Goal: Task Accomplishment & Management: Complete application form

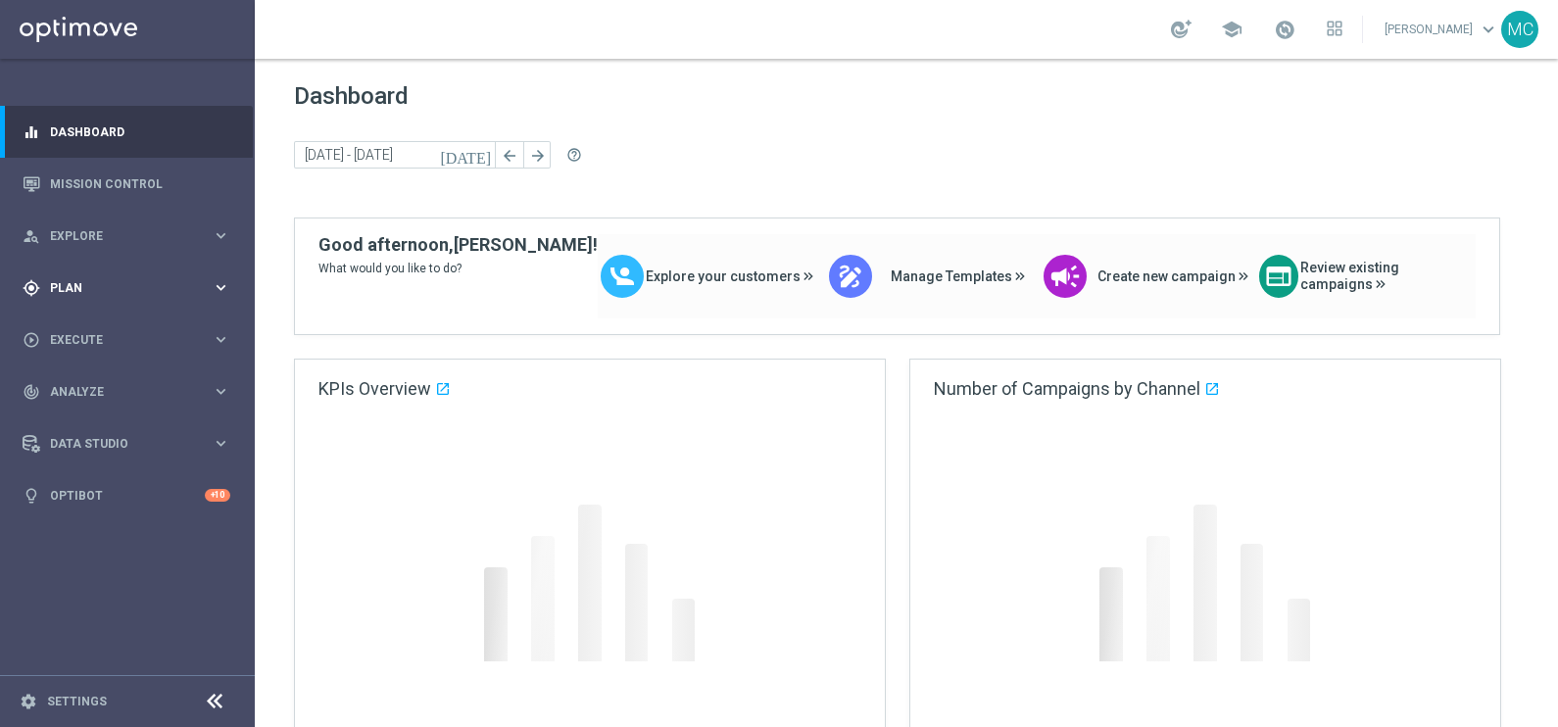
click at [216, 292] on icon "keyboard_arrow_right" at bounding box center [221, 287] width 19 height 19
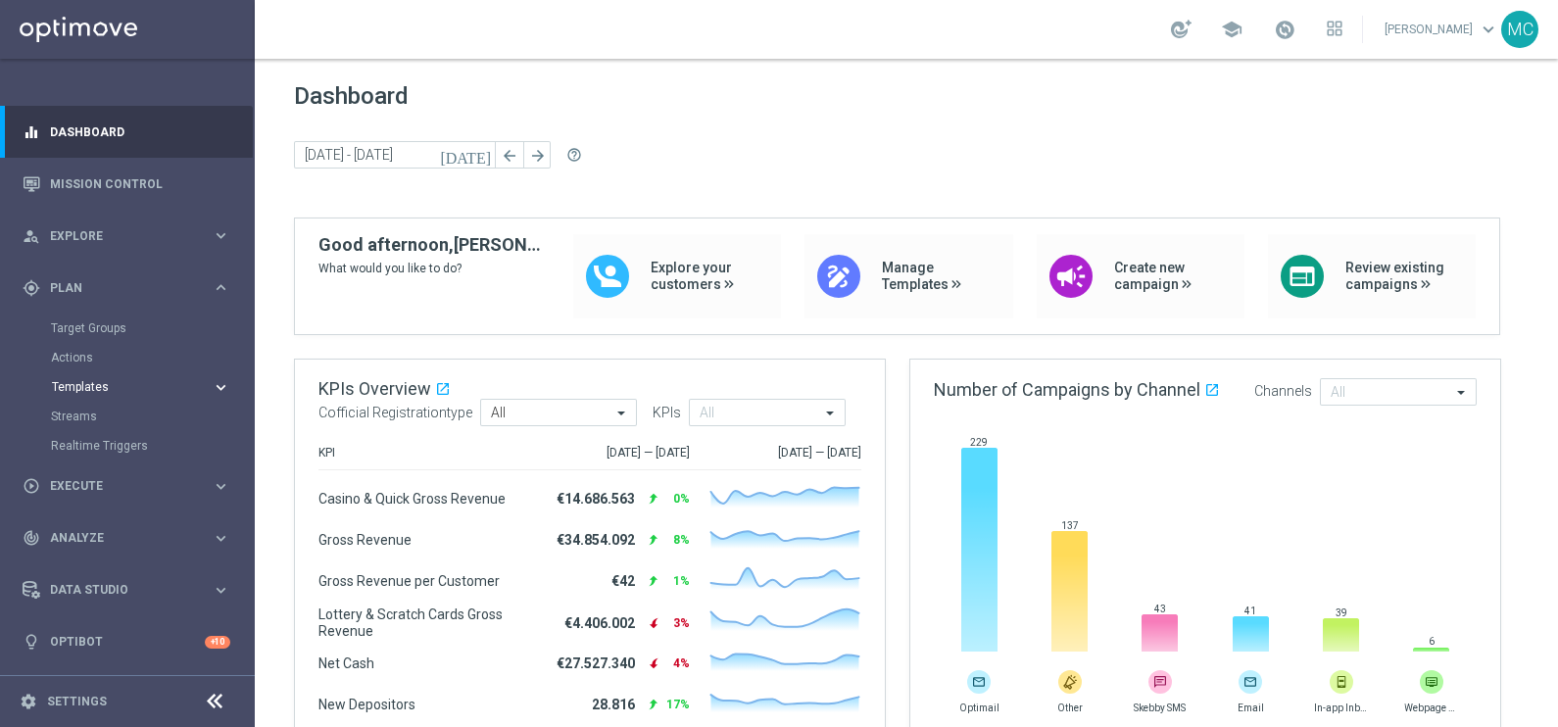
click at [229, 388] on icon "keyboard_arrow_right" at bounding box center [221, 387] width 19 height 19
click at [95, 413] on link "Optimail" at bounding box center [132, 416] width 143 height 16
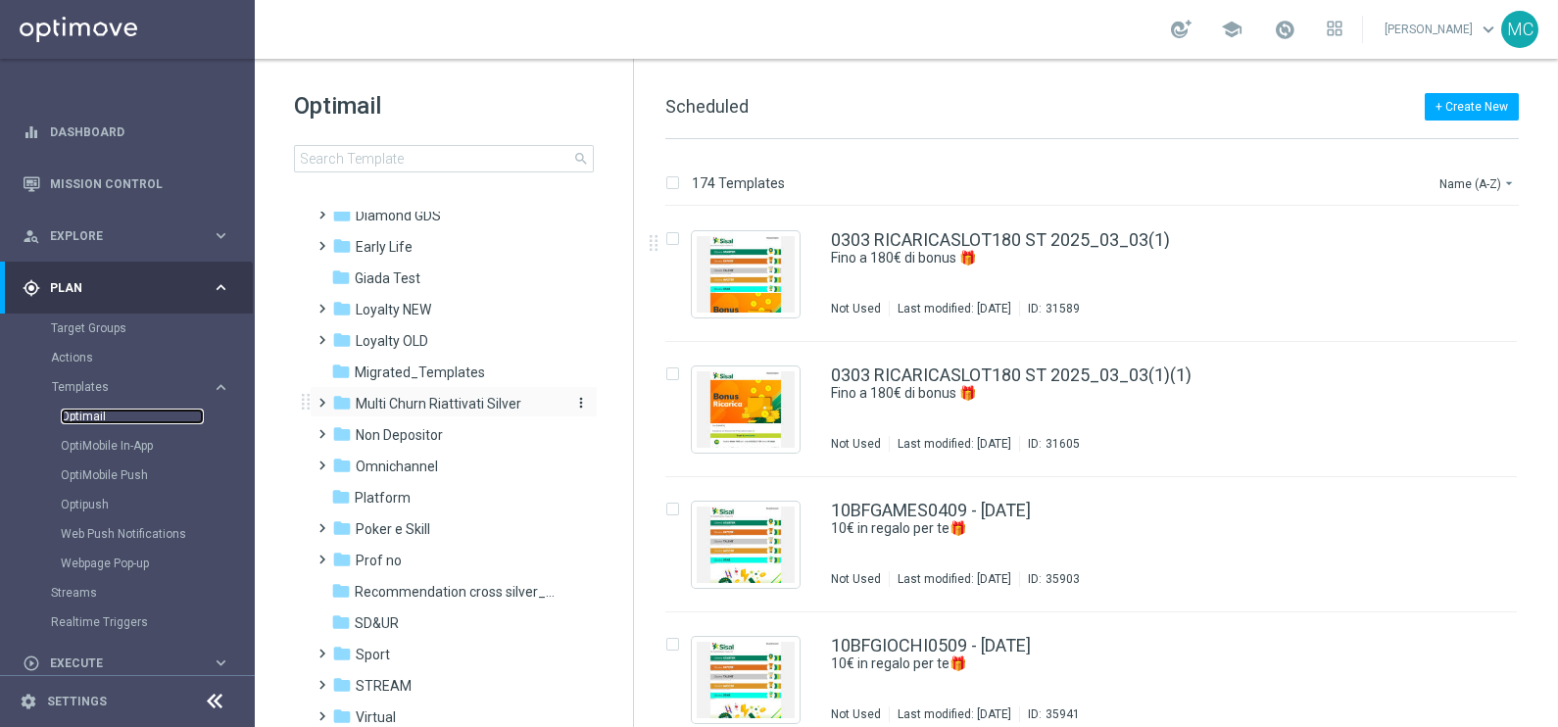
scroll to position [109, 0]
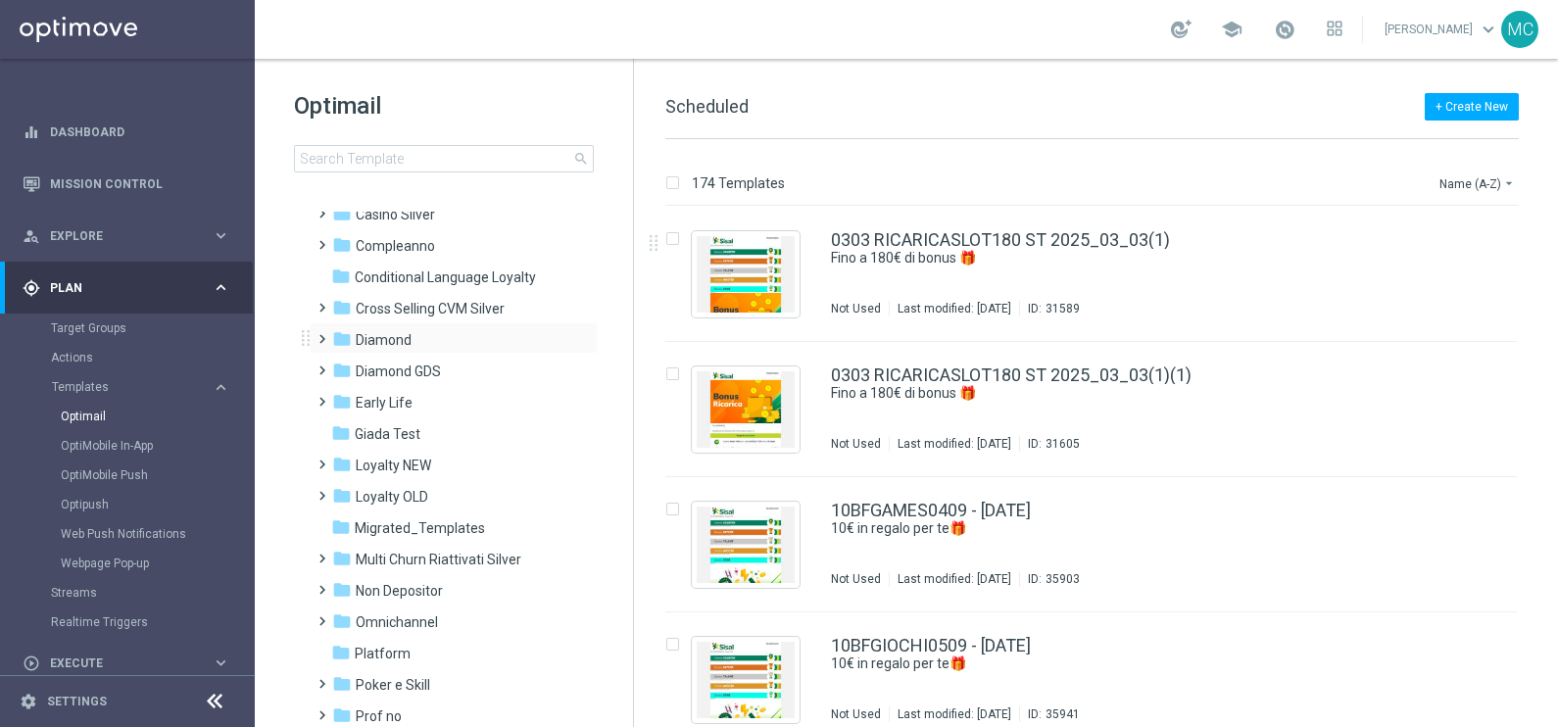
click at [320, 331] on span at bounding box center [318, 330] width 9 height 8
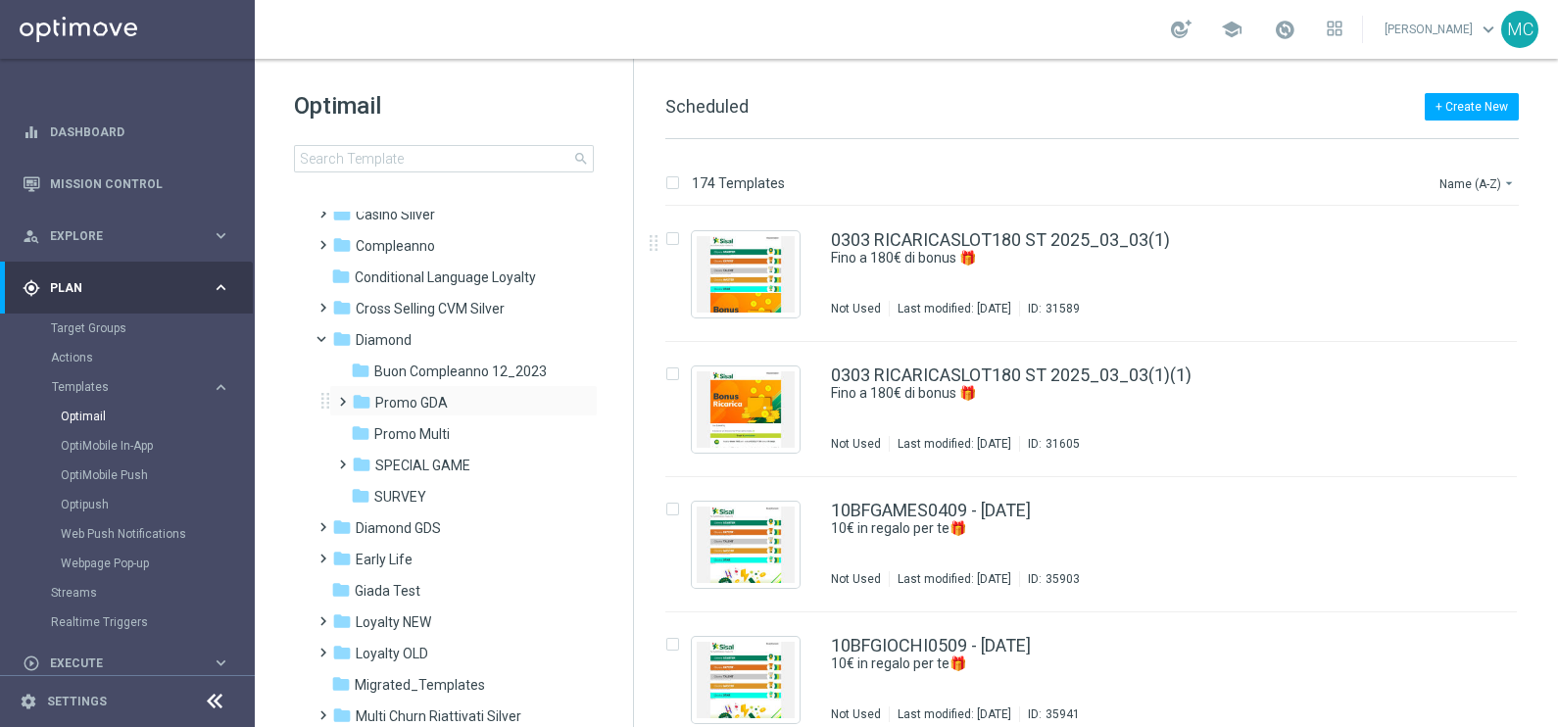
click at [336, 397] on span at bounding box center [338, 393] width 9 height 8
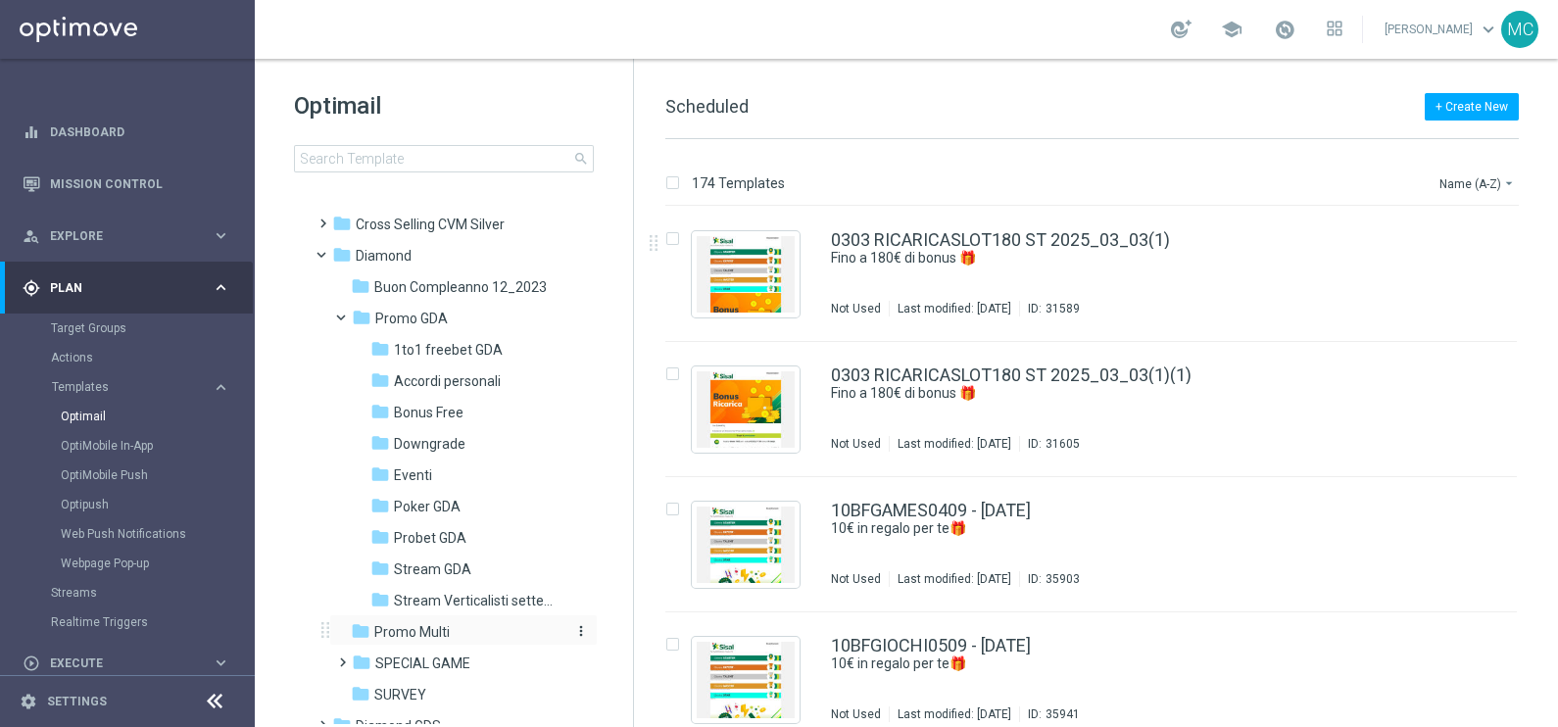
scroll to position [231, 0]
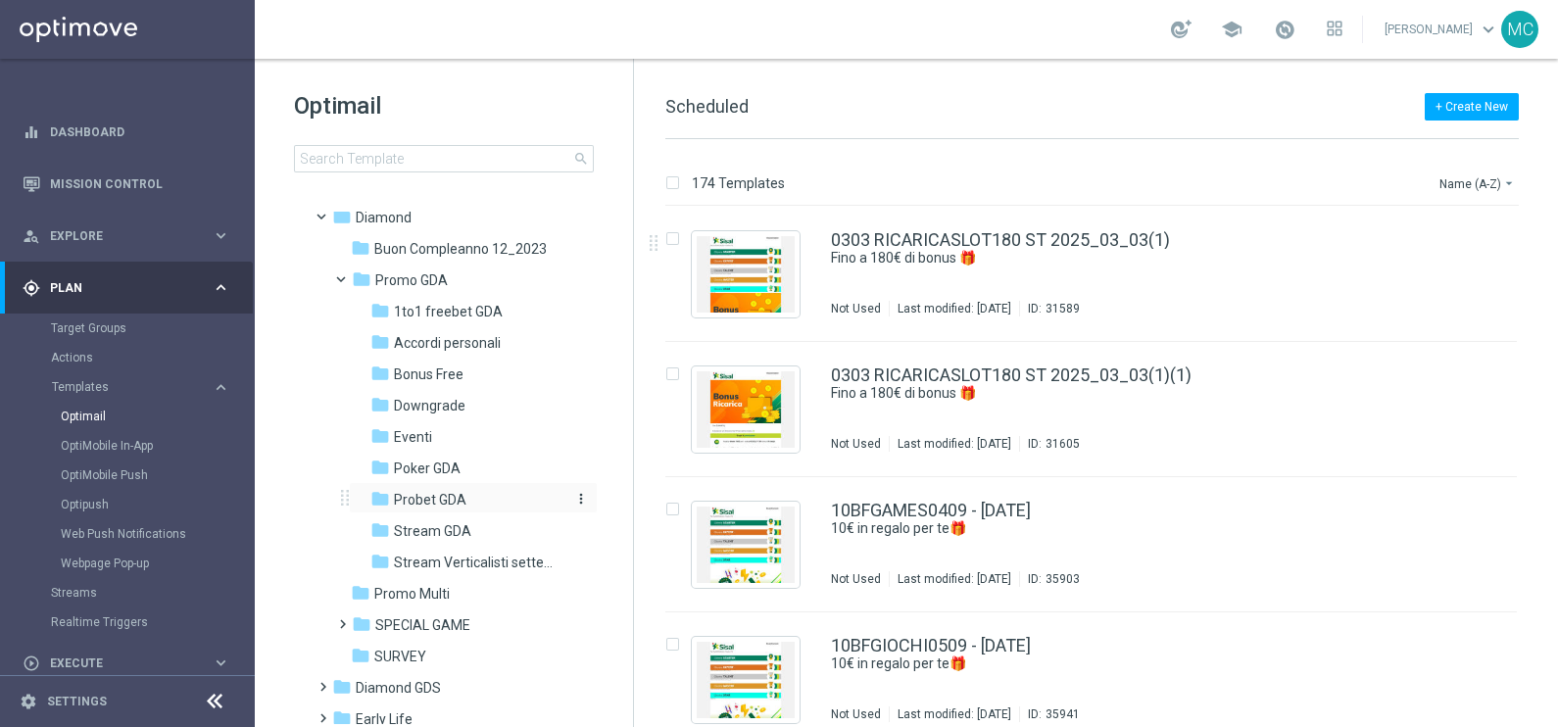
click at [453, 500] on span "Probet GDA" at bounding box center [430, 500] width 72 height 18
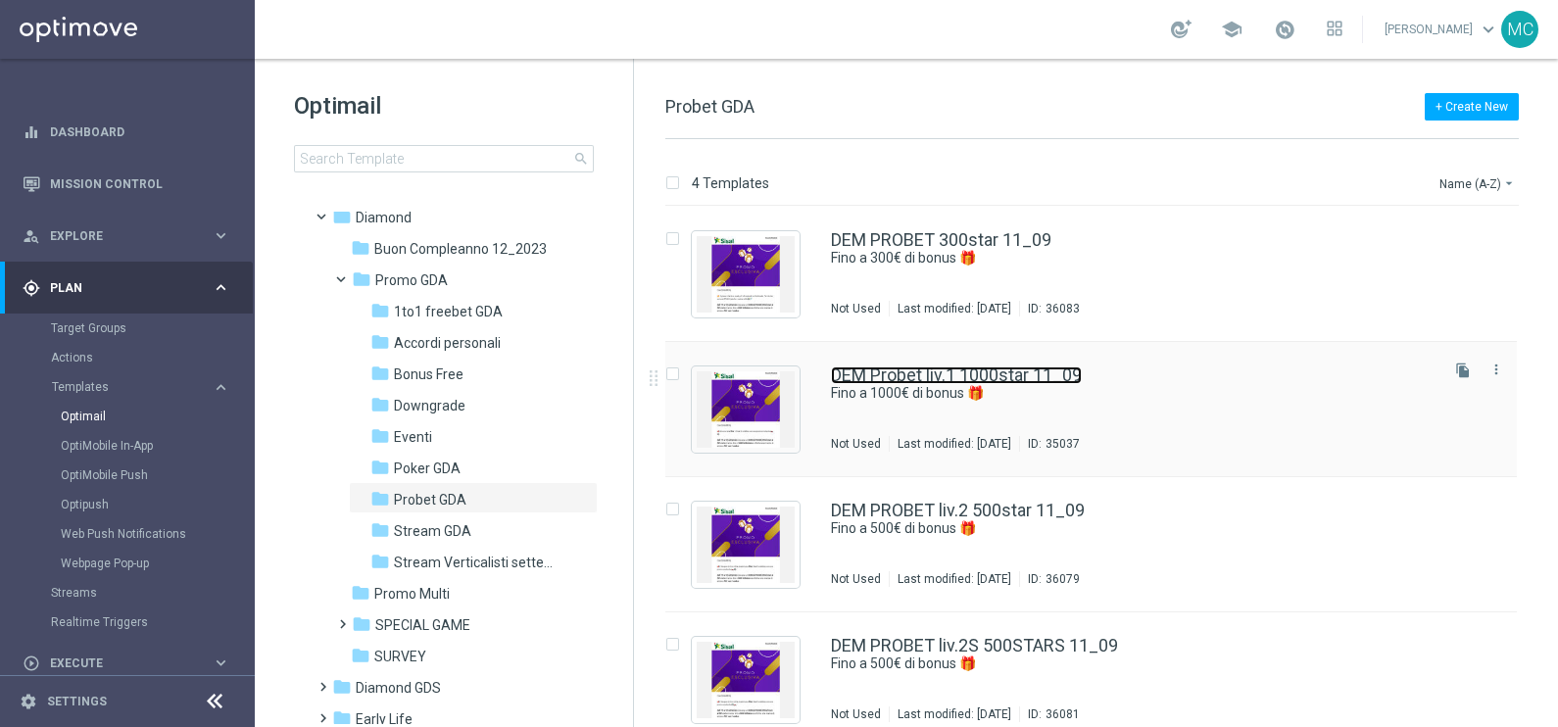
click at [1012, 377] on link "DEM Probet liv.1 1000star 11_09" at bounding box center [956, 375] width 251 height 18
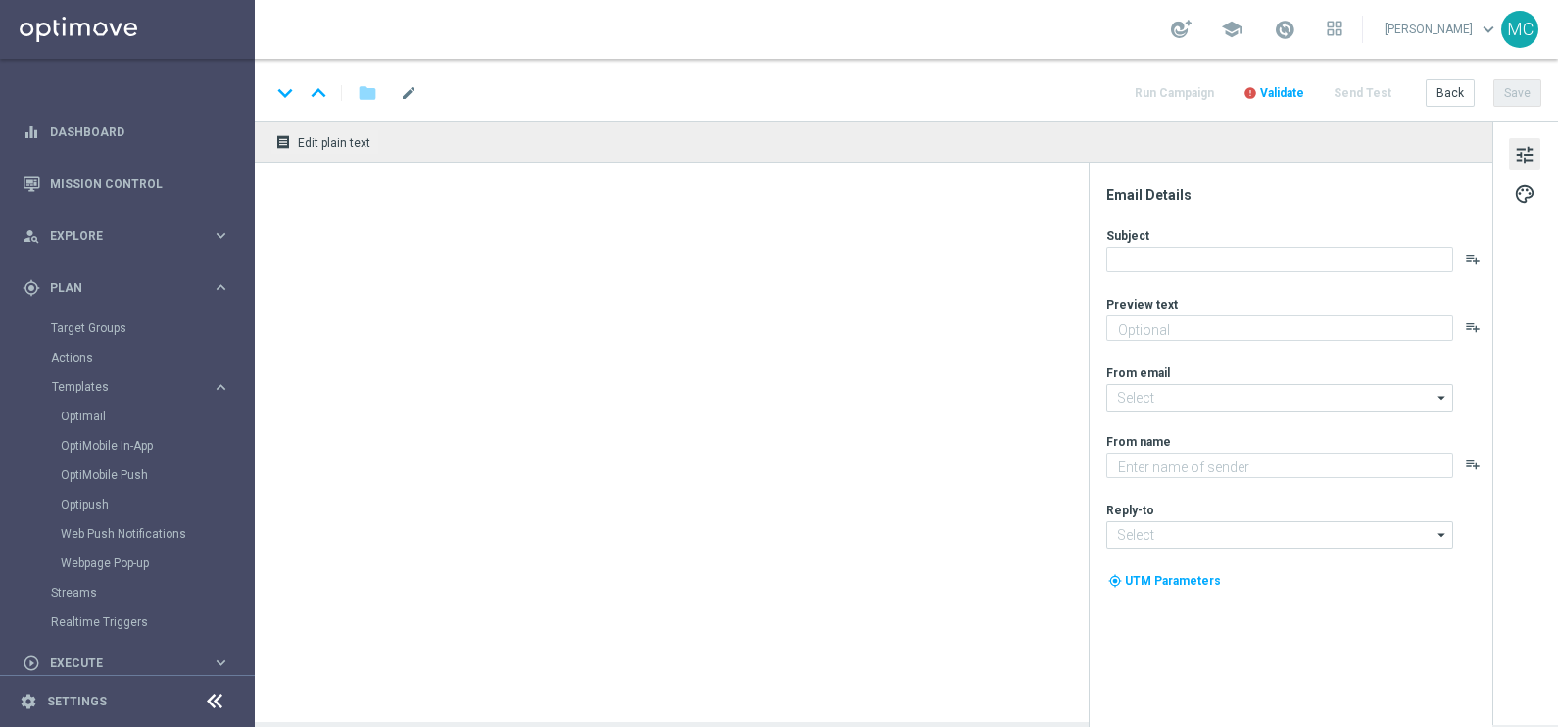
type textarea "Super promo per te"
type input "[EMAIL_ADDRESS][DOMAIN_NAME]"
type textarea "Sisal"
type input "[EMAIL_ADDRESS][DOMAIN_NAME]"
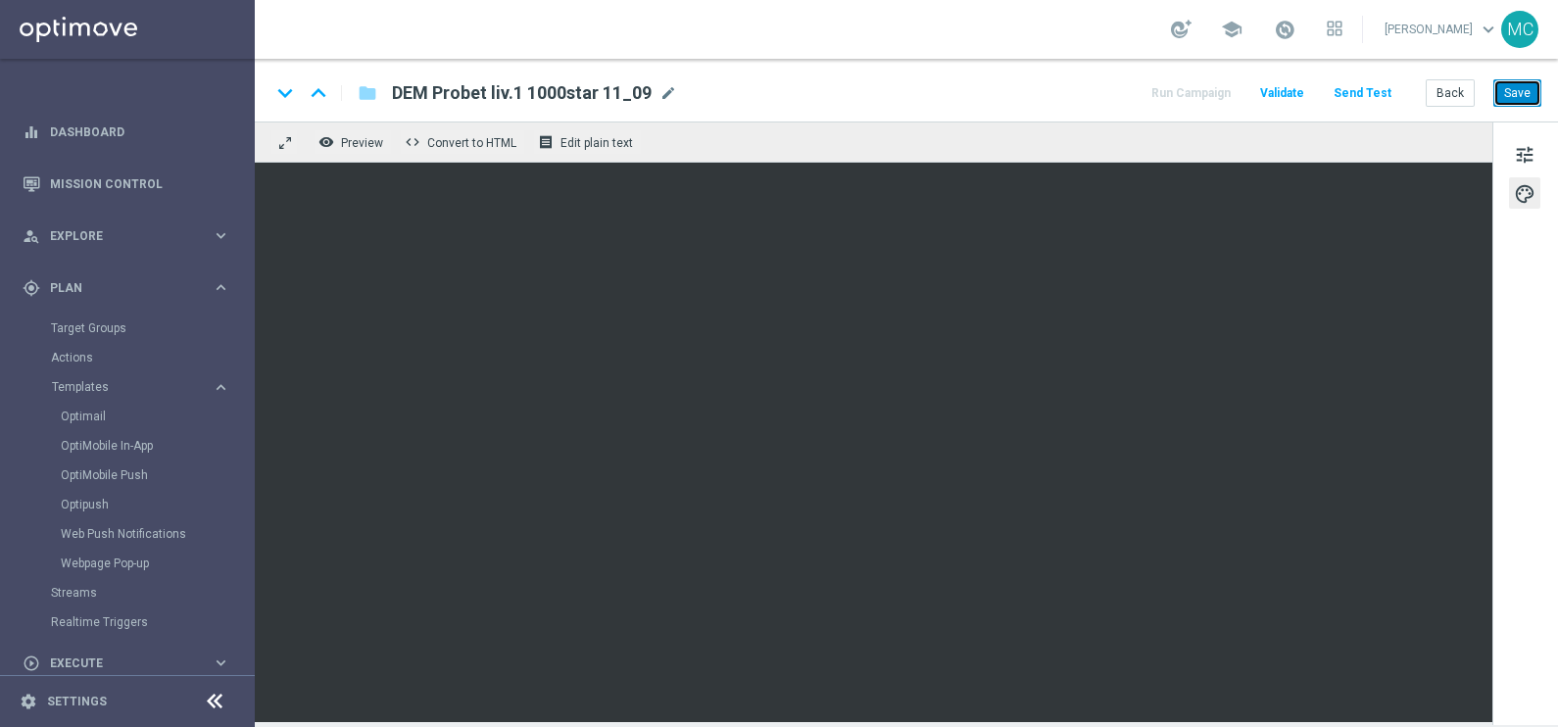
click at [1518, 95] on button "Save" at bounding box center [1517, 92] width 48 height 27
click at [1200, 91] on button "Run Campaign" at bounding box center [1190, 93] width 85 height 26
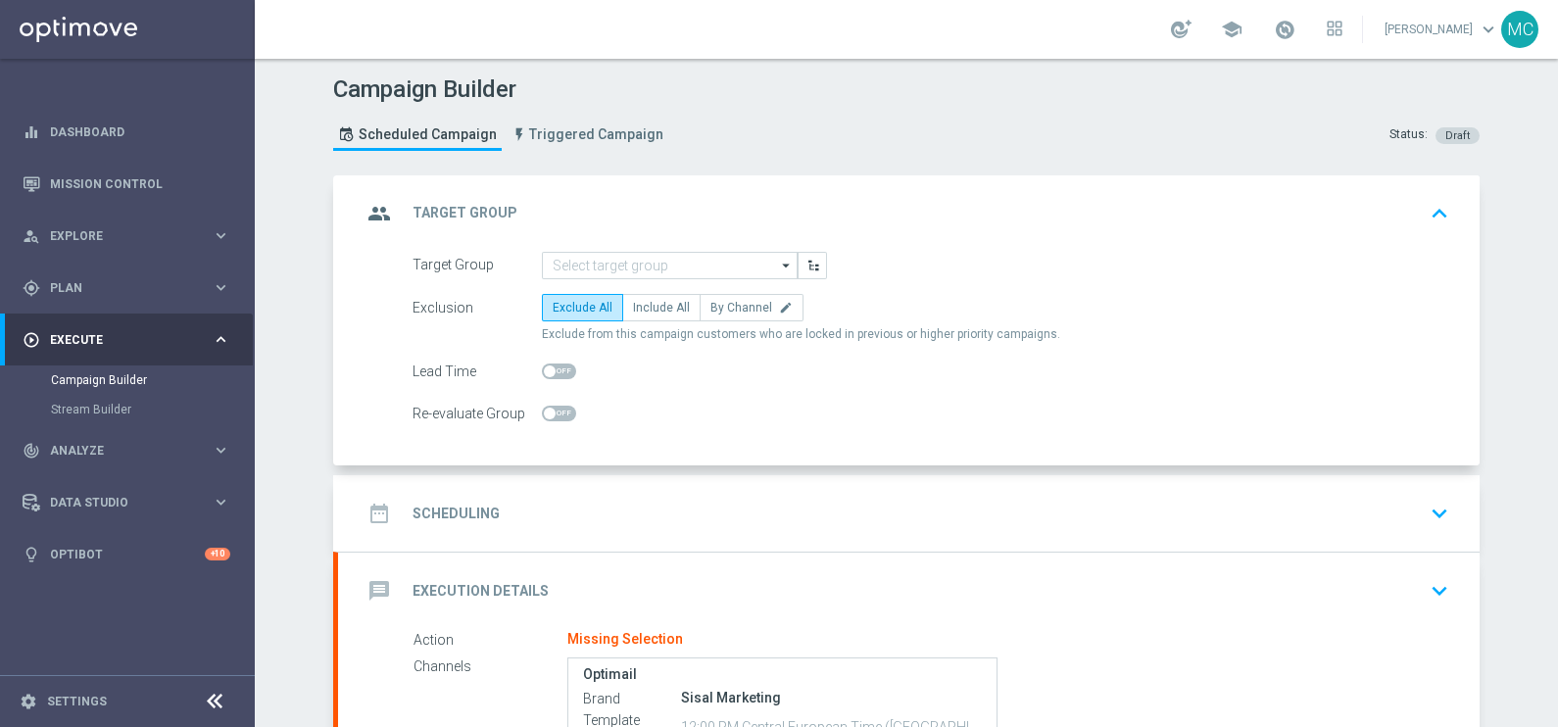
click at [779, 257] on icon "arrow_drop_down" at bounding box center [787, 265] width 20 height 25
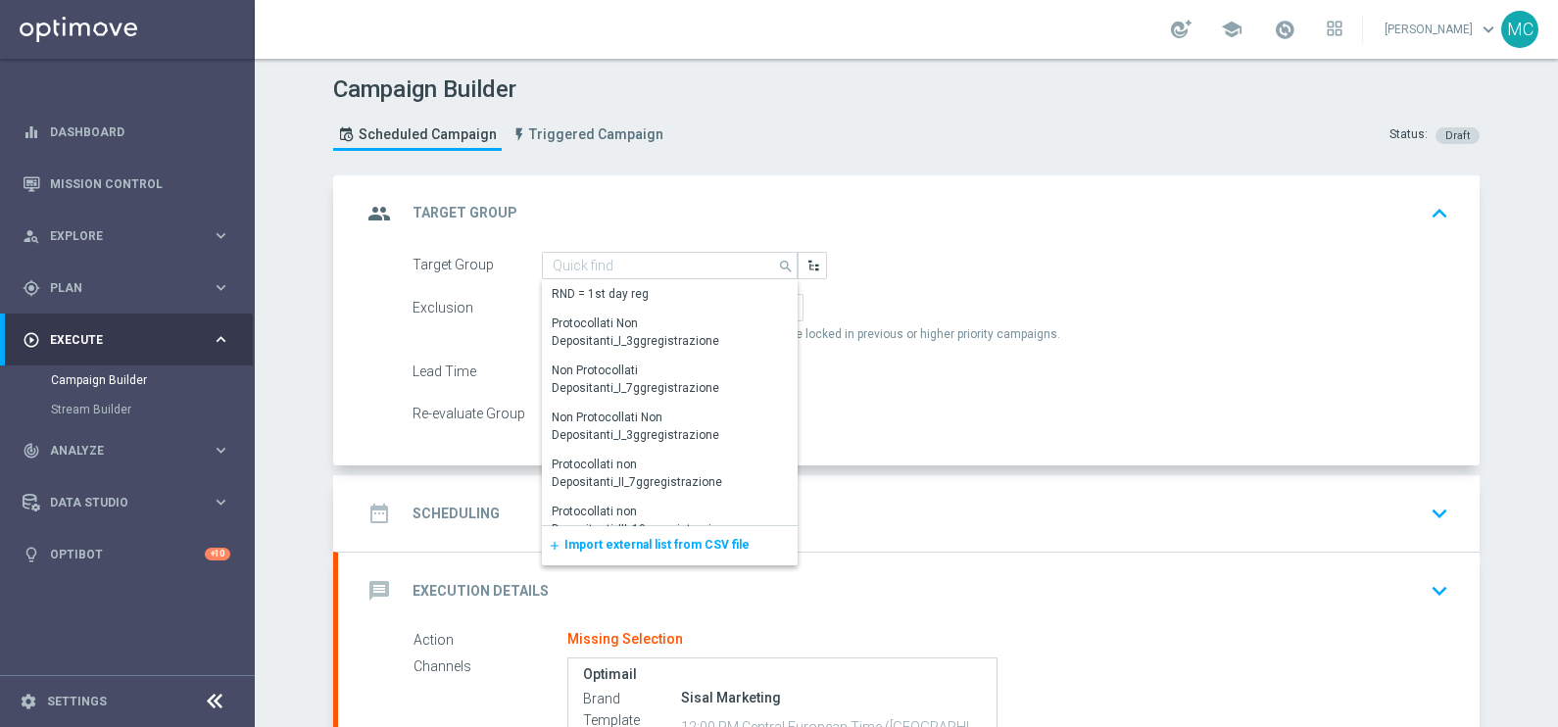
click at [646, 544] on span "Import external list from CSV file" at bounding box center [656, 545] width 185 height 14
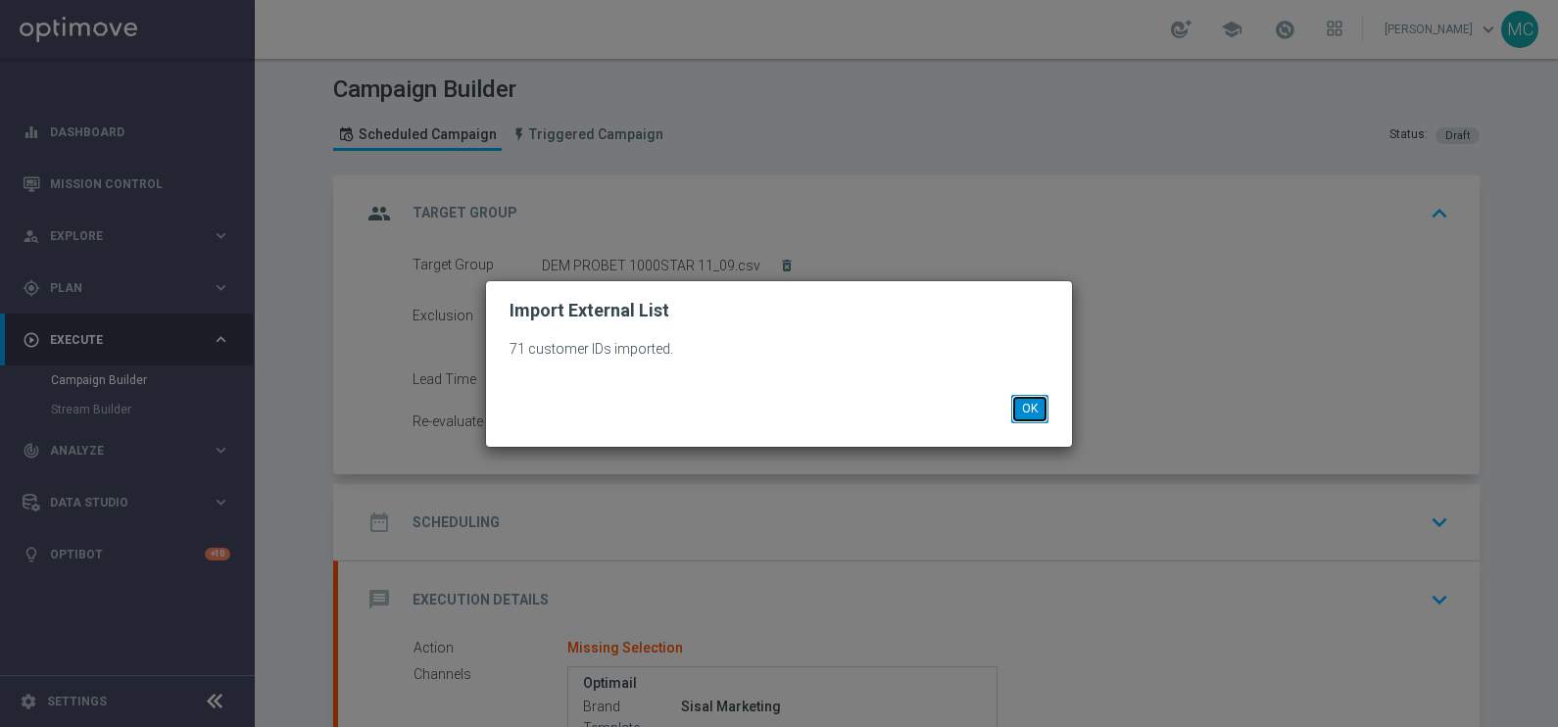
click at [1026, 408] on button "OK" at bounding box center [1029, 408] width 37 height 27
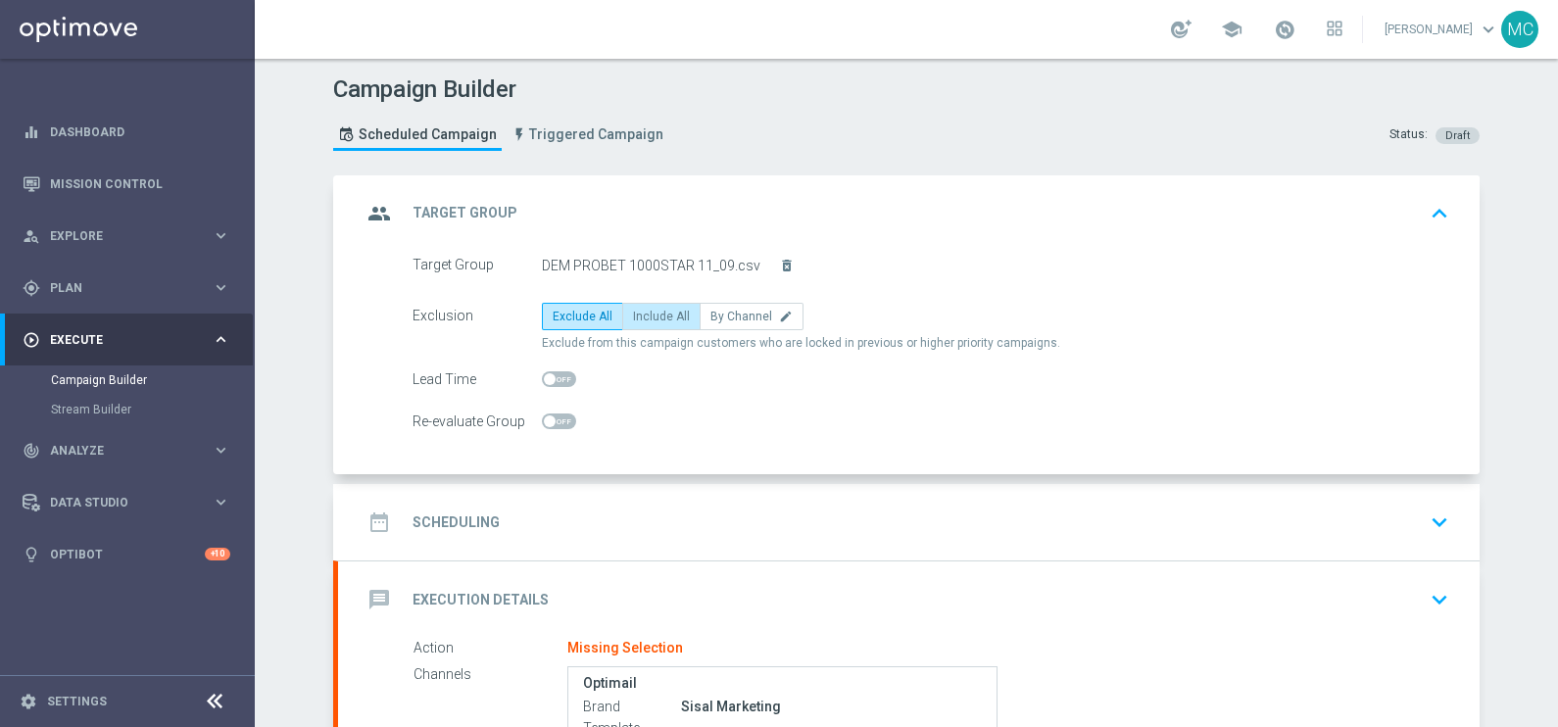
click at [653, 313] on span "Include All" at bounding box center [661, 317] width 57 height 14
click at [646, 313] on input "Include All" at bounding box center [639, 319] width 13 height 13
radio input "true"
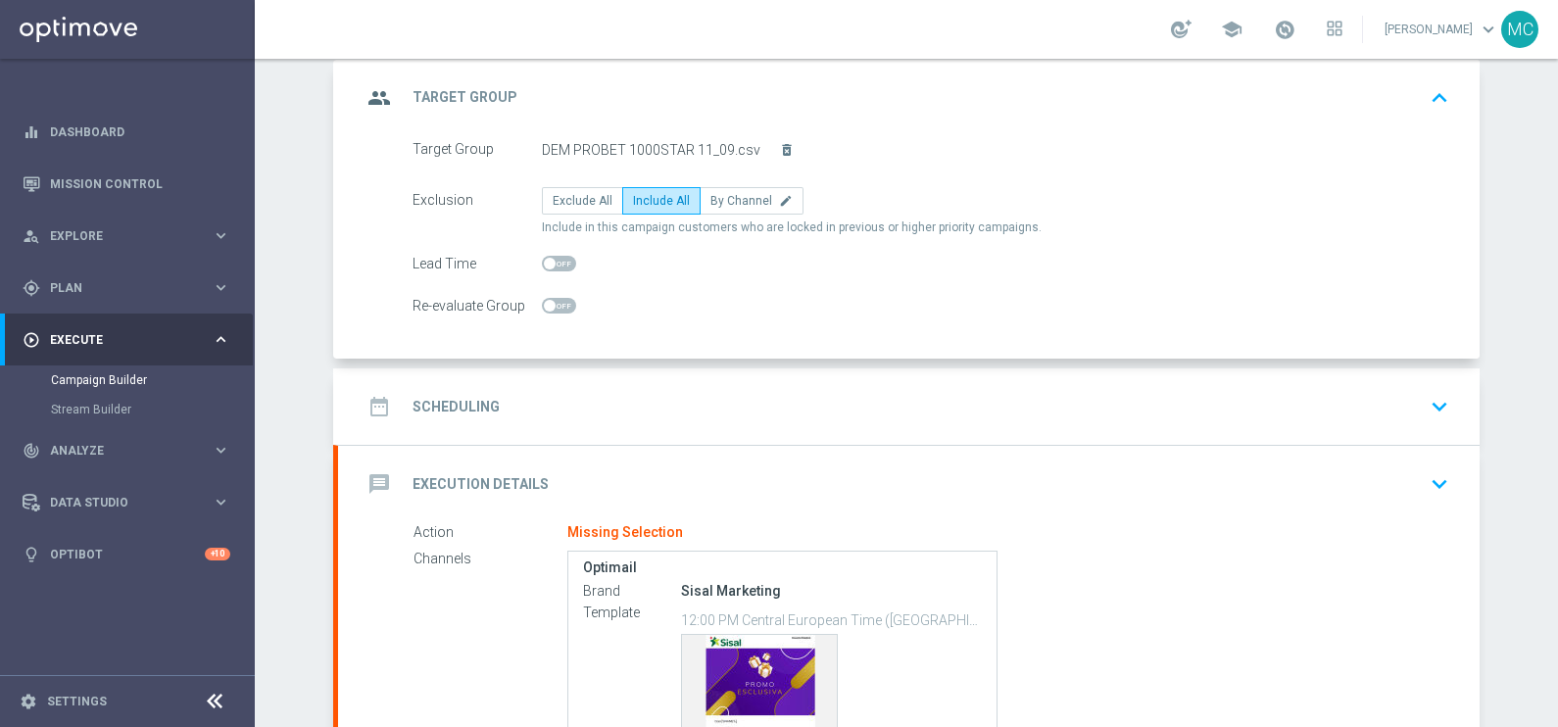
scroll to position [244, 0]
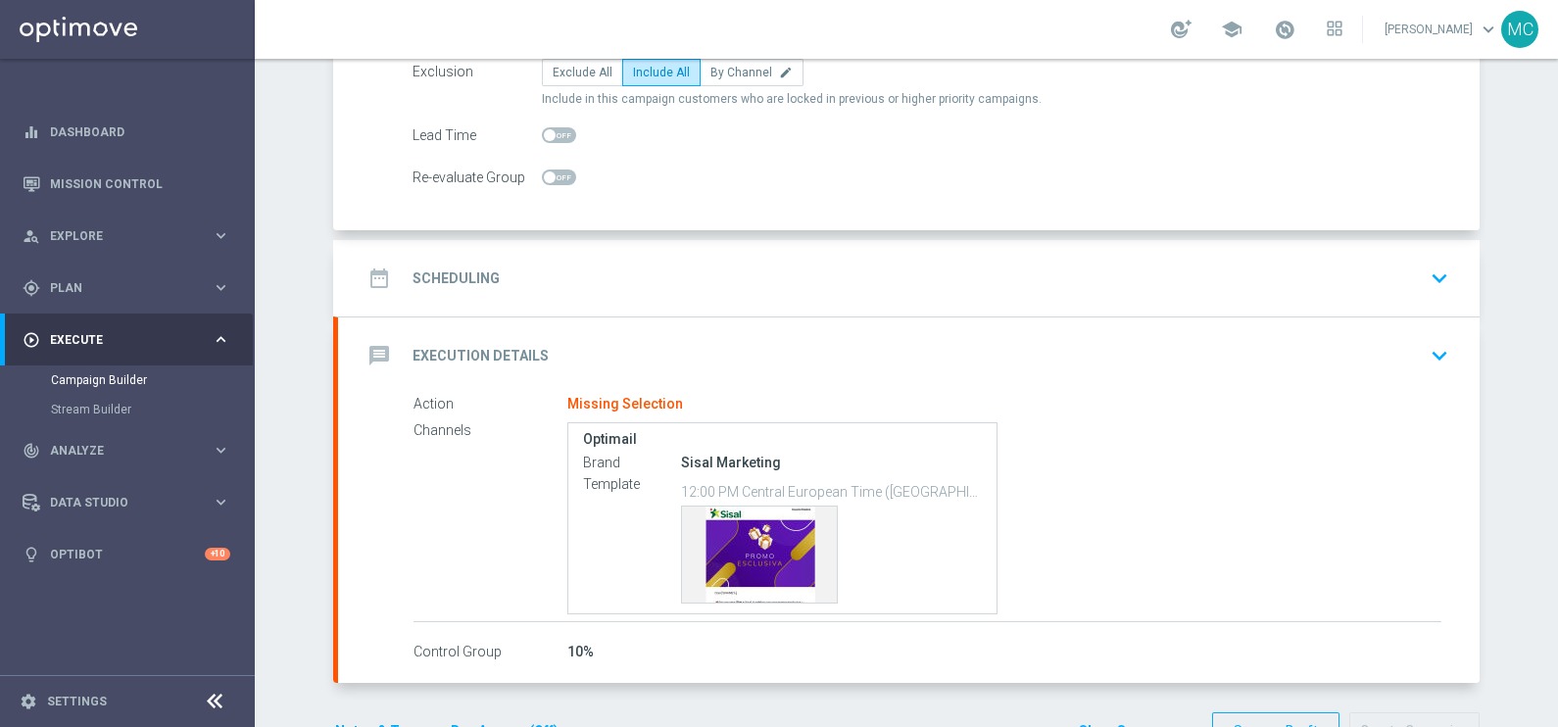
click at [1432, 267] on icon "keyboard_arrow_down" at bounding box center [1438, 278] width 29 height 29
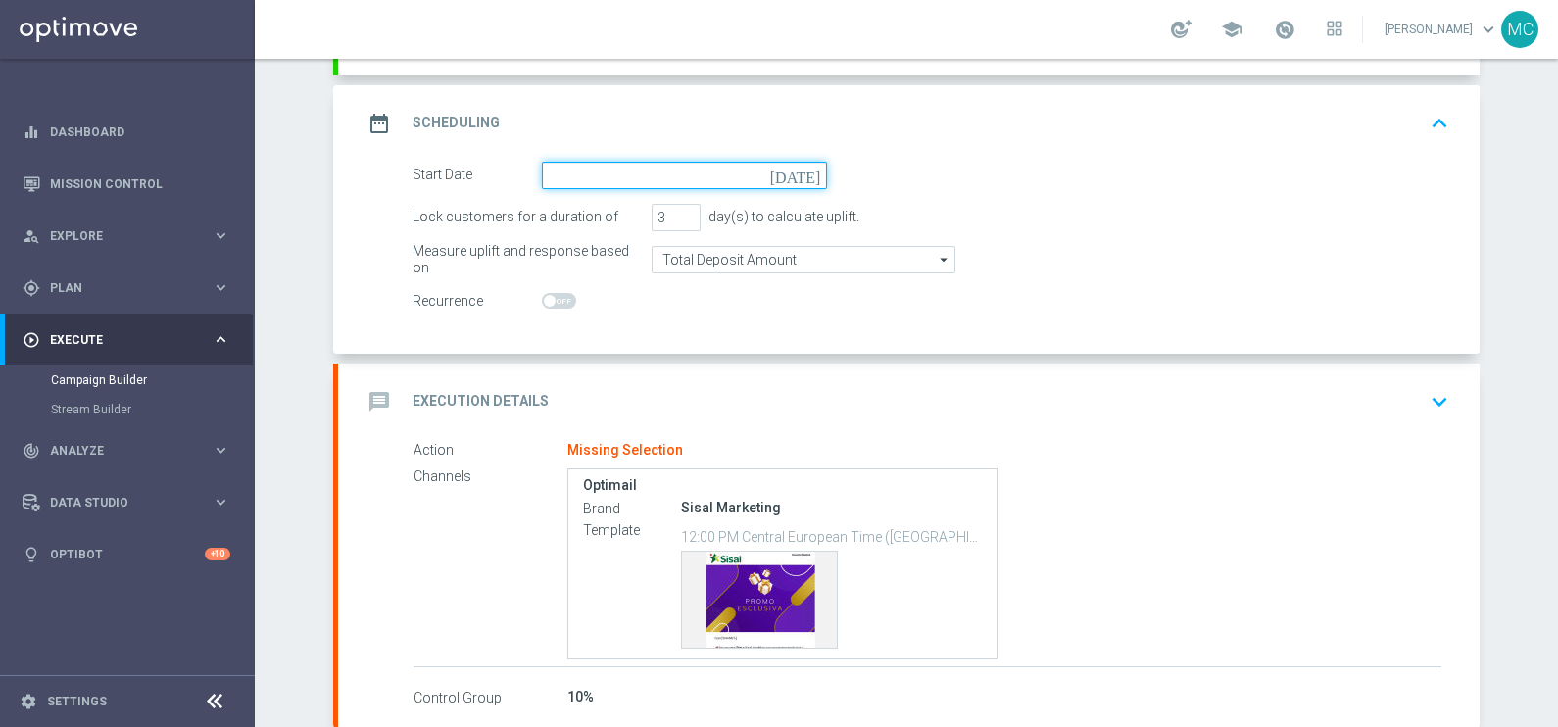
click at [794, 173] on div "[DATE]" at bounding box center [684, 175] width 285 height 27
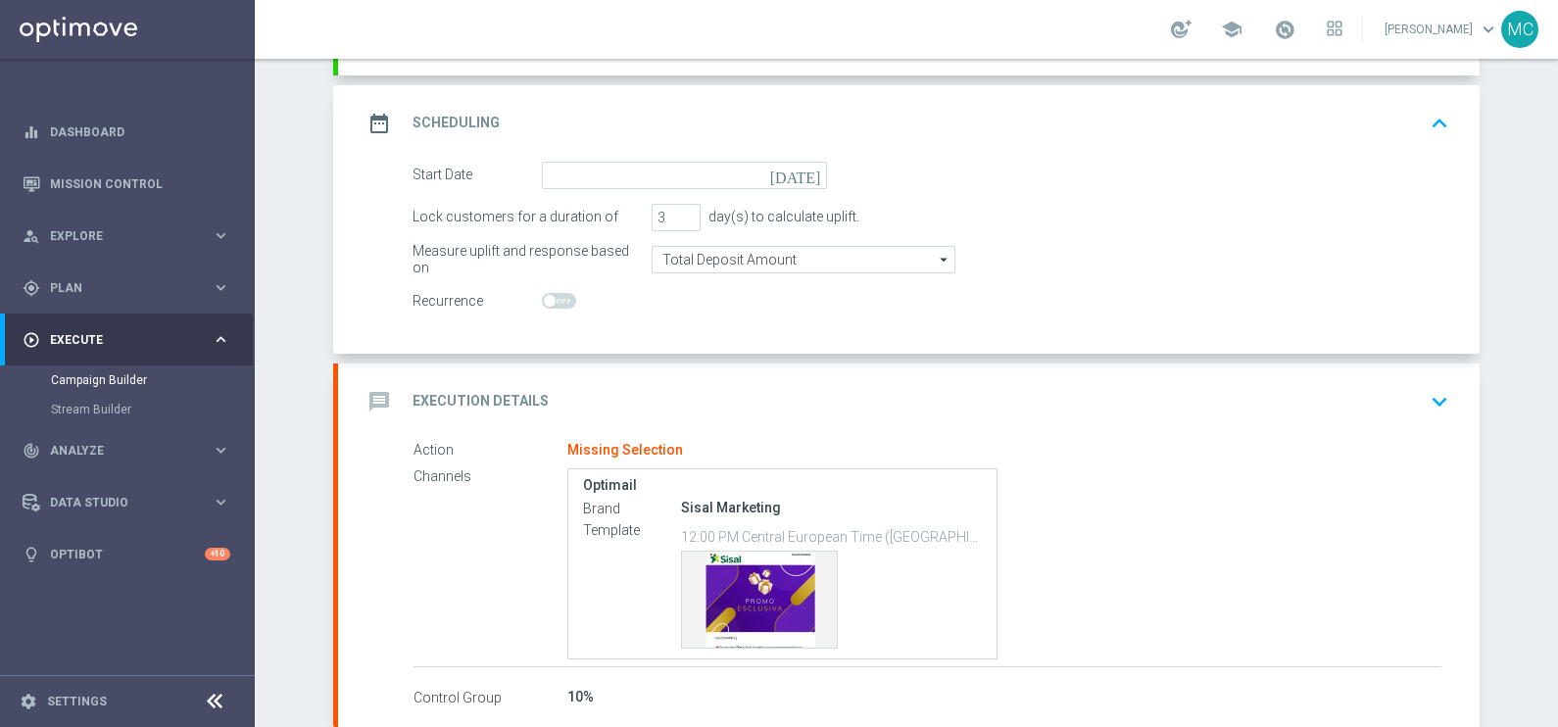
click at [802, 173] on icon "[DATE]" at bounding box center [799, 173] width 58 height 22
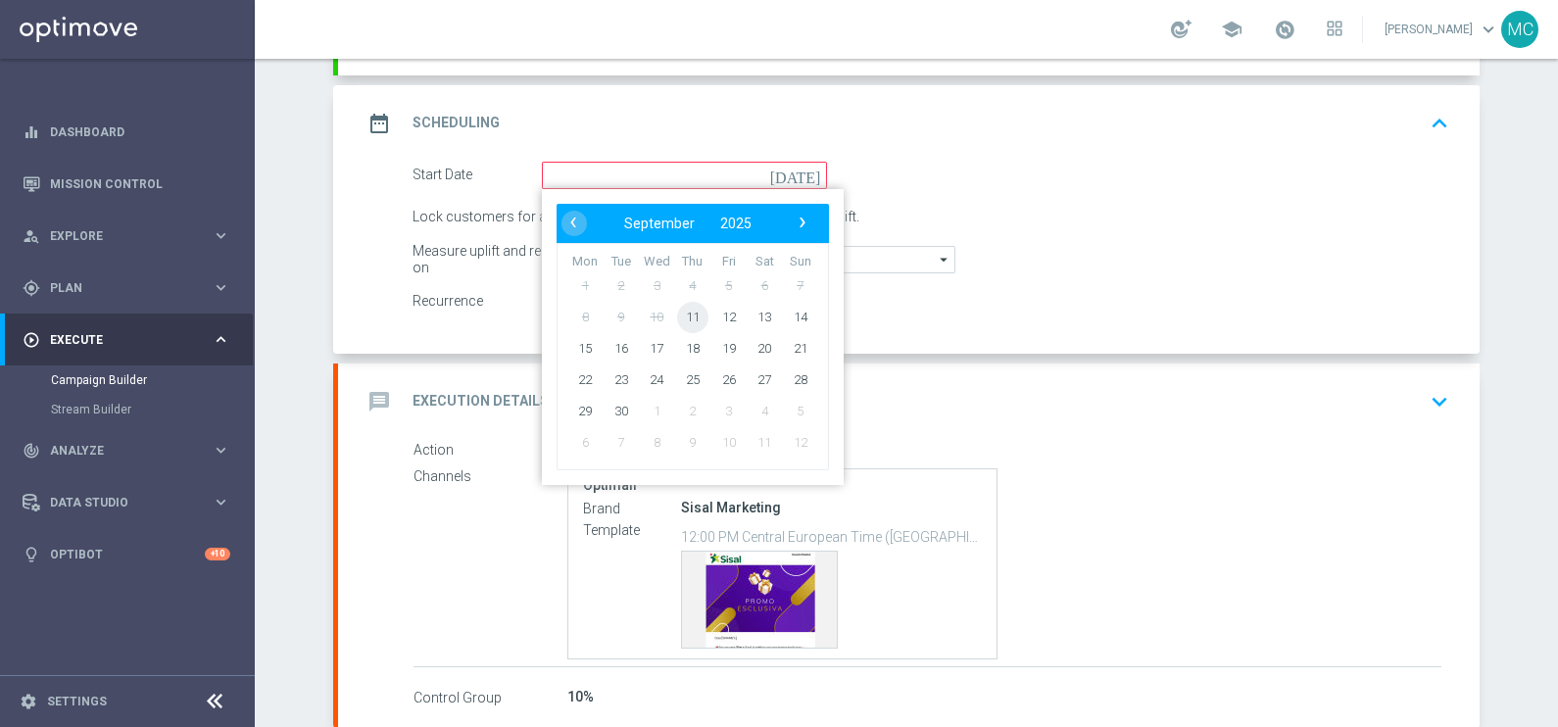
click at [686, 311] on span "11" at bounding box center [692, 316] width 31 height 31
type input "[DATE]"
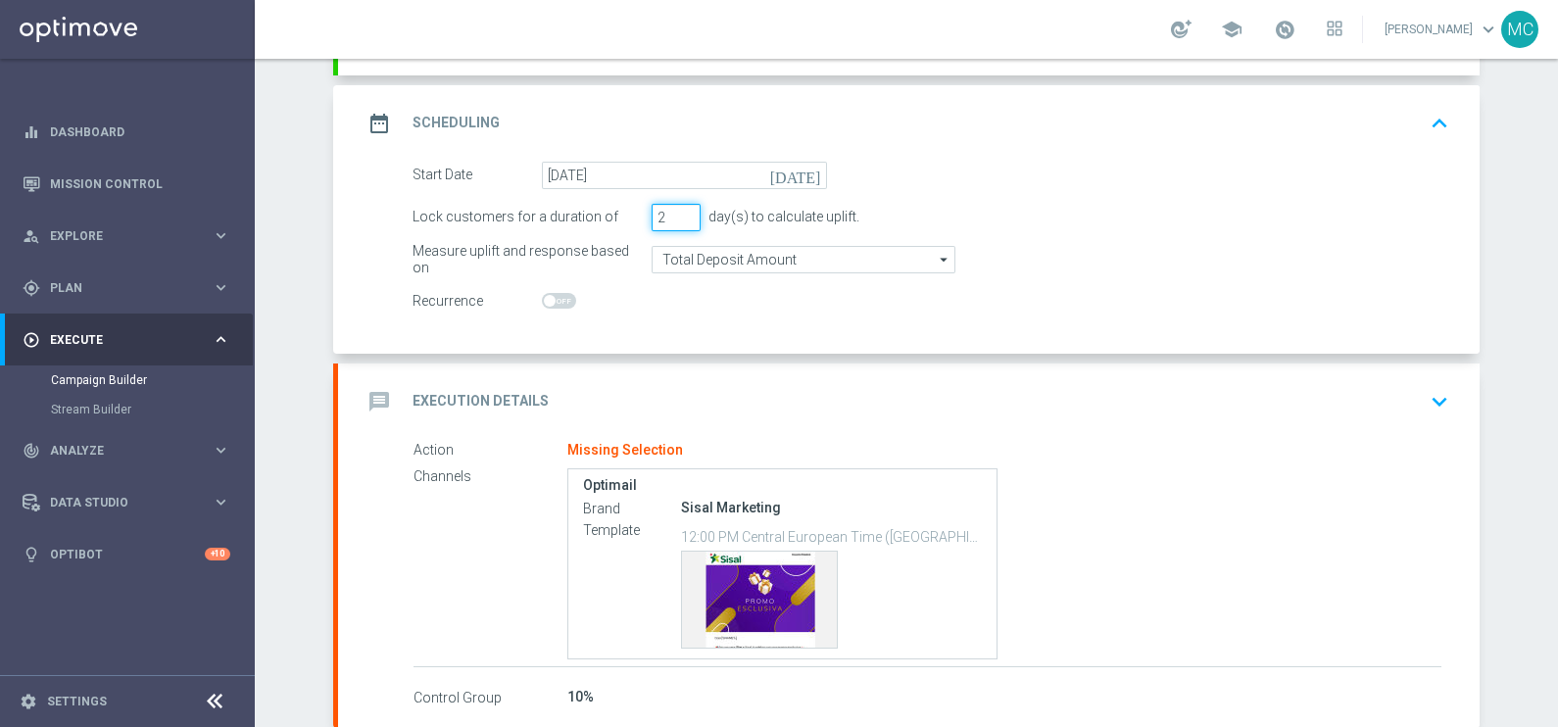
type input "2"
click at [681, 220] on input "2" at bounding box center [675, 217] width 49 height 27
click at [1427, 391] on icon "keyboard_arrow_down" at bounding box center [1438, 401] width 29 height 29
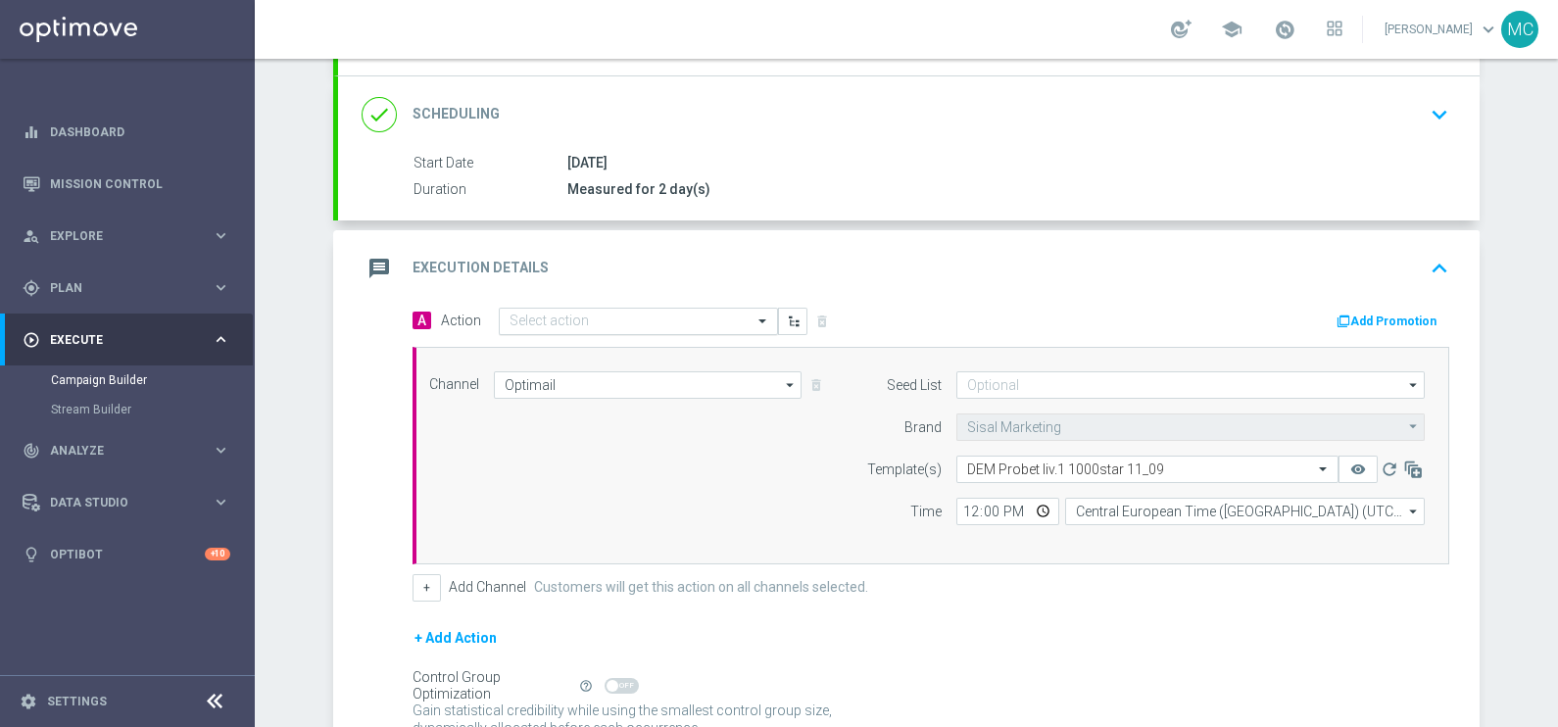
click at [638, 315] on input "text" at bounding box center [618, 321] width 218 height 17
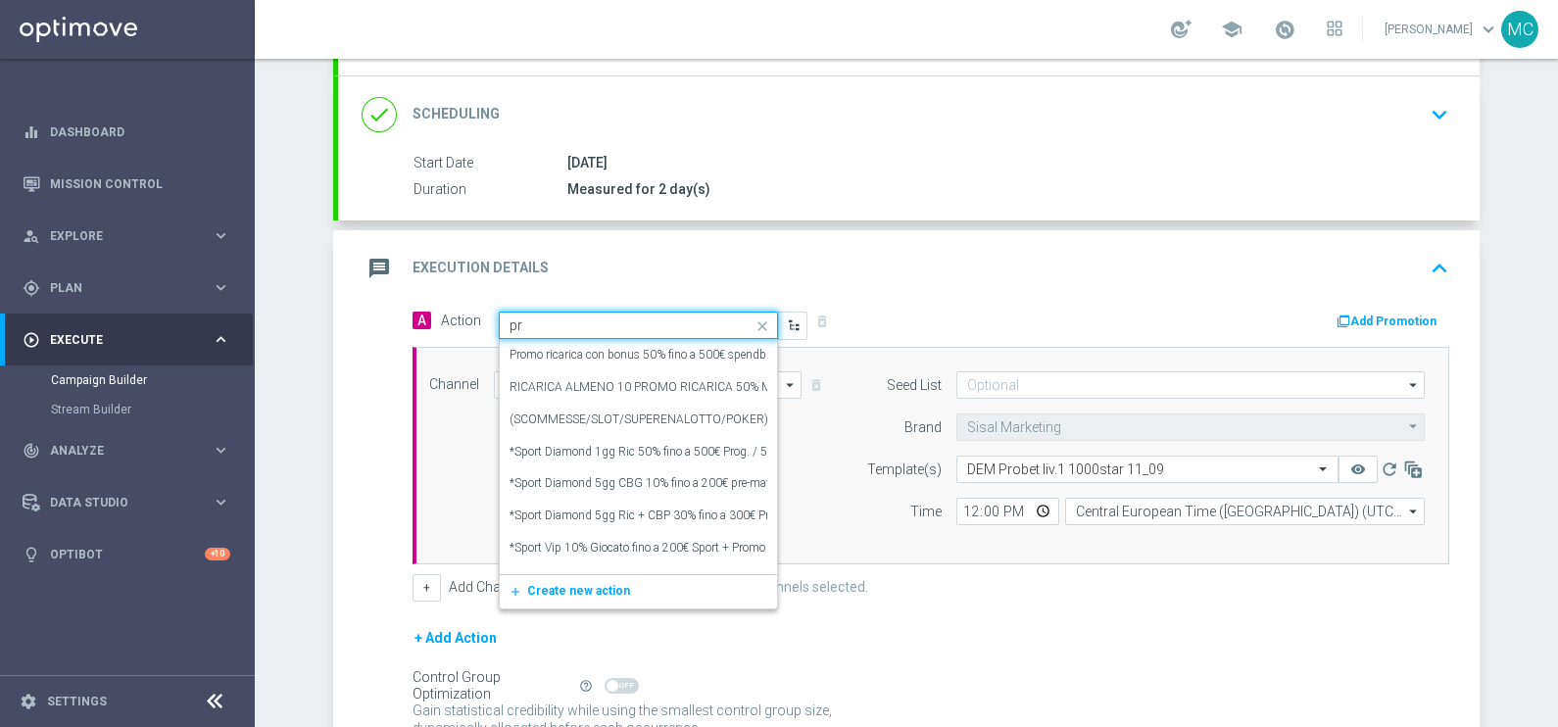
type input "p"
type input "PROGRE"
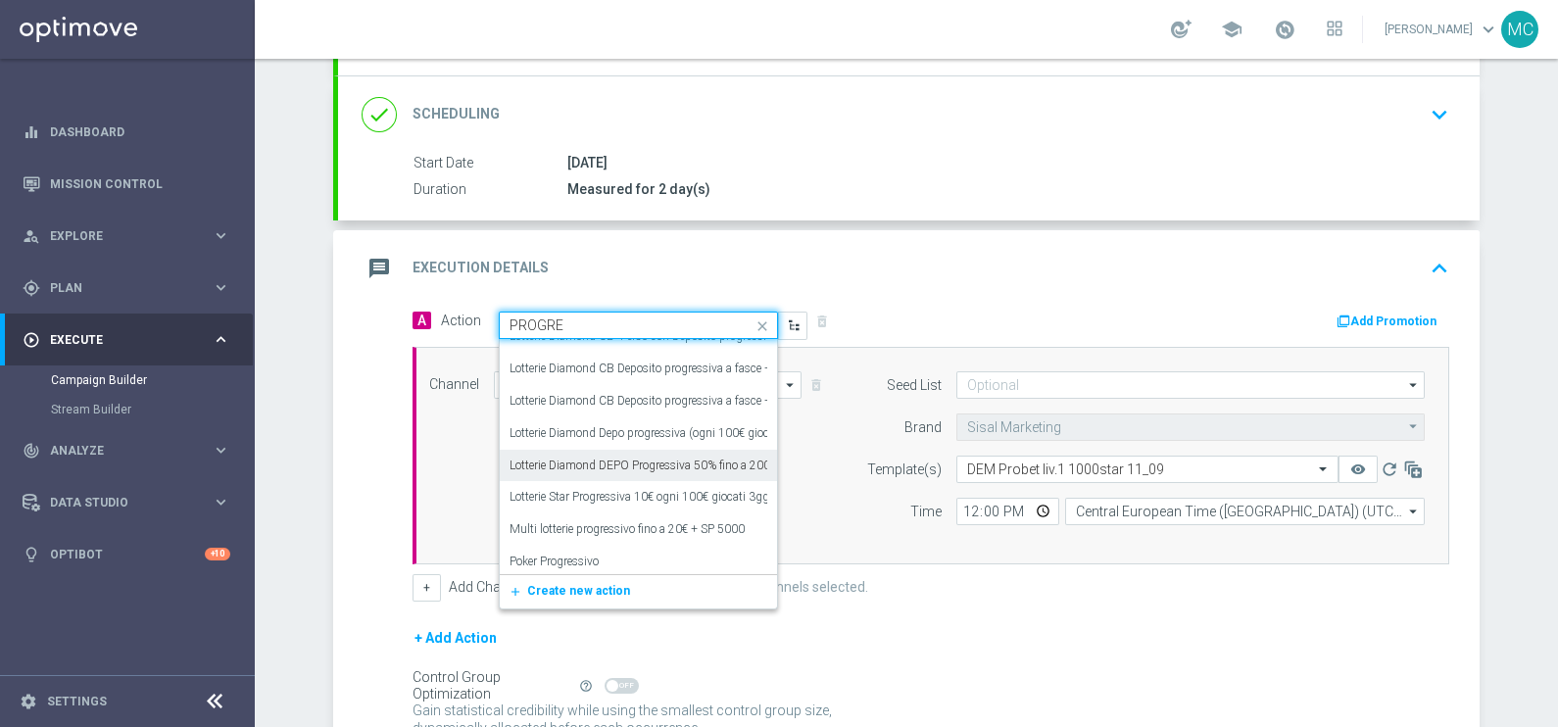
scroll to position [2694, 0]
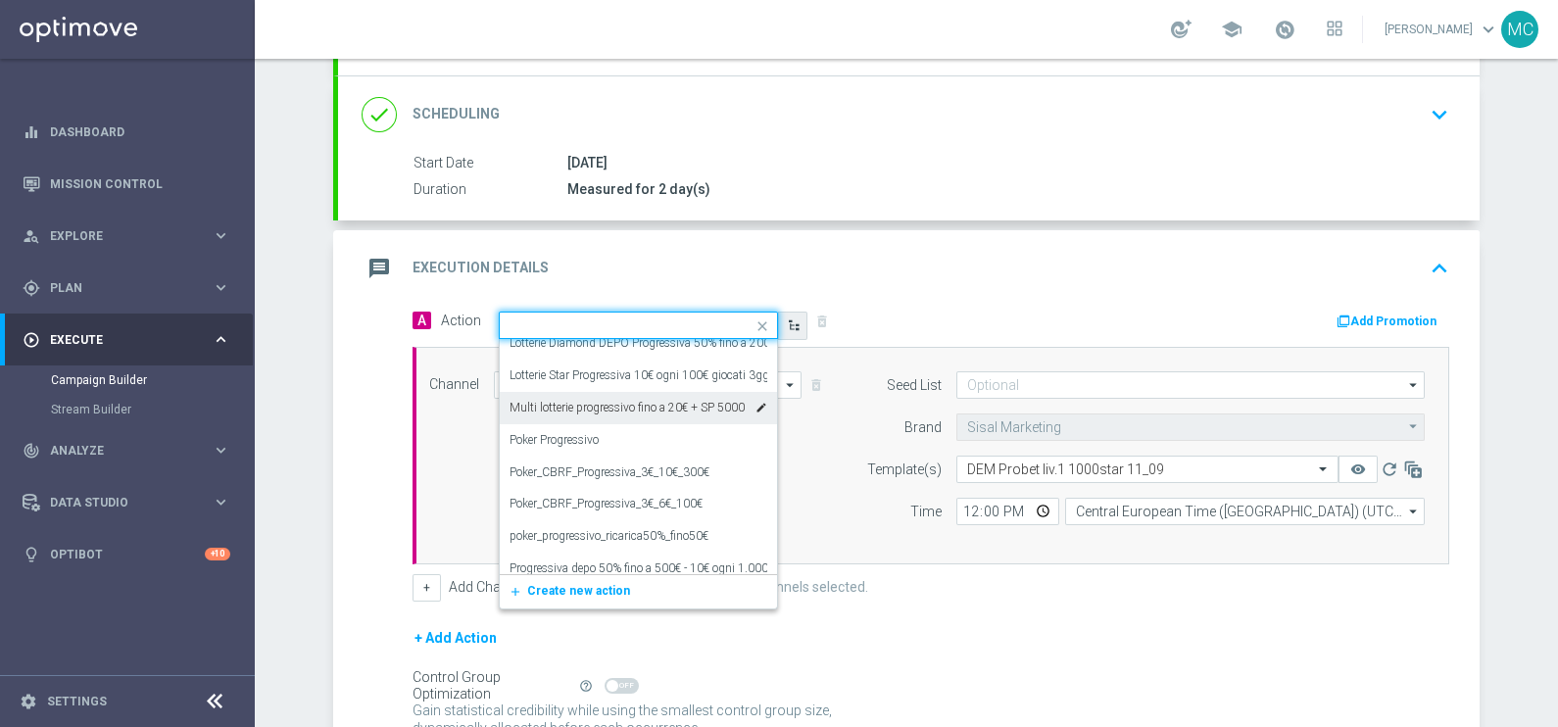
click at [785, 328] on button "button" at bounding box center [792, 325] width 29 height 27
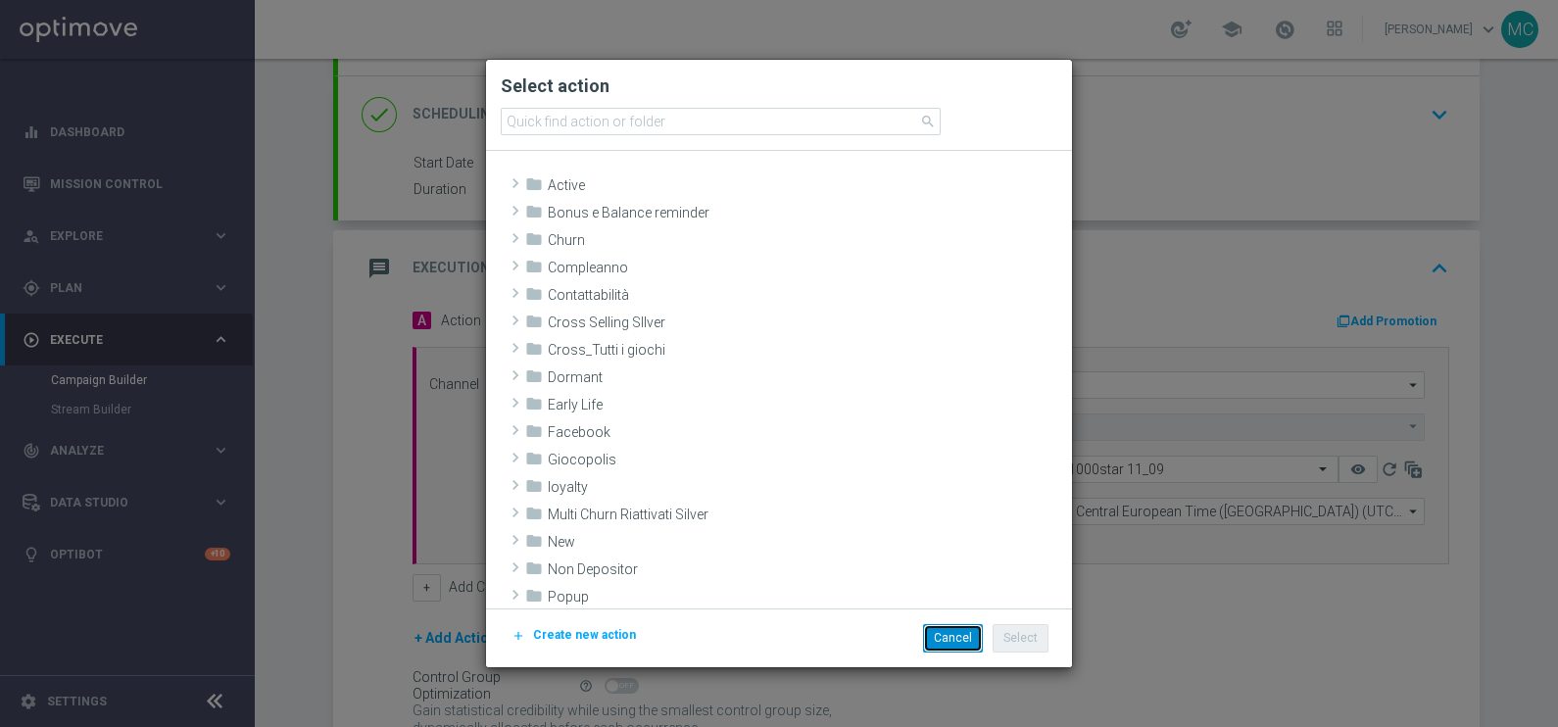
click at [944, 625] on button "Cancel" at bounding box center [953, 637] width 60 height 27
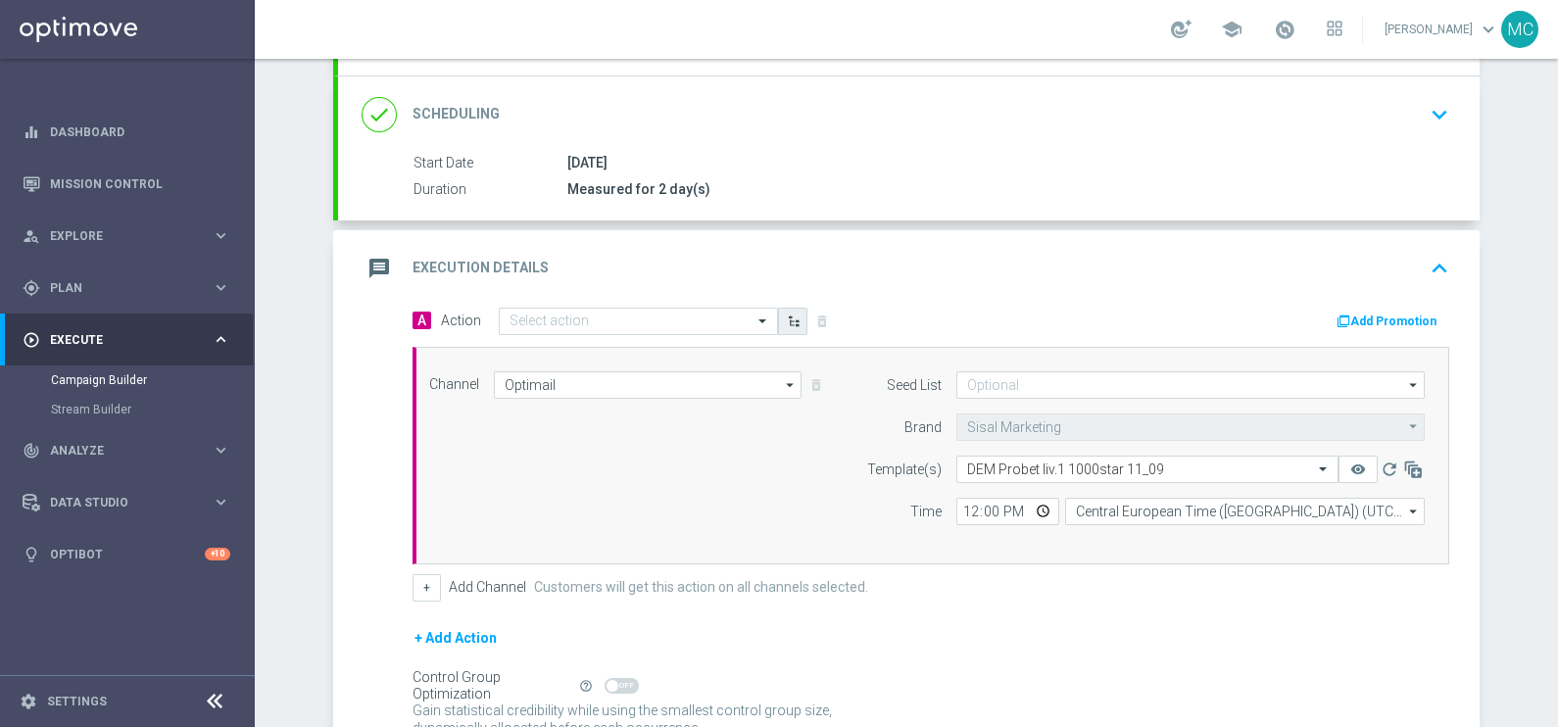
click at [787, 317] on icon "button" at bounding box center [794, 321] width 14 height 14
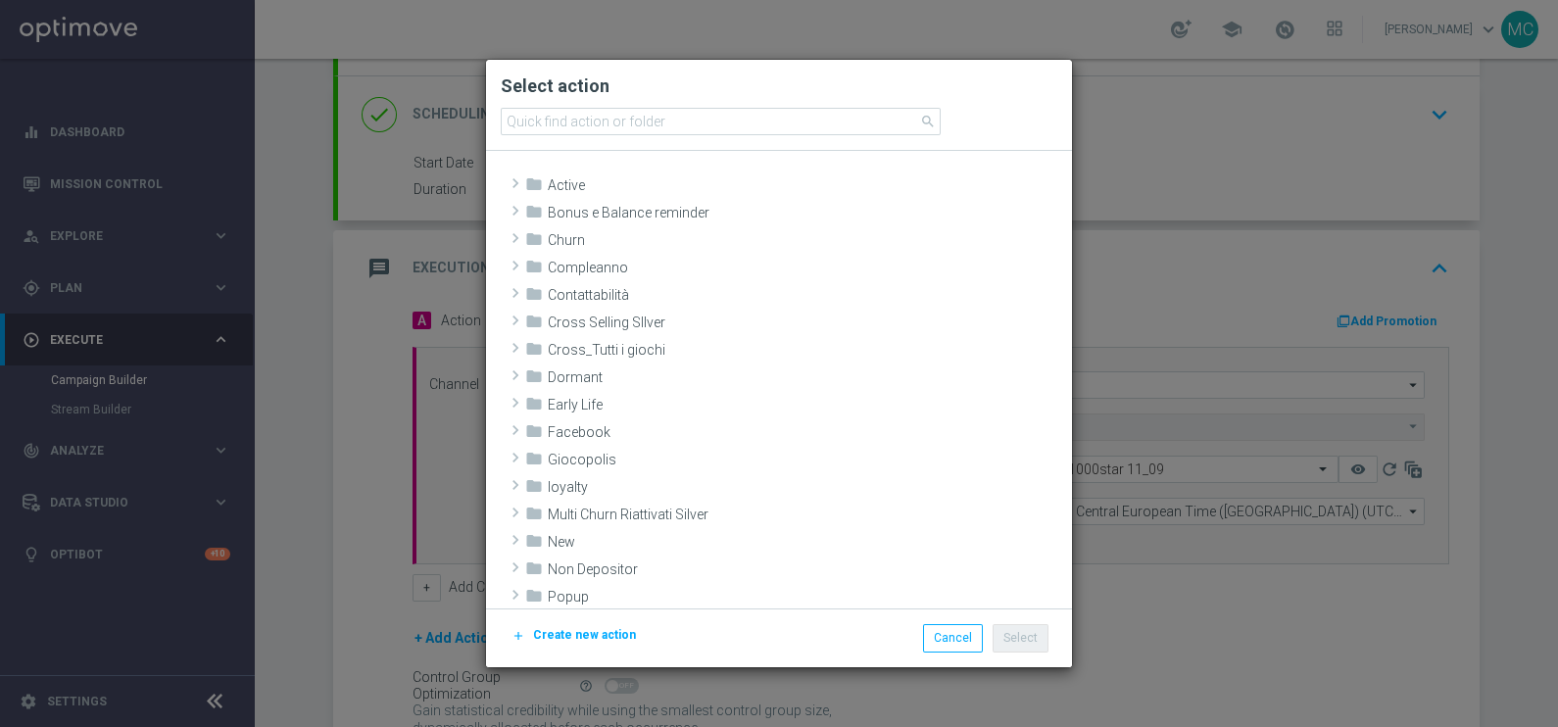
click at [578, 633] on span "Create new action" at bounding box center [584, 635] width 103 height 14
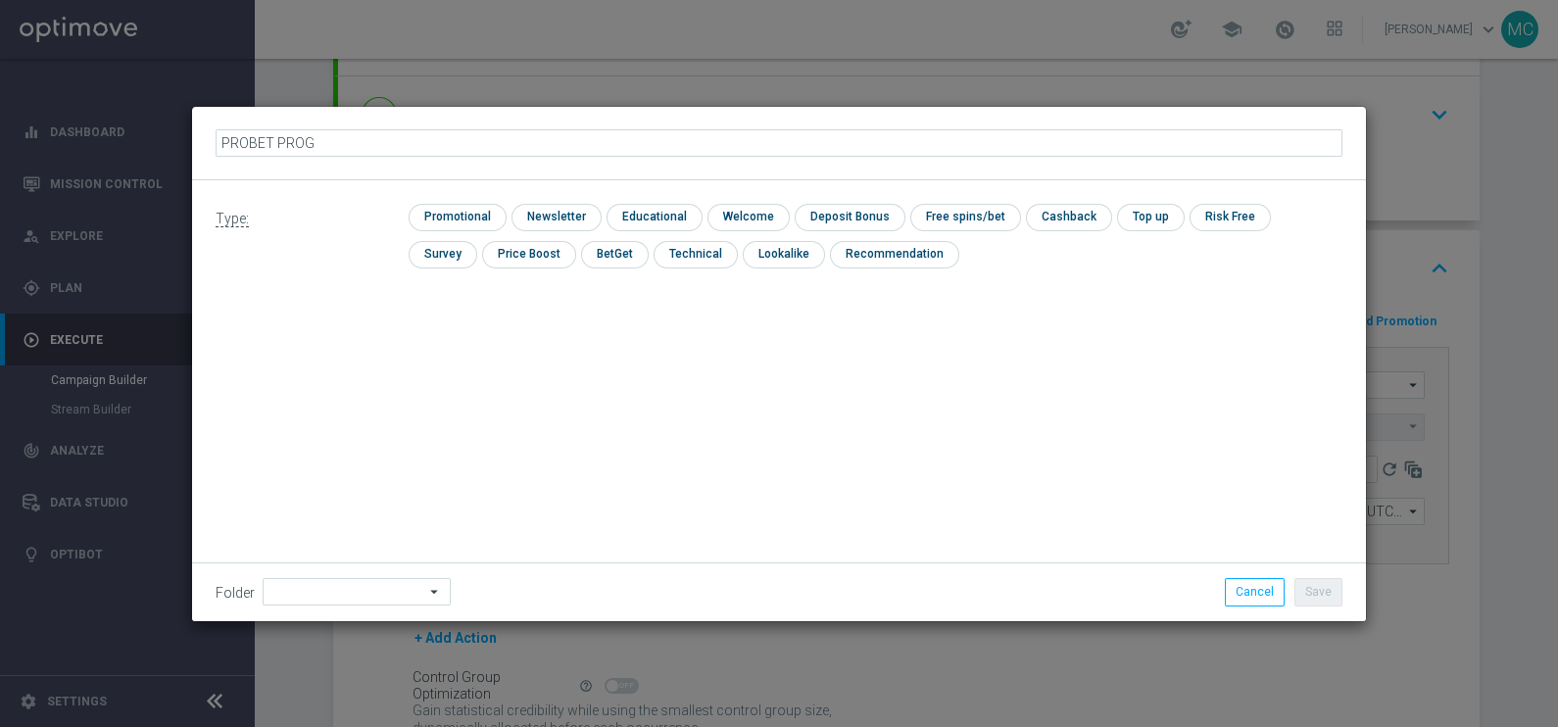
type input "PROBET PROG"
click at [341, 144] on icon "mode_edit" at bounding box center [343, 142] width 16 height 16
type input "PROBET PROG 50% RICARICA"
click at [496, 212] on input "checkbox" at bounding box center [454, 217] width 93 height 26
checkbox input "true"
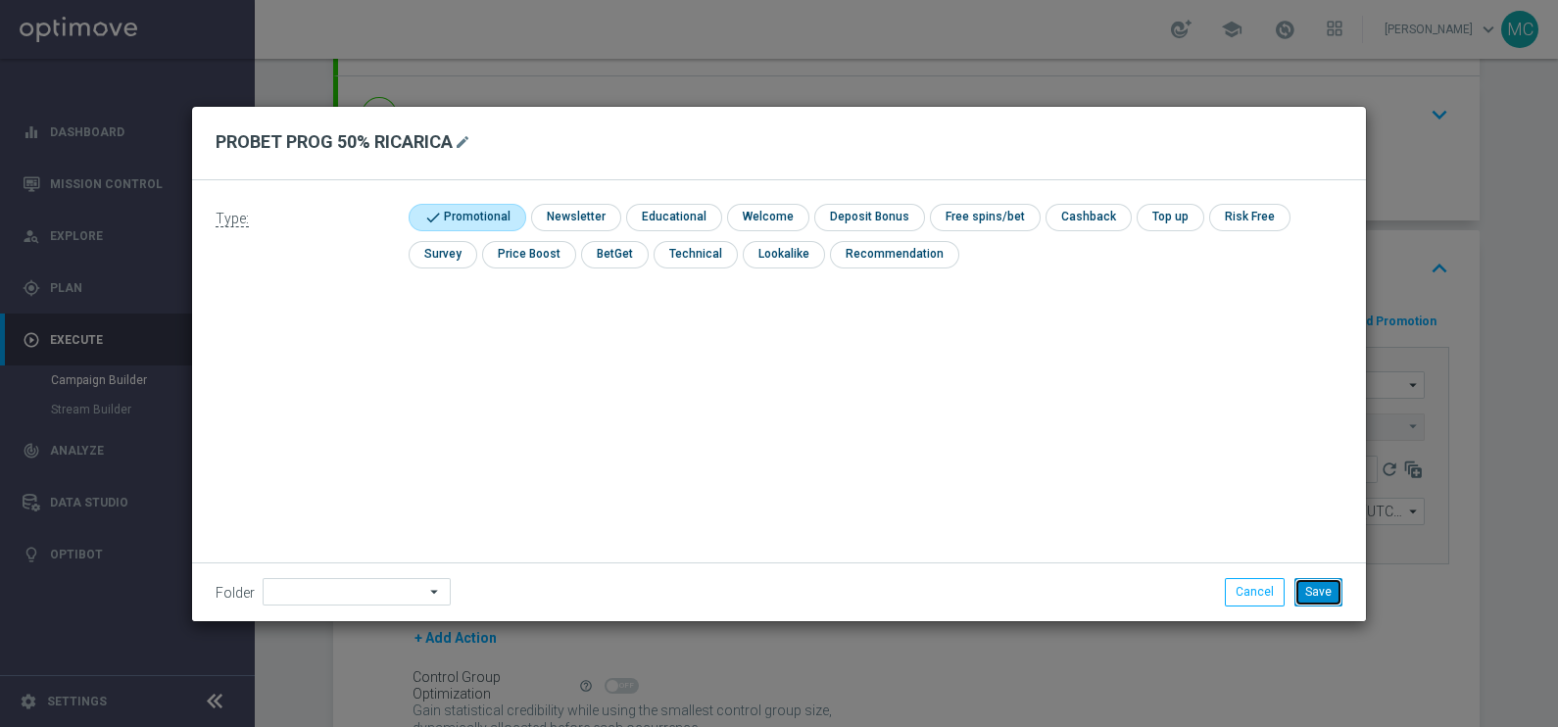
click at [1322, 593] on button "Save" at bounding box center [1318, 591] width 48 height 27
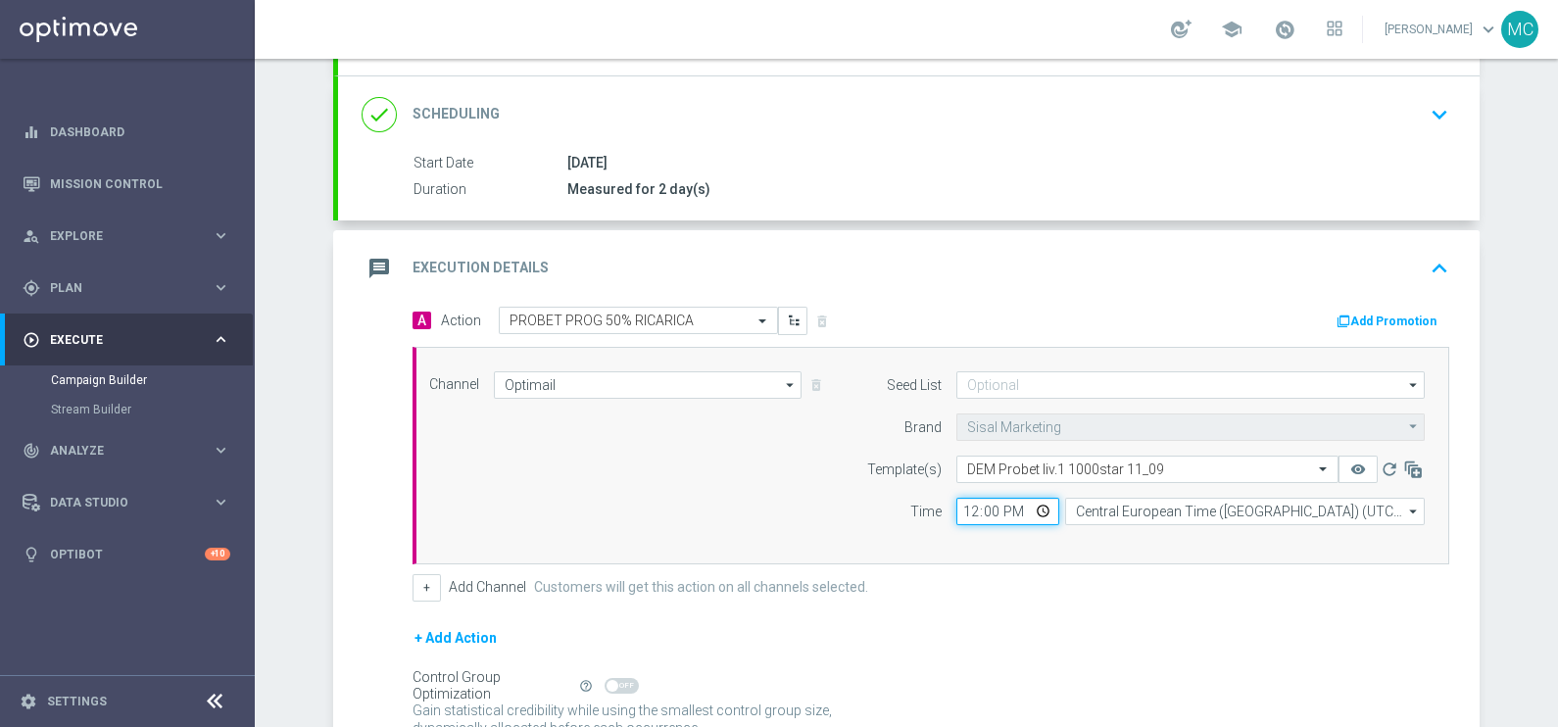
drag, startPoint x: 989, startPoint y: 500, endPoint x: 950, endPoint y: 500, distance: 39.2
click at [956, 500] on input "12:00" at bounding box center [1007, 511] width 103 height 27
type input "13:00"
click at [1147, 593] on div "+ Add Channel Customers will get this action on all channels selected." at bounding box center [930, 587] width 1036 height 27
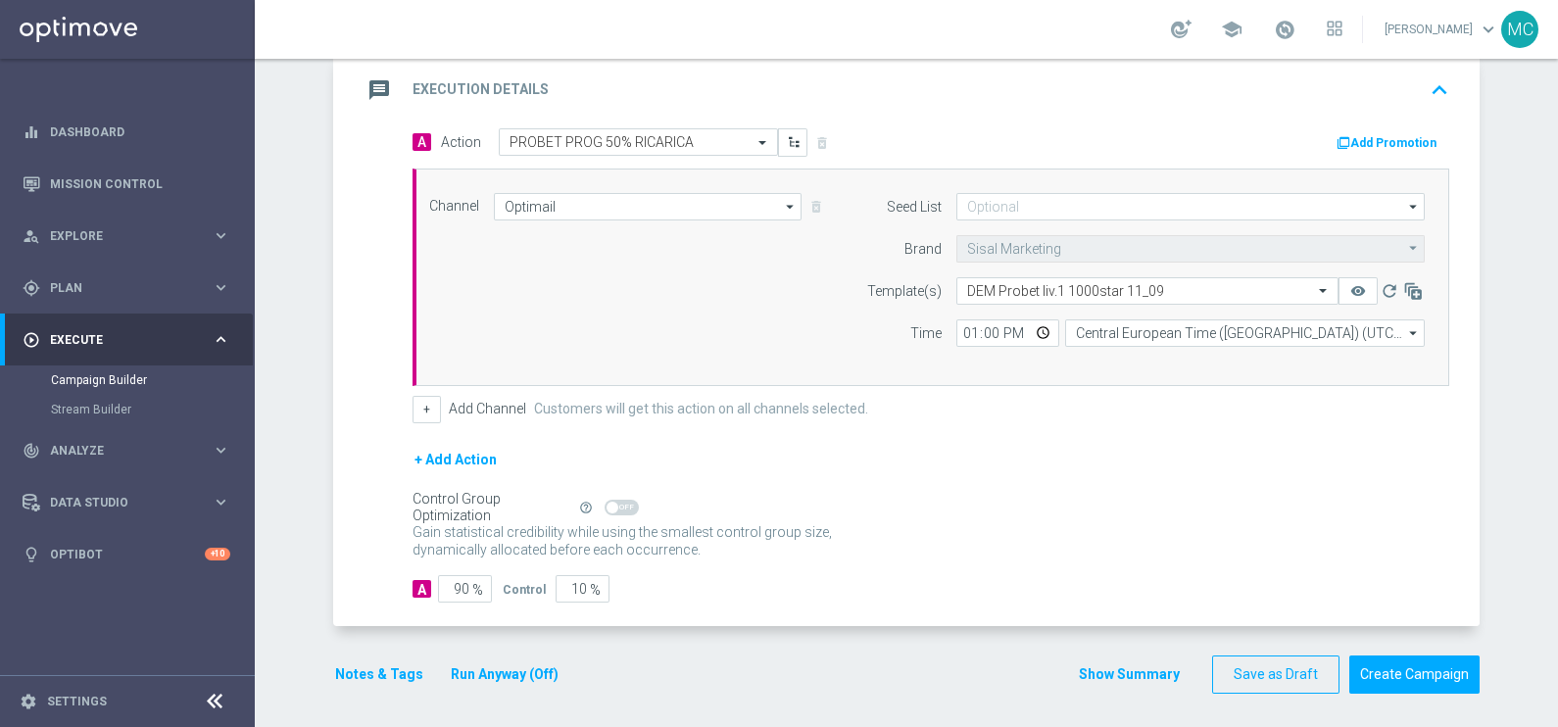
scroll to position [423, 0]
drag, startPoint x: 433, startPoint y: 583, endPoint x: 563, endPoint y: 582, distance: 130.3
click at [563, 582] on div "A 90 % Control 10 %" at bounding box center [930, 587] width 1036 height 27
type input "1"
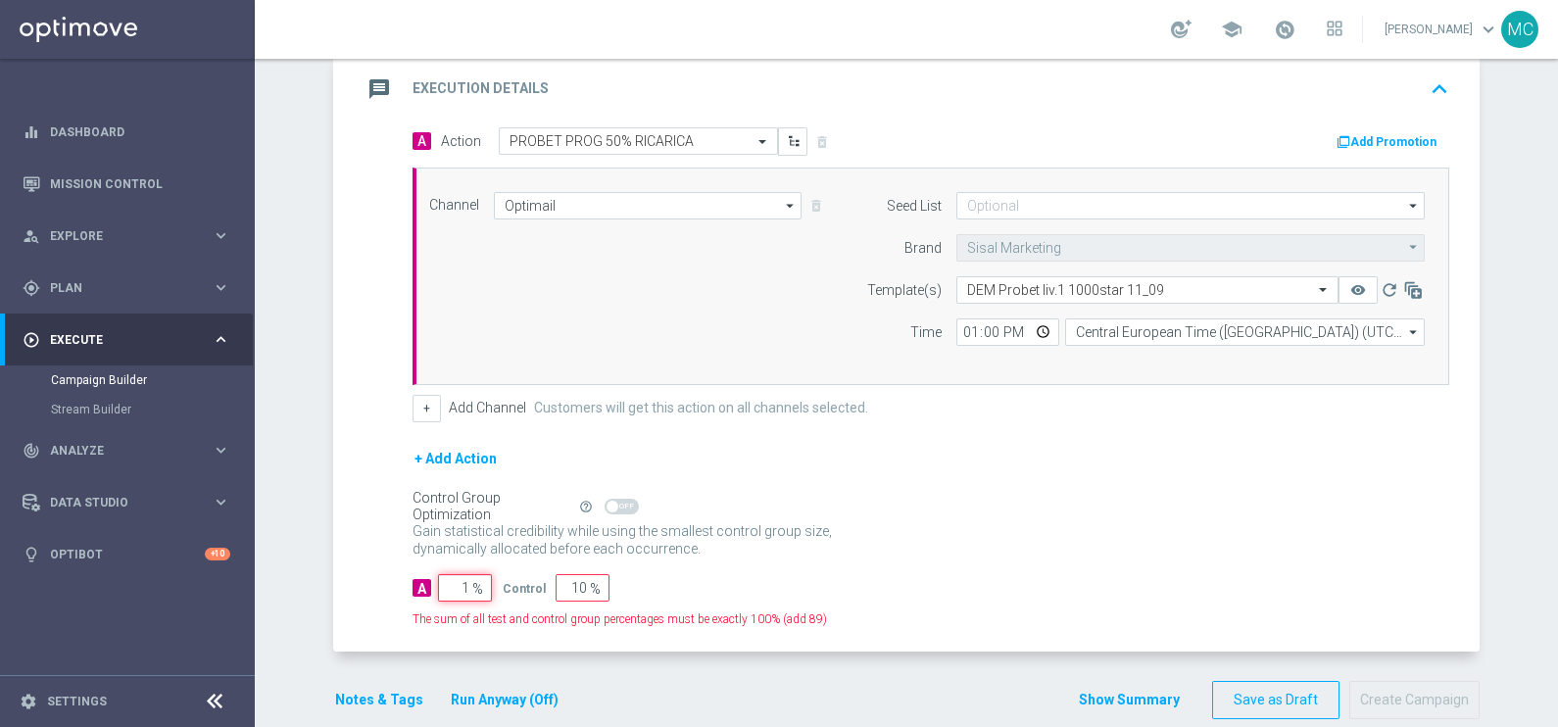
type input "99"
type input "10"
type input "90"
type input "100"
type input "0"
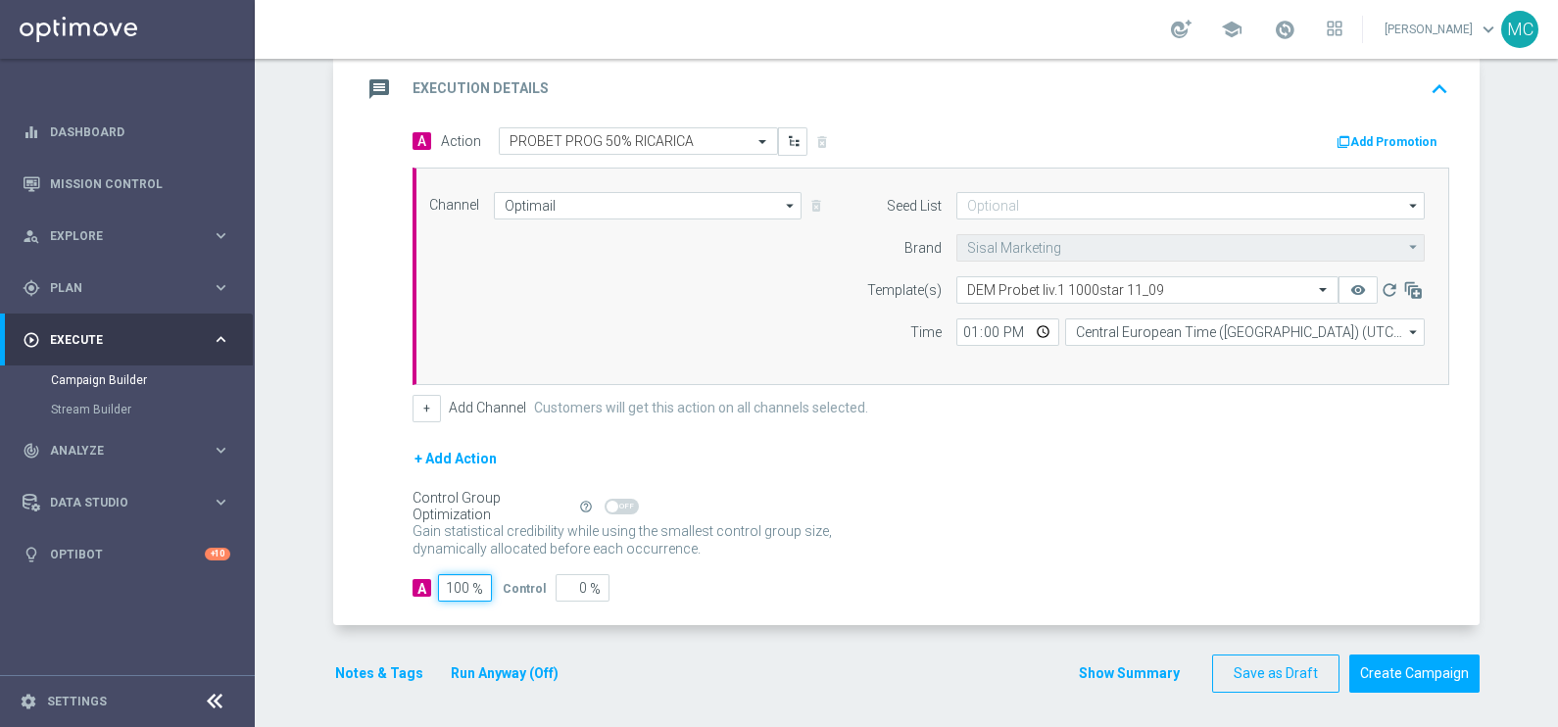
type input "100"
drag, startPoint x: 1292, startPoint y: 506, endPoint x: 1313, endPoint y: 452, distance: 58.6
click at [1292, 505] on div "Control Group Optimization Self Optimizing Campaign help_outline Gain statistic…" at bounding box center [930, 530] width 1036 height 69
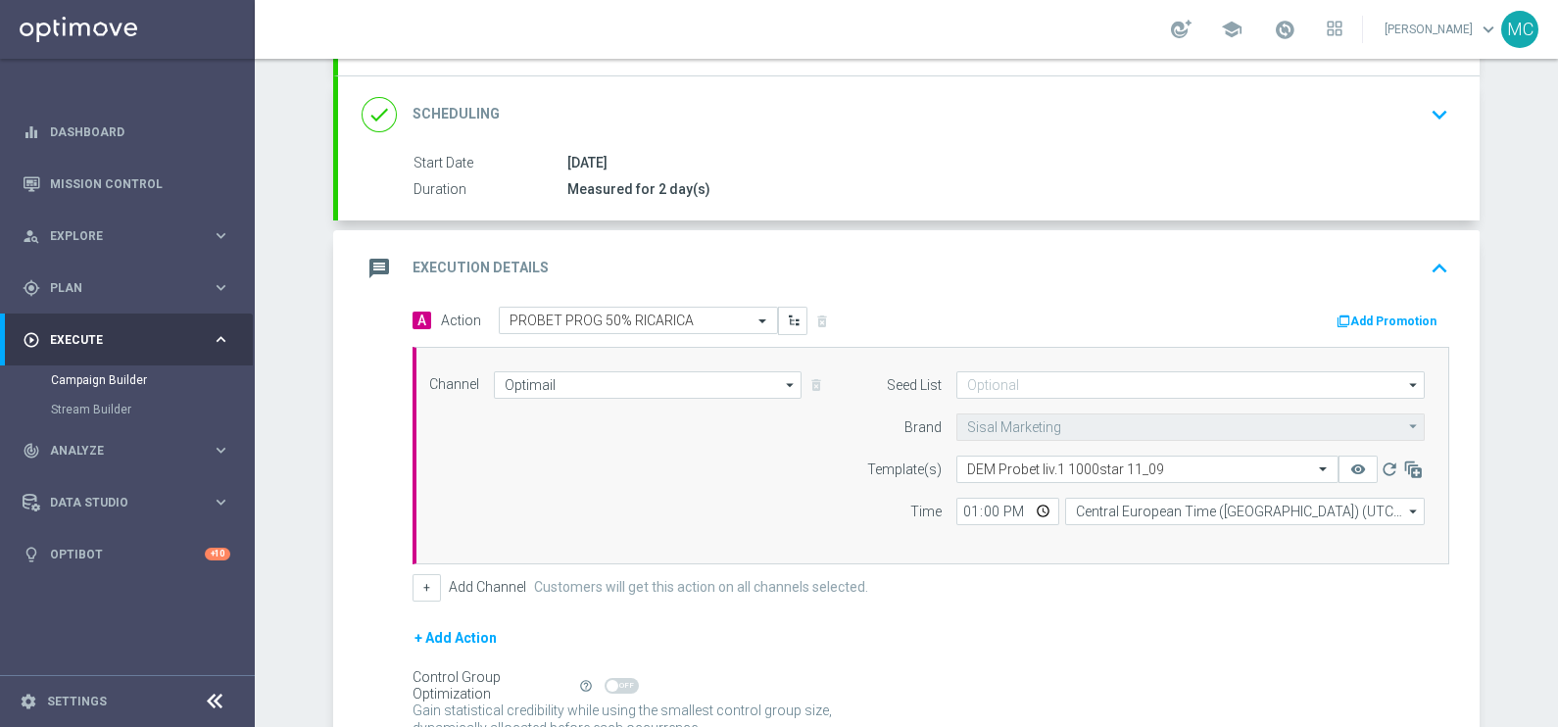
scroll to position [367, 0]
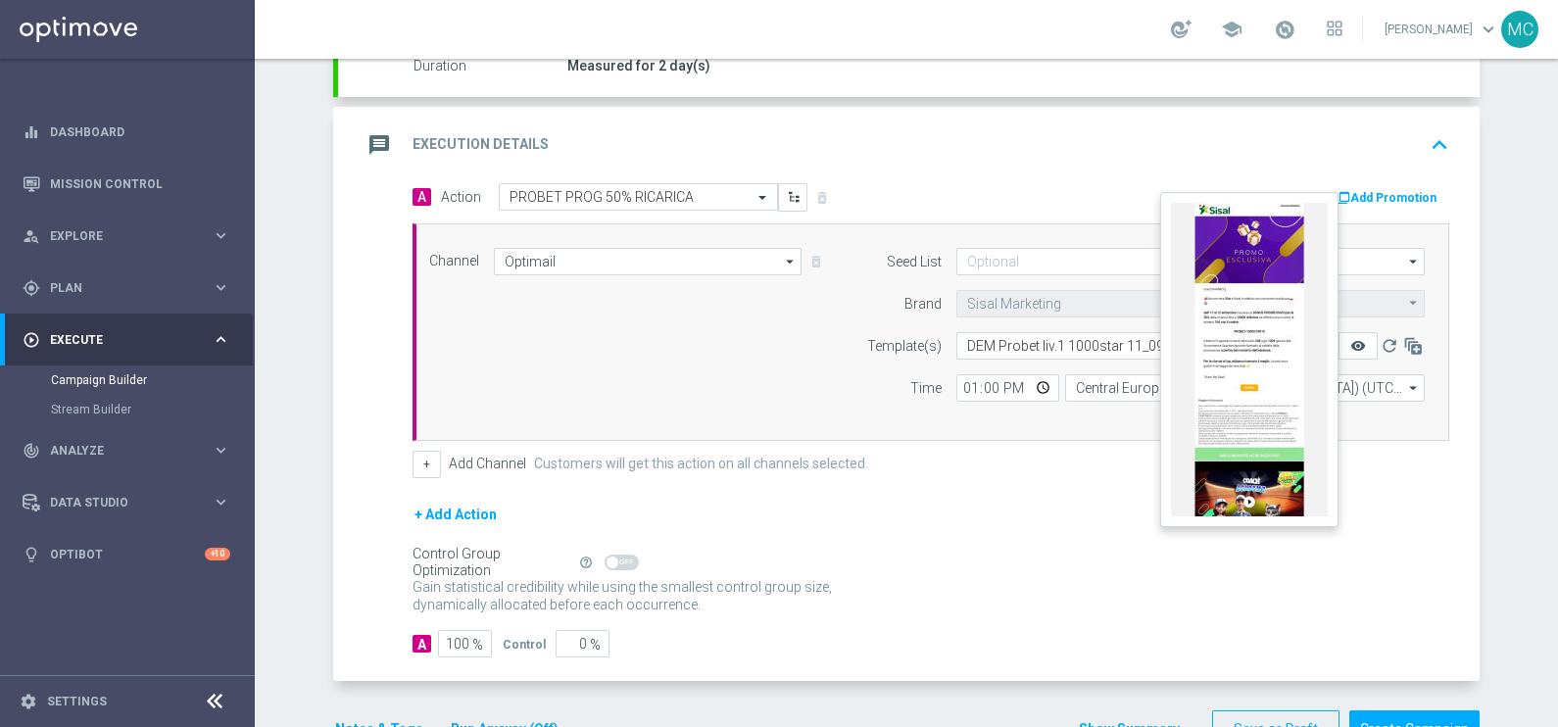
click at [1350, 338] on icon "remove_red_eye" at bounding box center [1358, 346] width 16 height 16
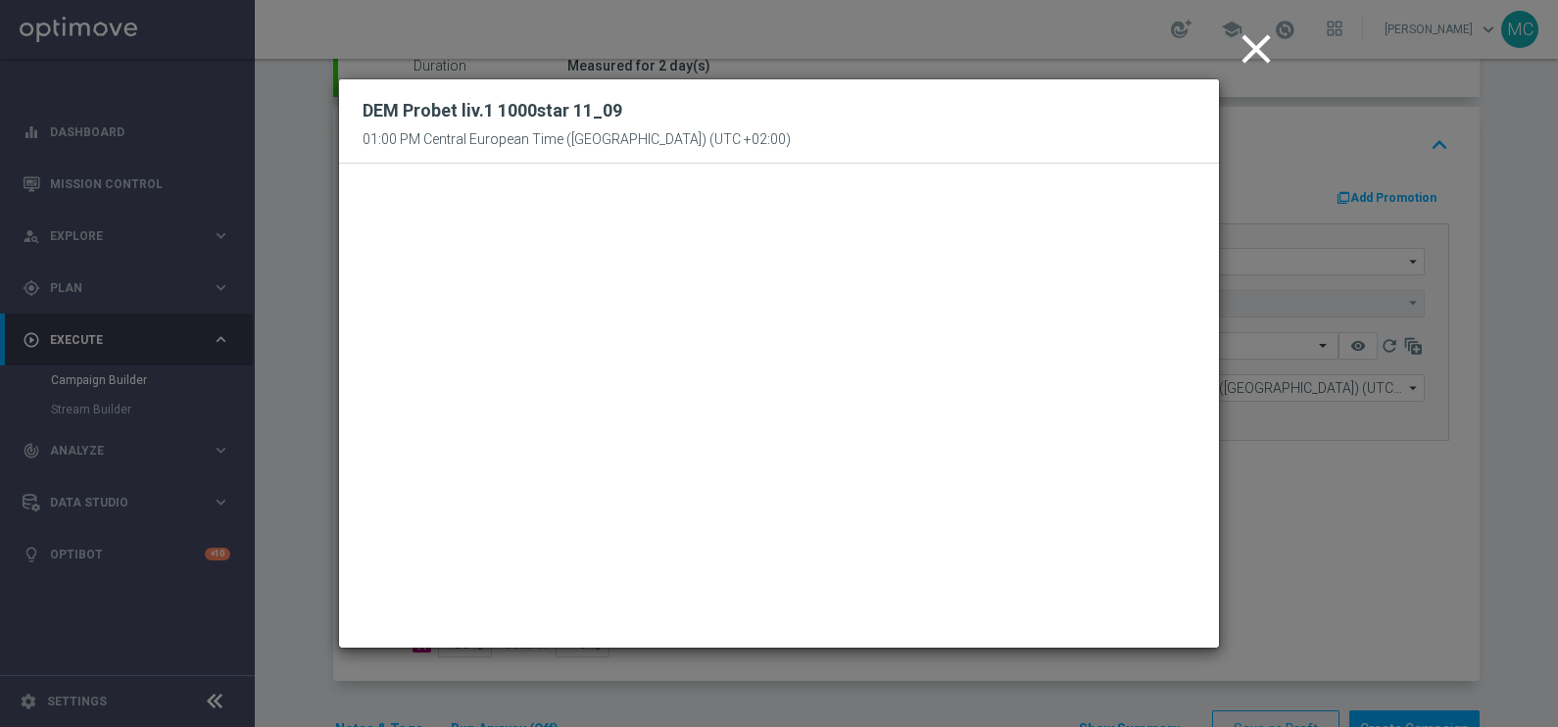
drag, startPoint x: 1251, startPoint y: 54, endPoint x: 1239, endPoint y: 53, distance: 11.8
click at [1251, 54] on icon "close" at bounding box center [1255, 48] width 49 height 49
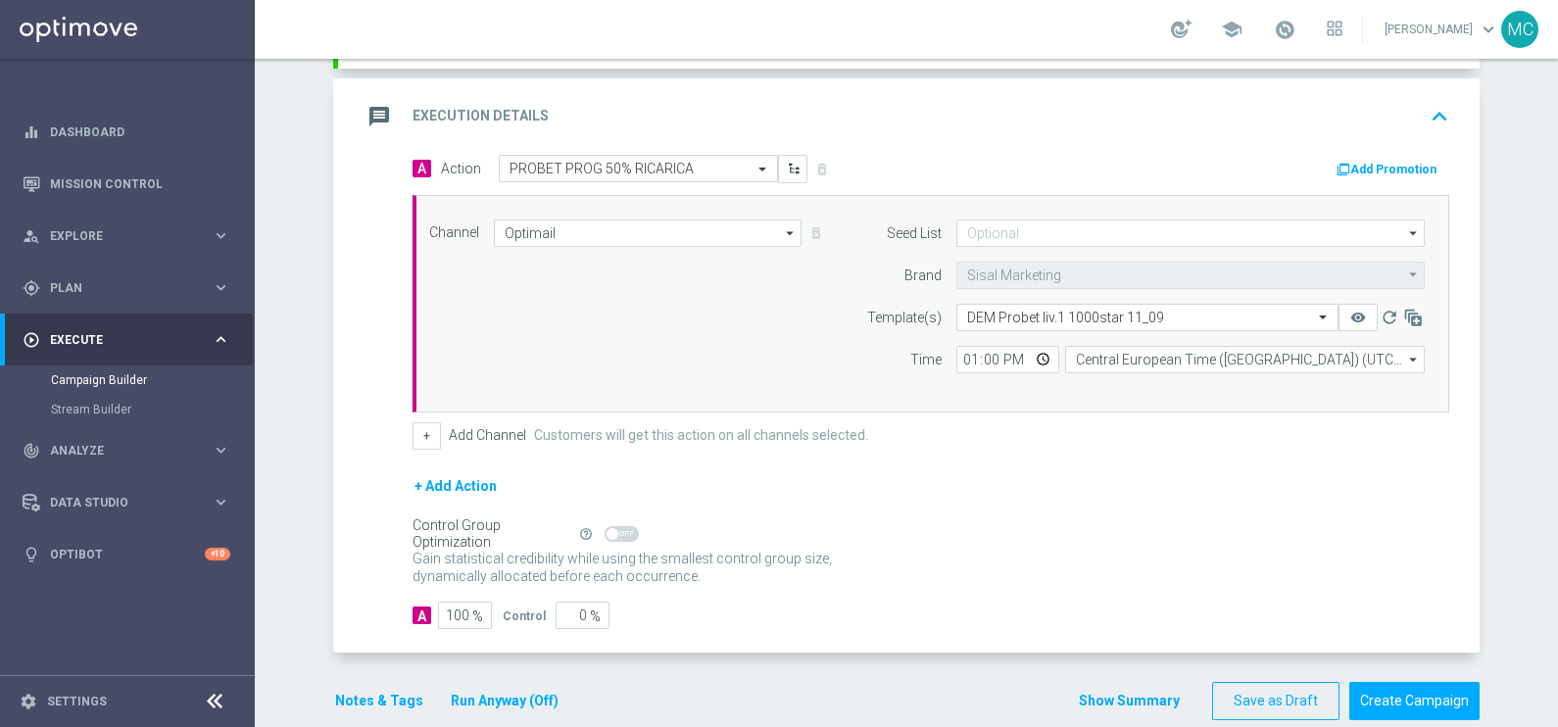
scroll to position [423, 0]
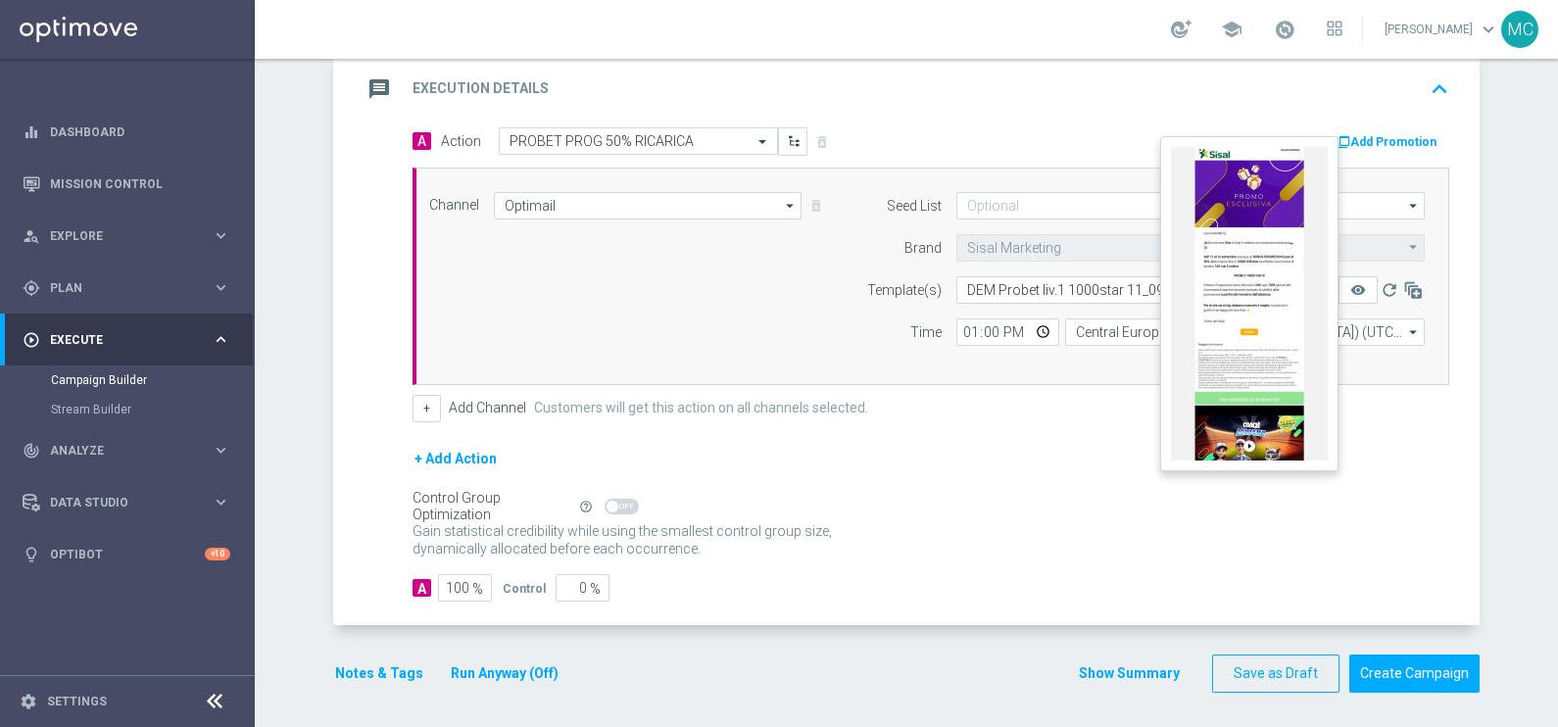
click at [1358, 286] on button "remove_red_eye" at bounding box center [1357, 289] width 39 height 27
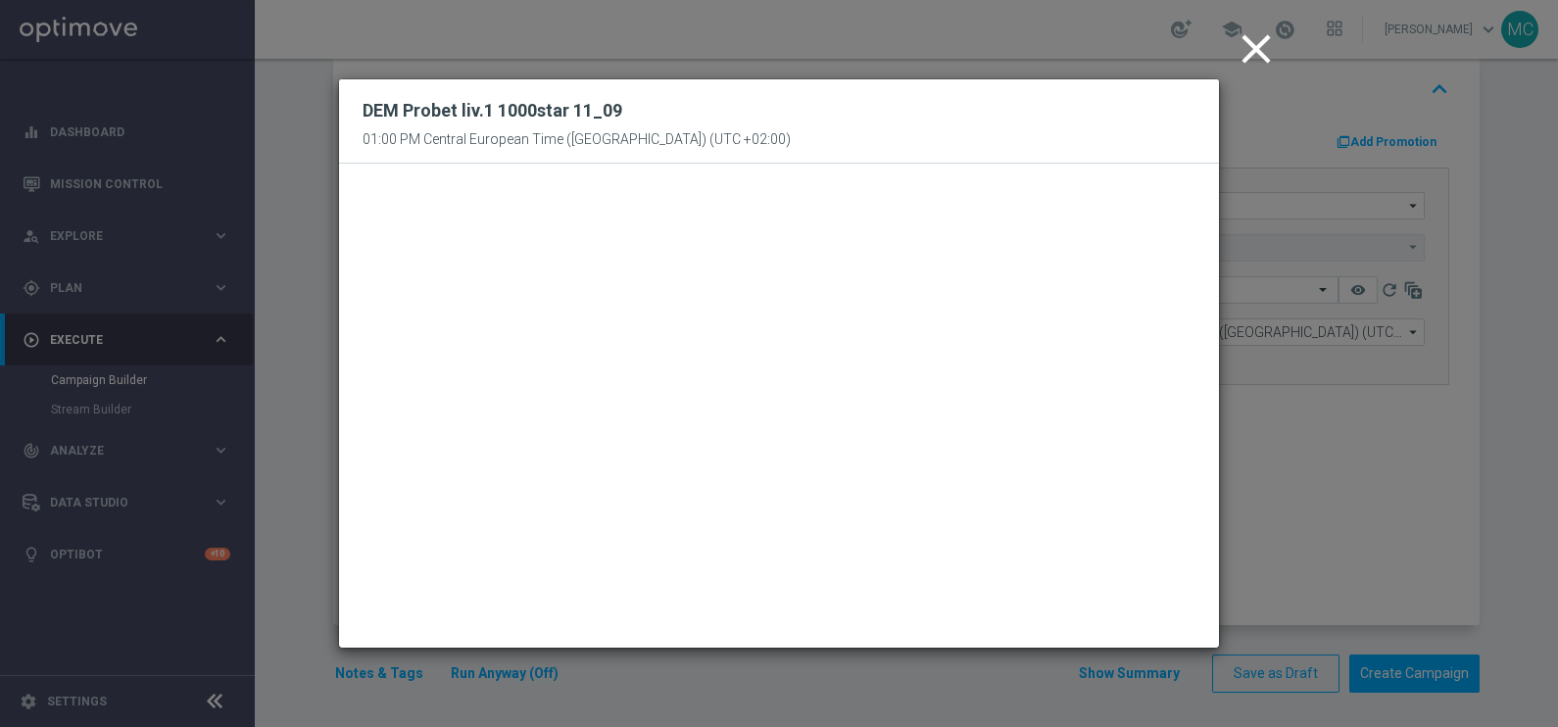
click at [1247, 49] on icon "close" at bounding box center [1255, 48] width 49 height 49
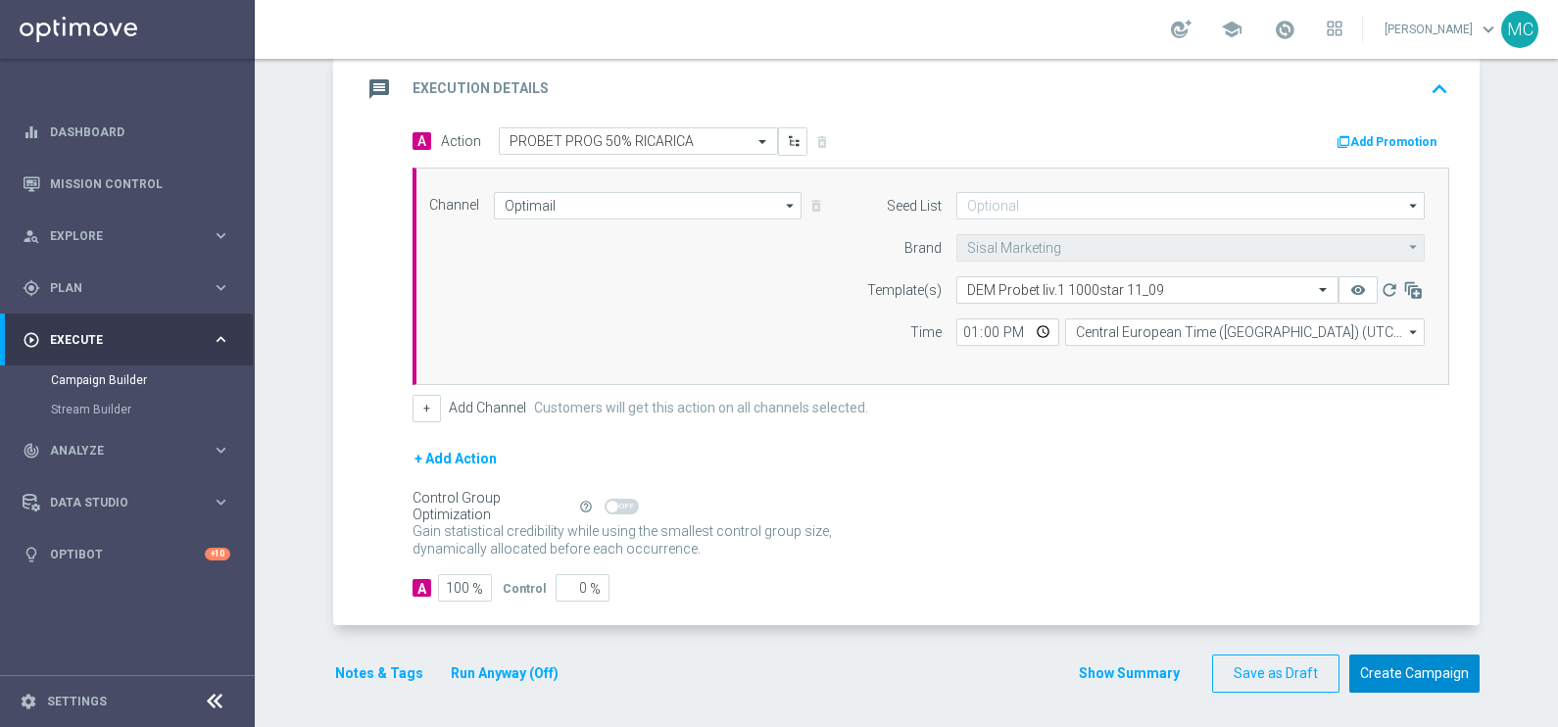
click at [1383, 671] on button "Create Campaign" at bounding box center [1414, 673] width 130 height 38
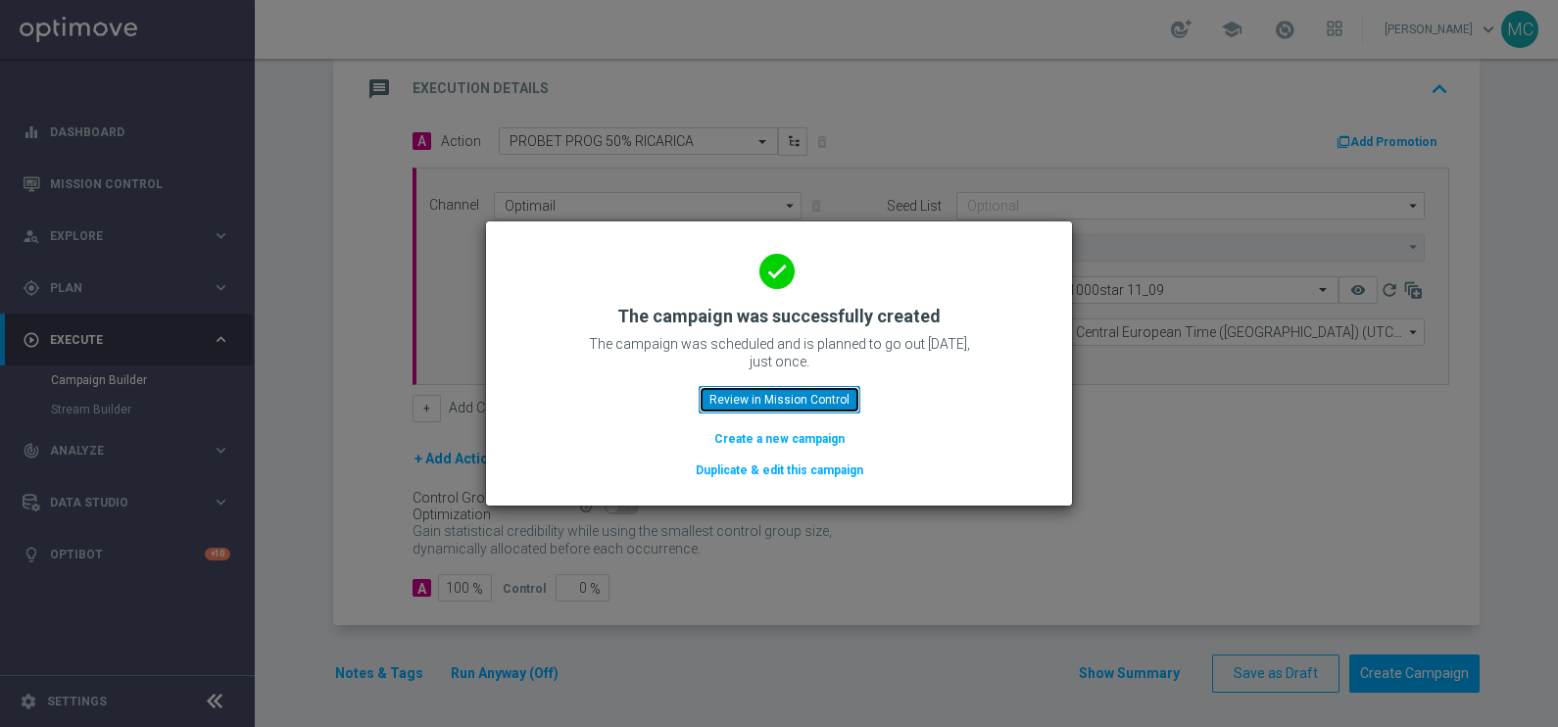
click at [814, 398] on button "Review in Mission Control" at bounding box center [779, 399] width 162 height 27
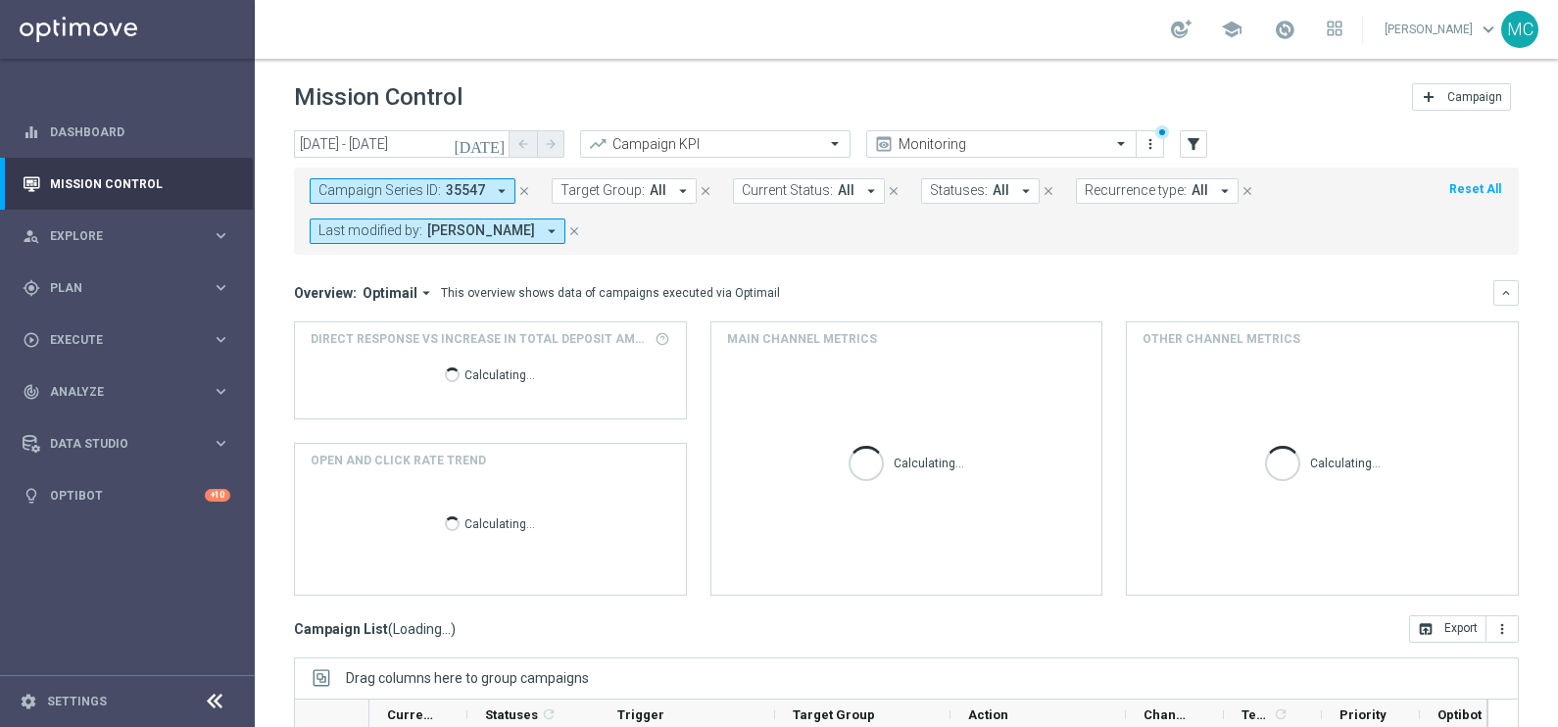
scroll to position [244, 0]
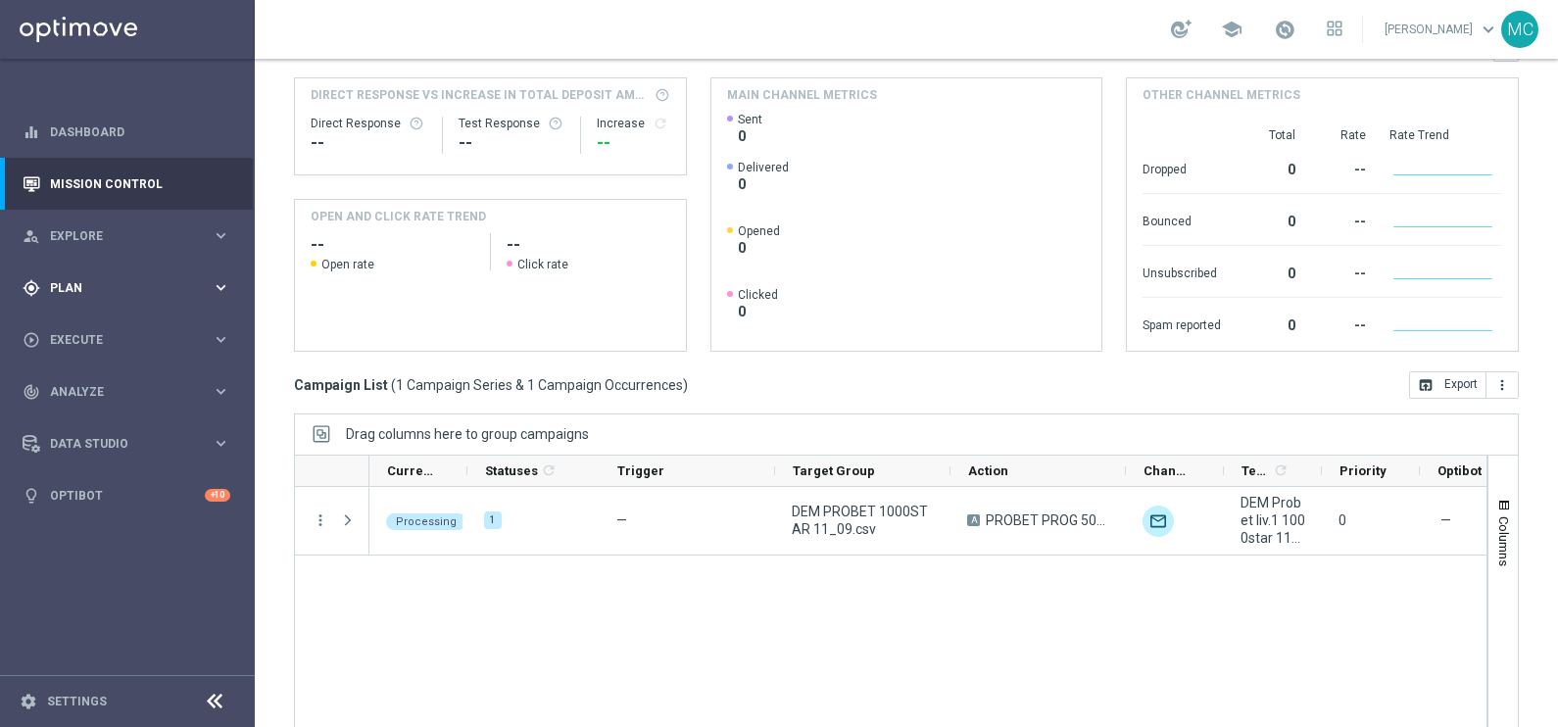
click at [225, 287] on icon "keyboard_arrow_right" at bounding box center [221, 287] width 19 height 19
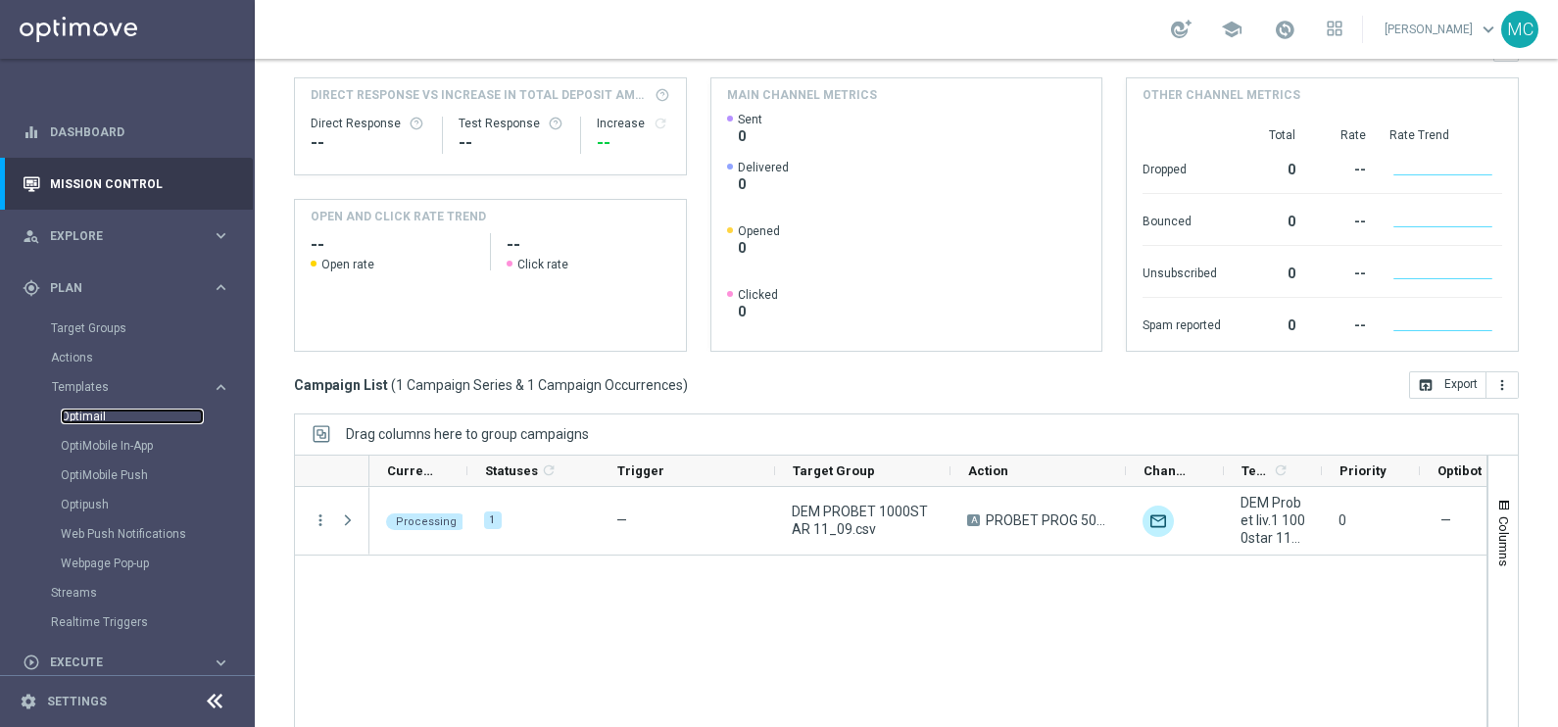
click at [90, 412] on link "Optimail" at bounding box center [132, 416] width 143 height 16
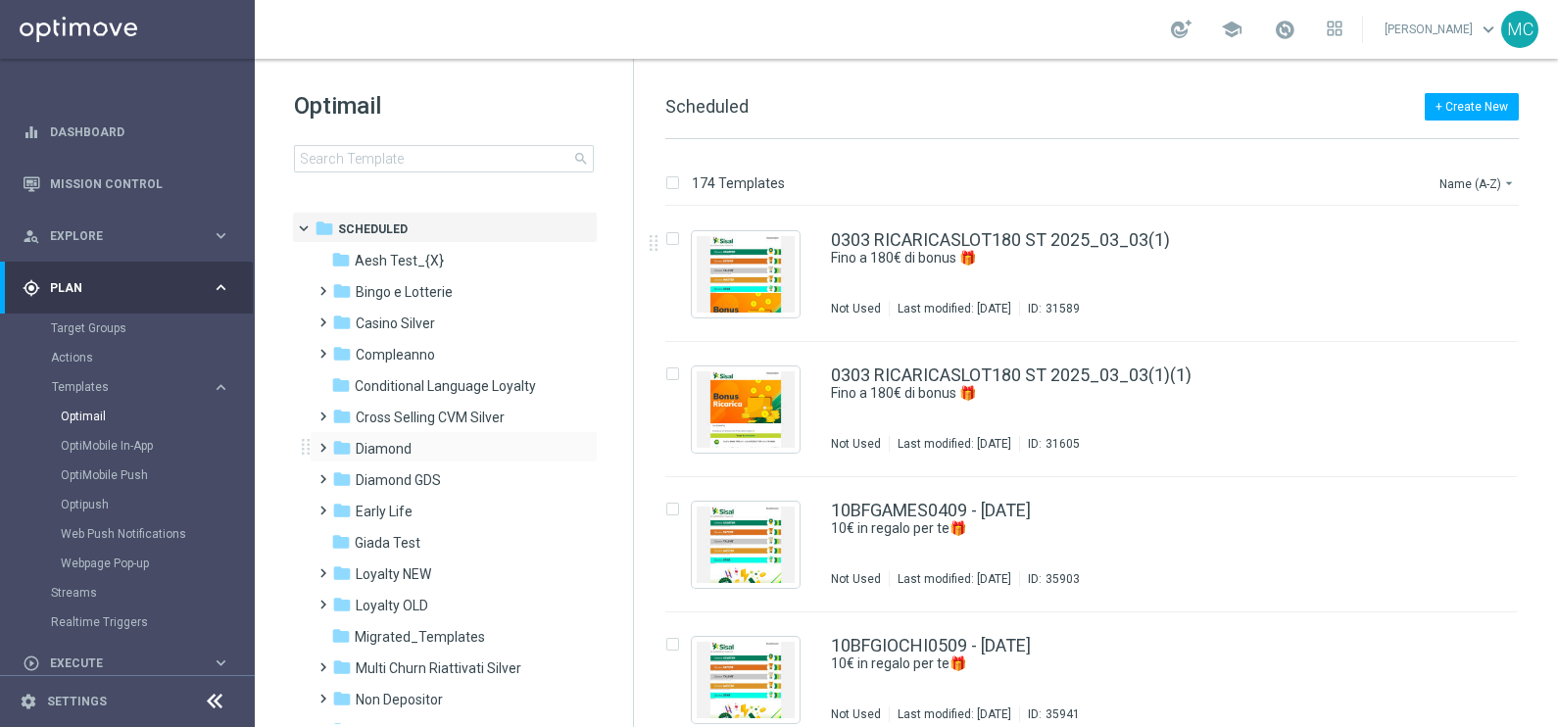
click at [312, 442] on div "folder Diamond more_vert" at bounding box center [454, 446] width 288 height 31
click at [319, 443] on span at bounding box center [318, 439] width 9 height 8
click at [343, 505] on span at bounding box center [338, 502] width 9 height 8
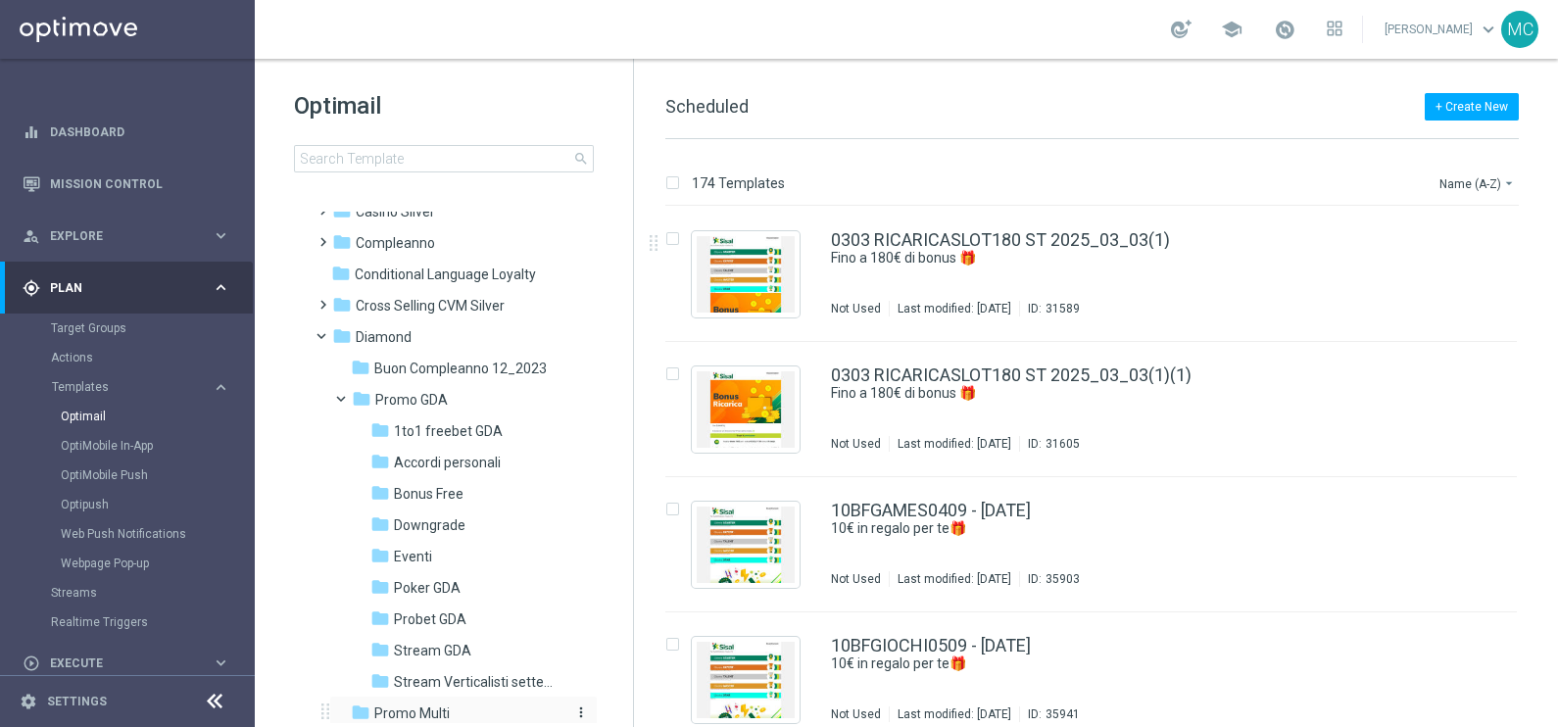
scroll to position [244, 0]
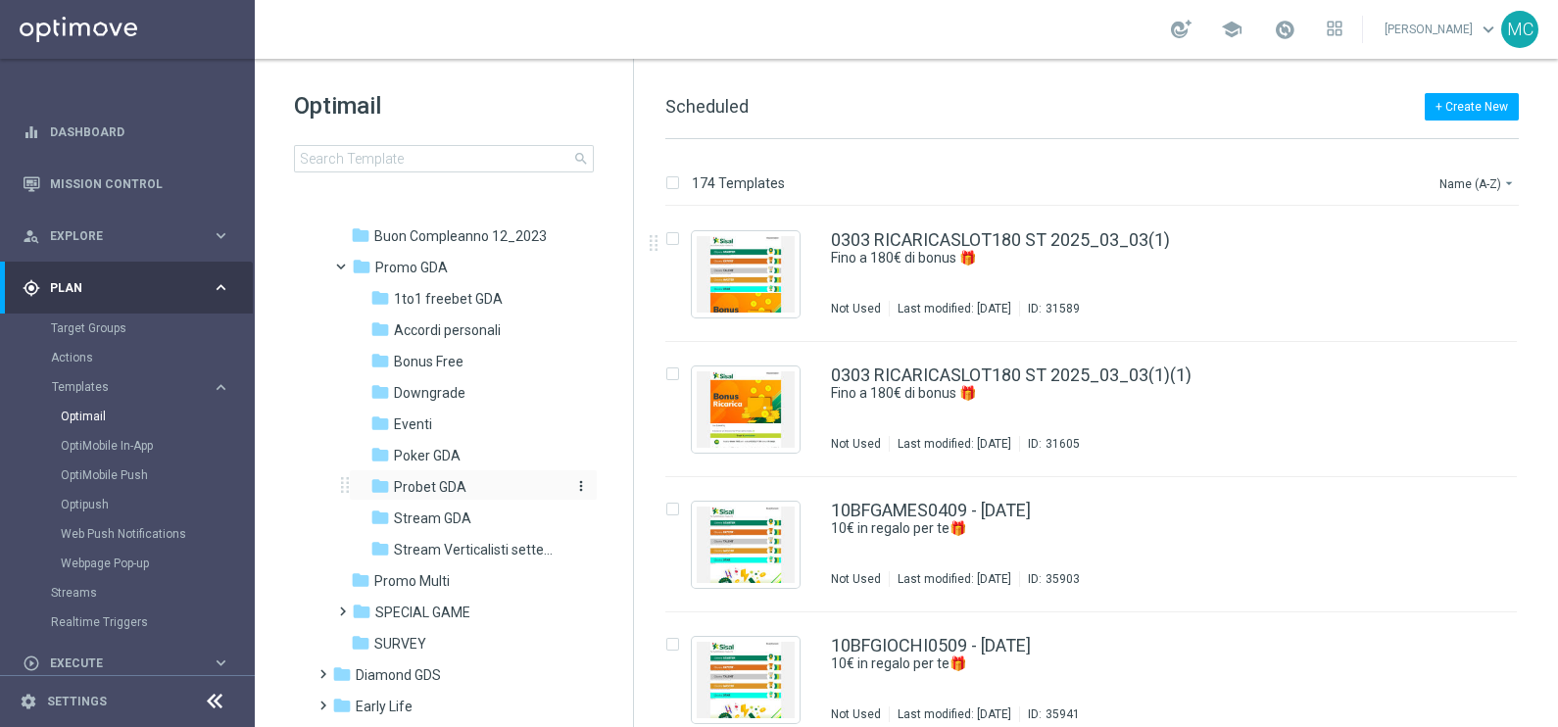
click at [451, 482] on span "Probet GDA" at bounding box center [430, 487] width 72 height 18
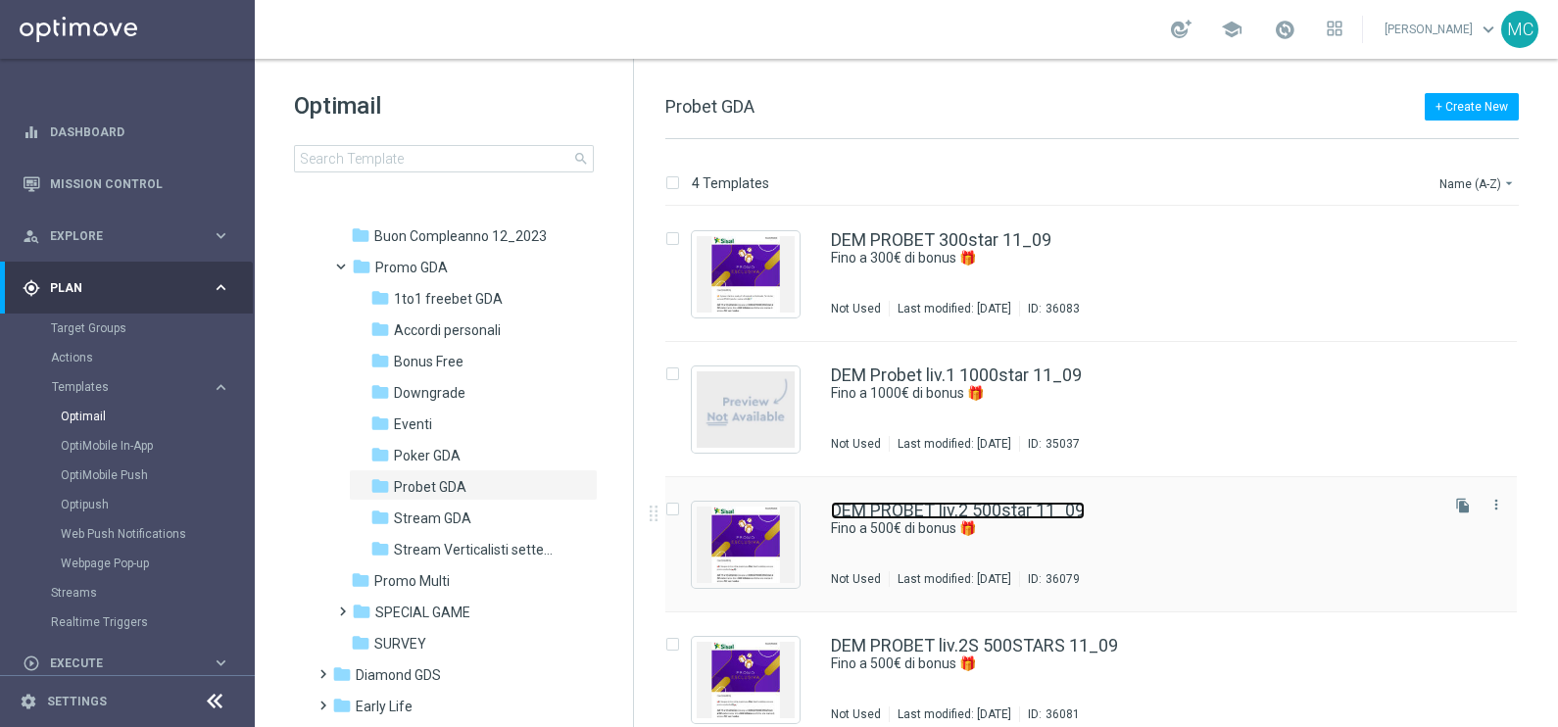
click at [1029, 511] on link "DEM PROBET liv.2 500star 11_09" at bounding box center [958, 511] width 254 height 18
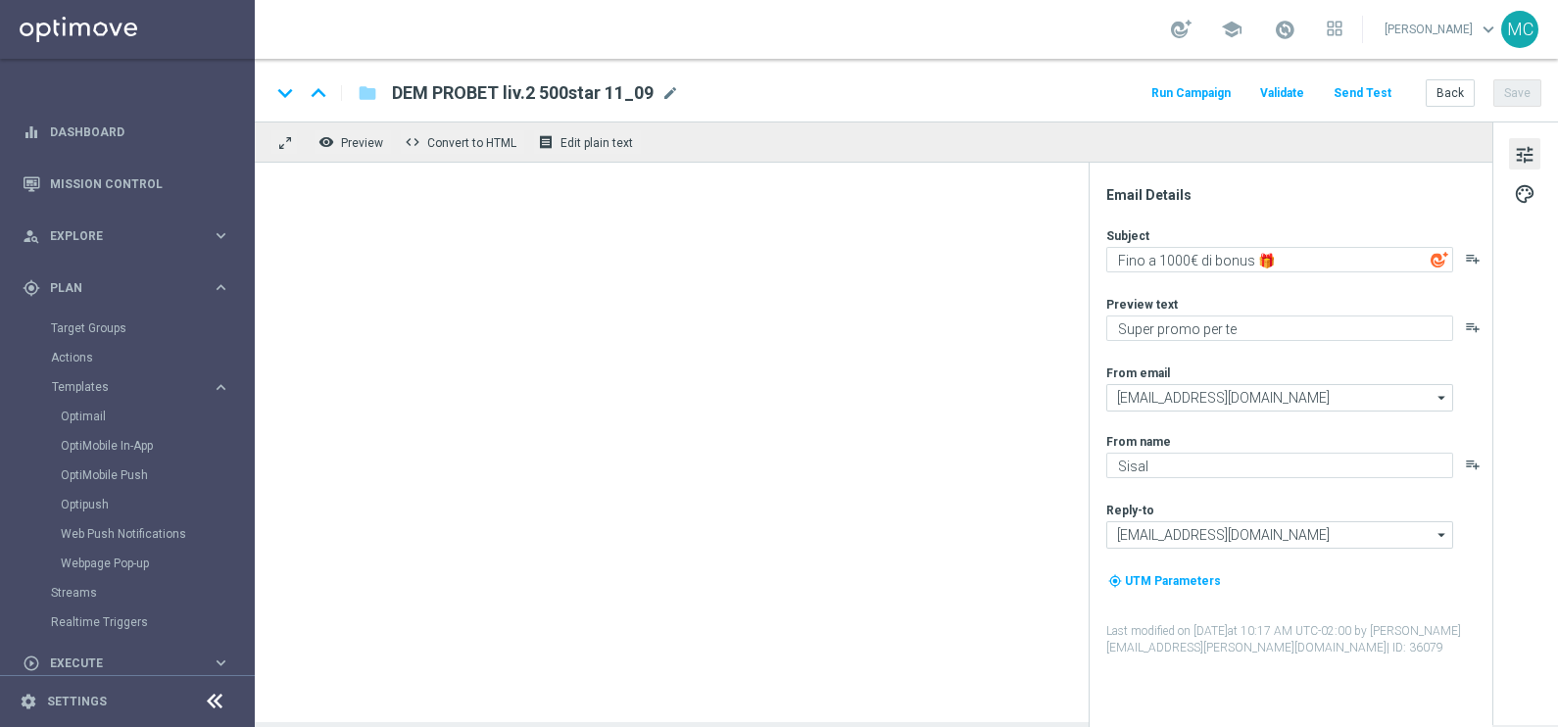
type textarea "Fino a 500€ di bonus 🎁"
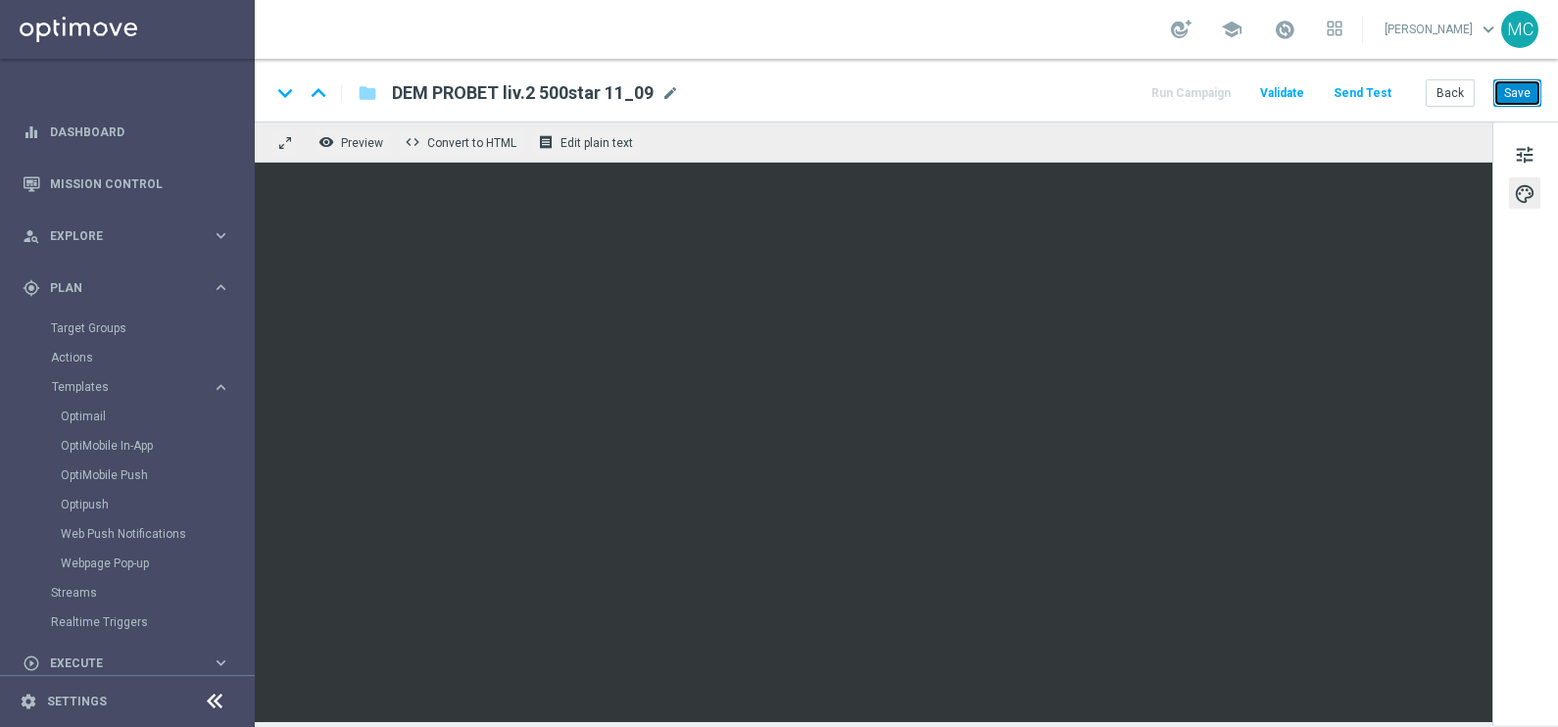
click at [1499, 88] on button "Save" at bounding box center [1517, 92] width 48 height 27
click at [1509, 95] on button "Save" at bounding box center [1517, 92] width 48 height 27
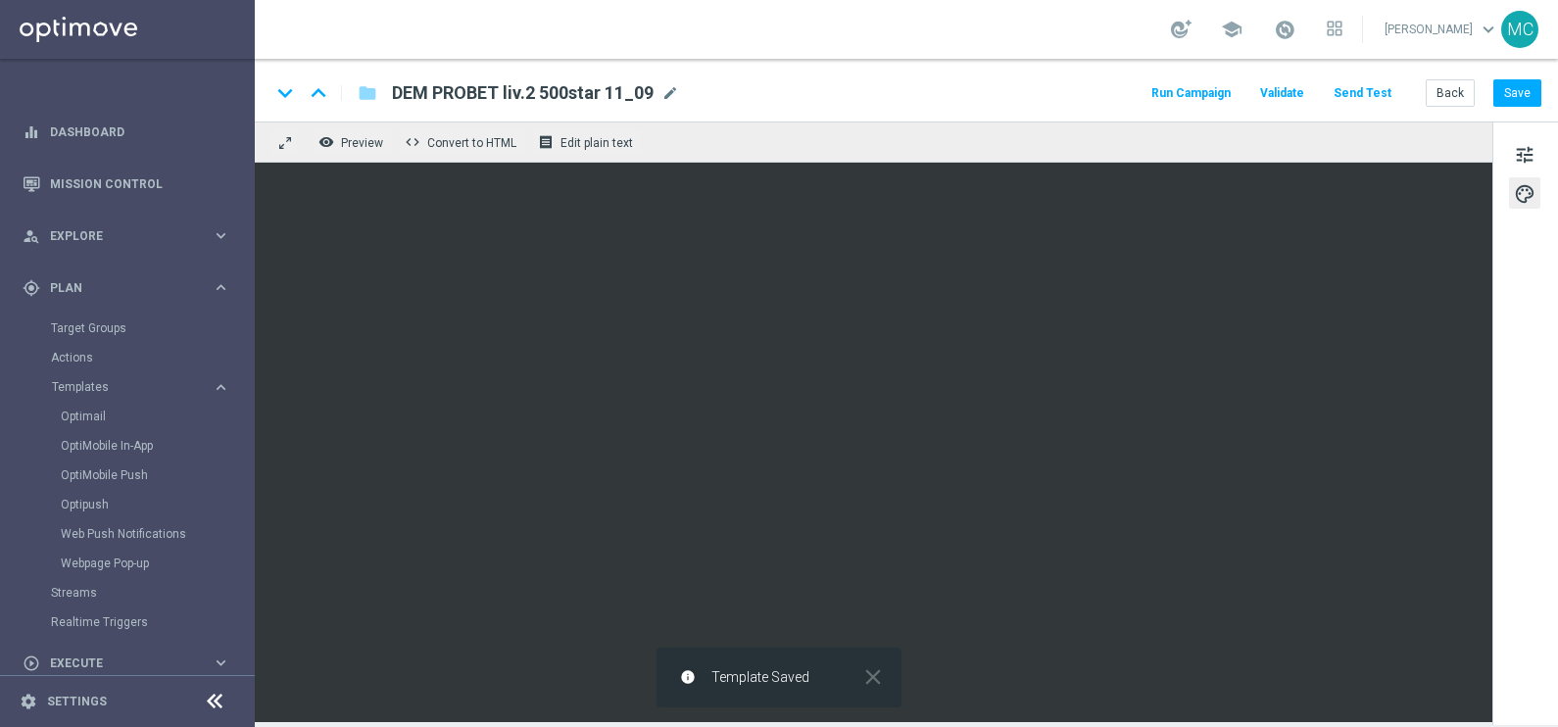
click at [1195, 92] on button "Run Campaign" at bounding box center [1190, 93] width 85 height 26
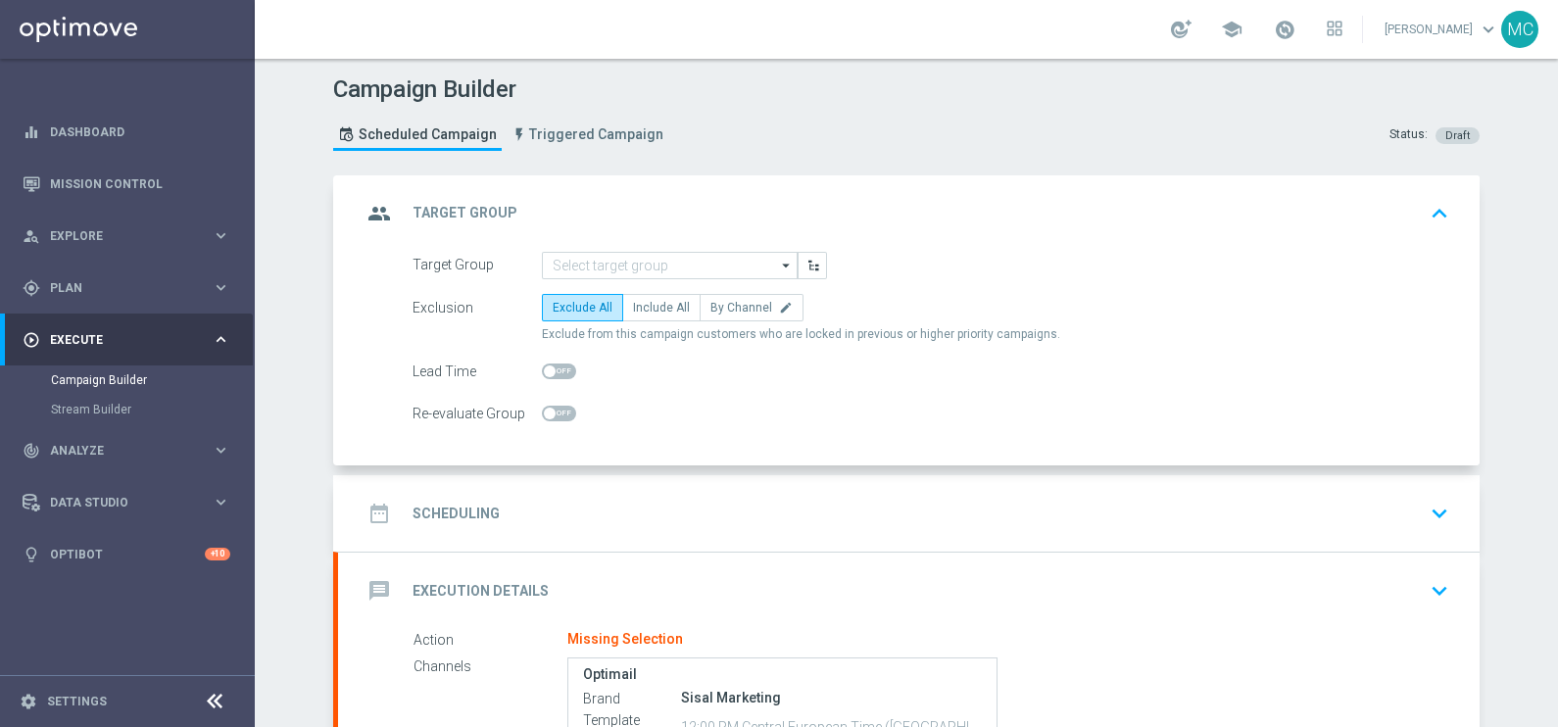
click at [779, 266] on icon "arrow_drop_down" at bounding box center [787, 265] width 20 height 25
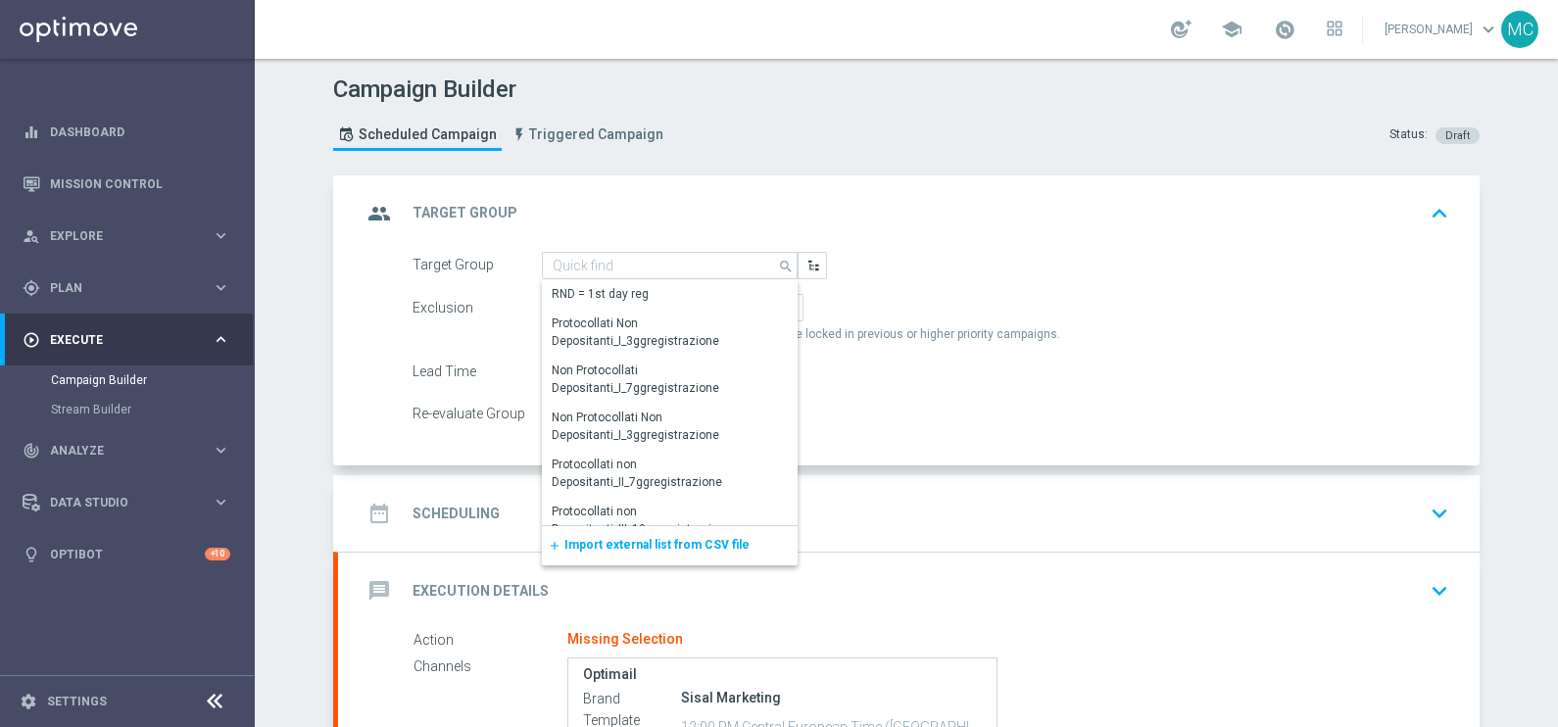
click at [634, 540] on span "Import external list from CSV file" at bounding box center [656, 545] width 185 height 14
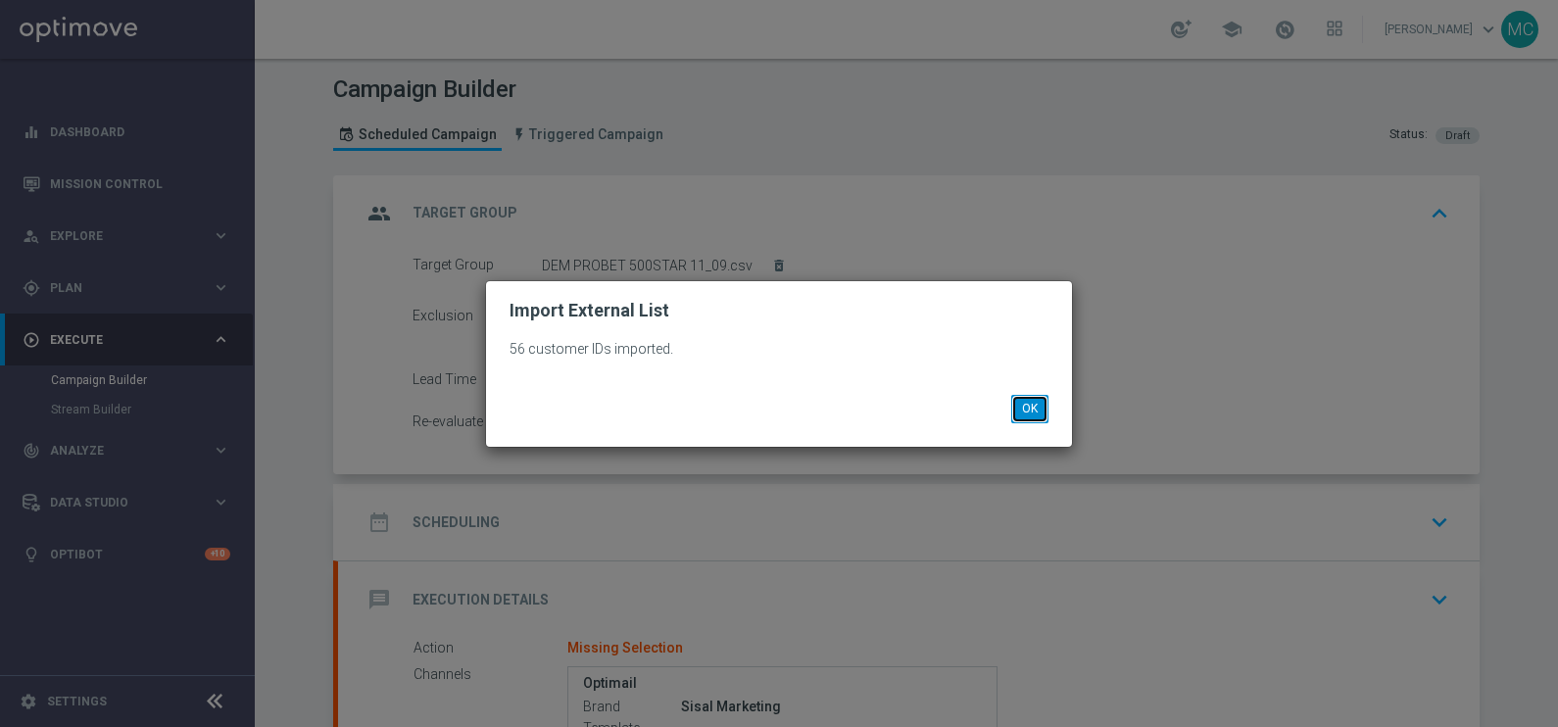
click at [1040, 421] on button "OK" at bounding box center [1029, 408] width 37 height 27
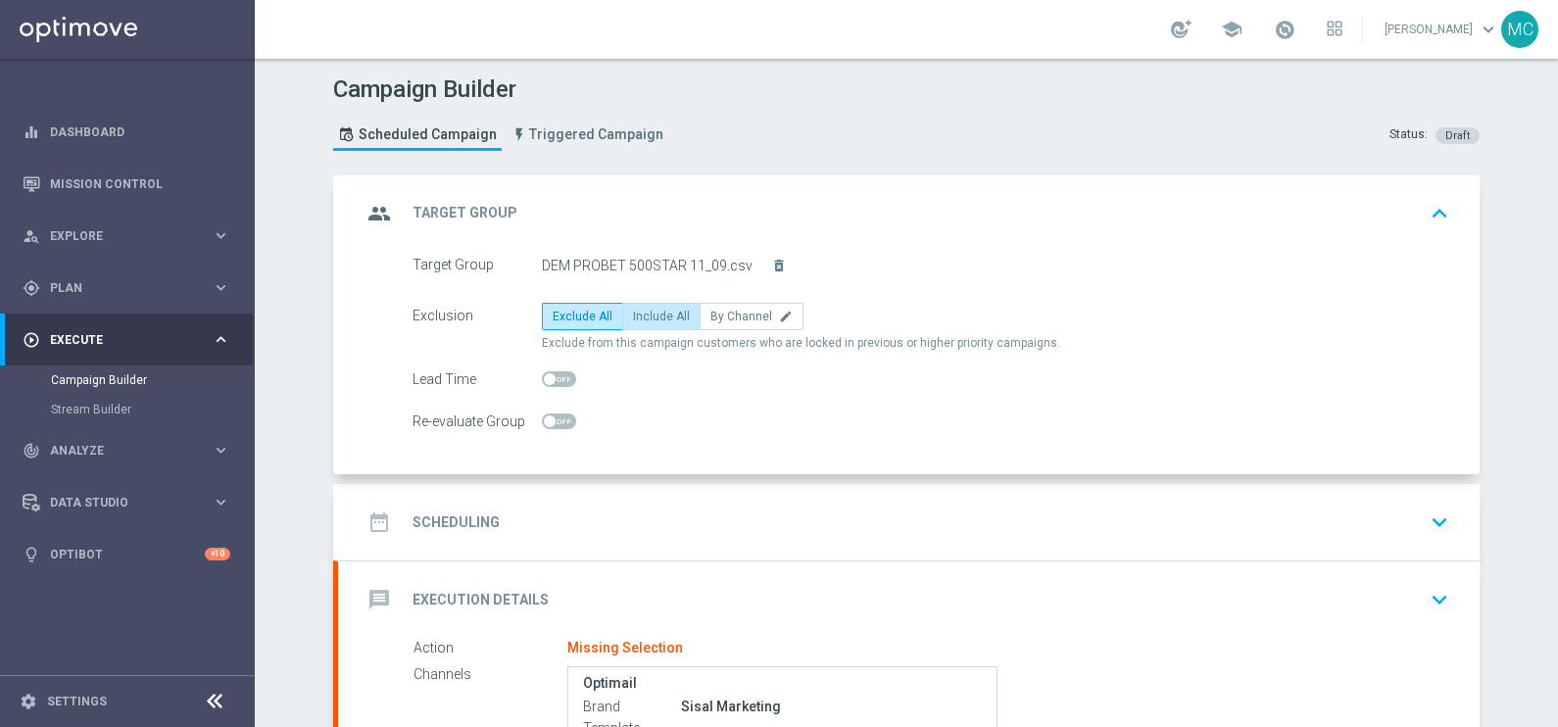
click at [652, 311] on span "Include All" at bounding box center [661, 317] width 57 height 14
click at [646, 313] on input "Include All" at bounding box center [639, 319] width 13 height 13
radio input "true"
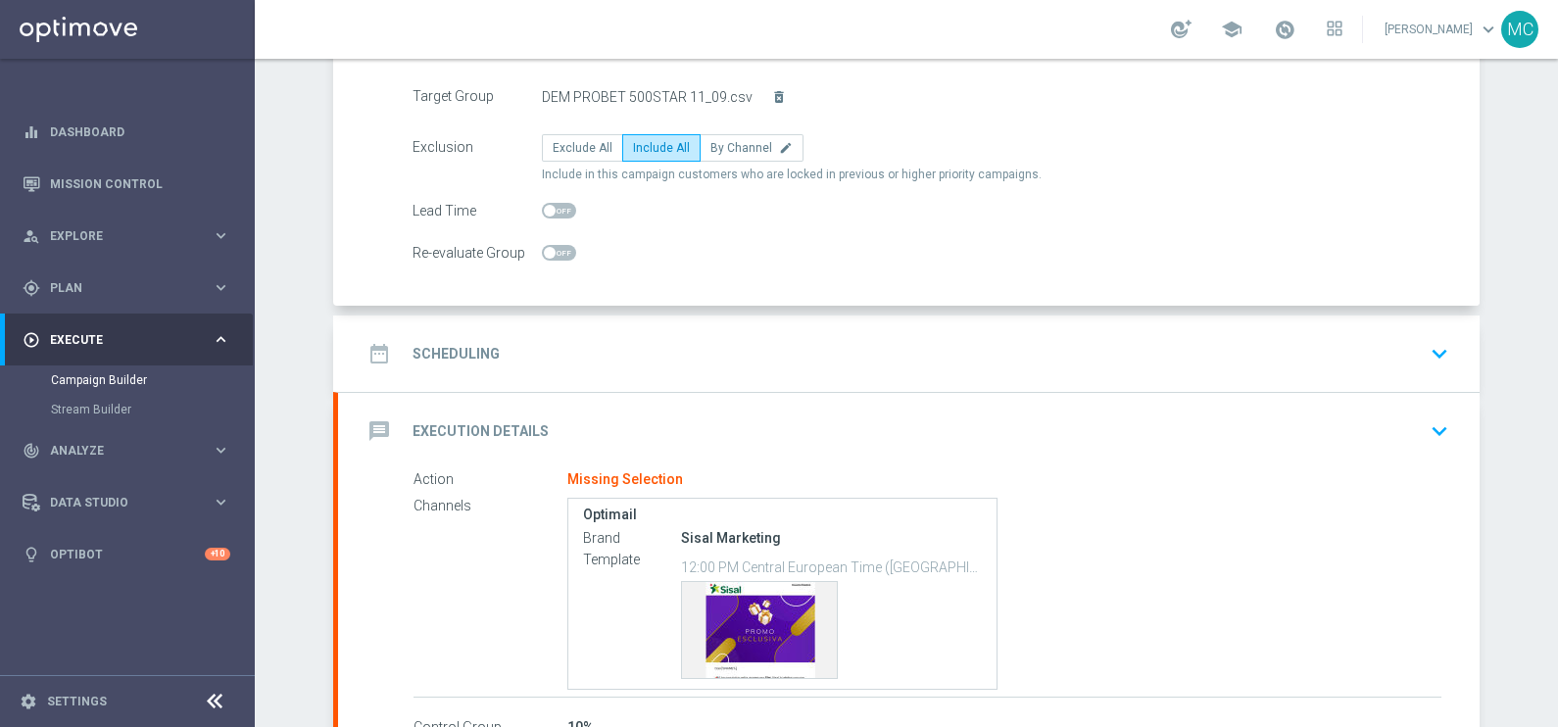
scroll to position [302, 0]
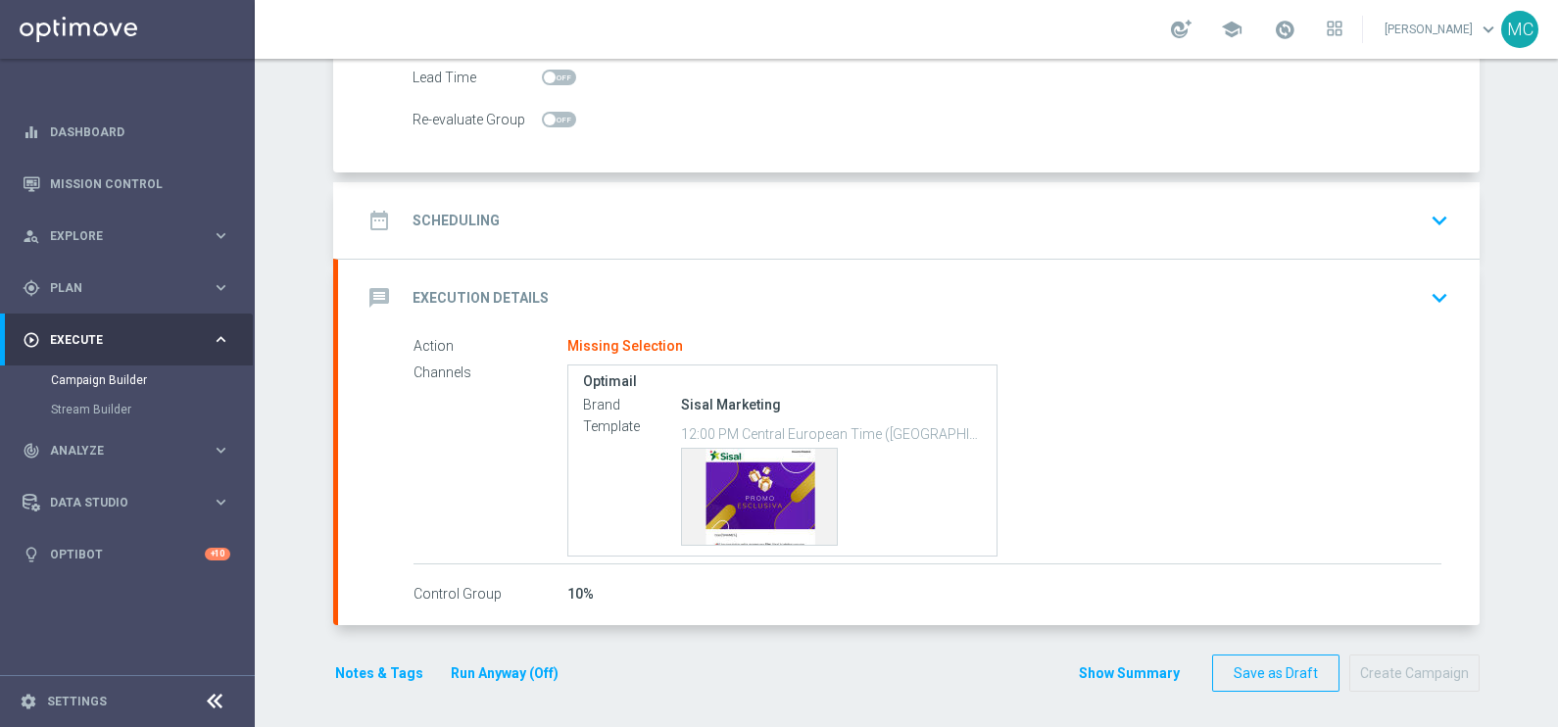
click at [1434, 216] on icon "keyboard_arrow_down" at bounding box center [1438, 220] width 29 height 29
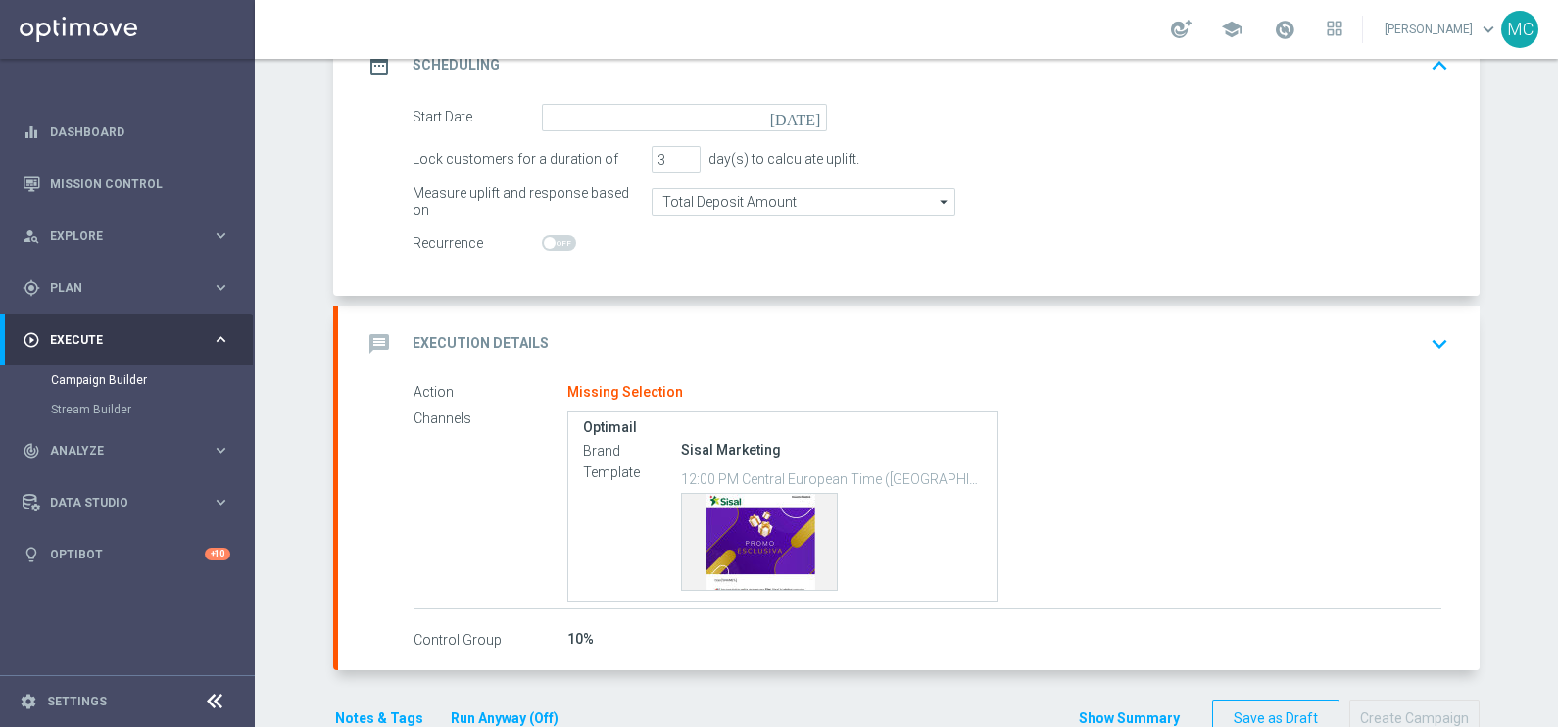
click at [801, 114] on icon "[DATE]" at bounding box center [799, 115] width 58 height 22
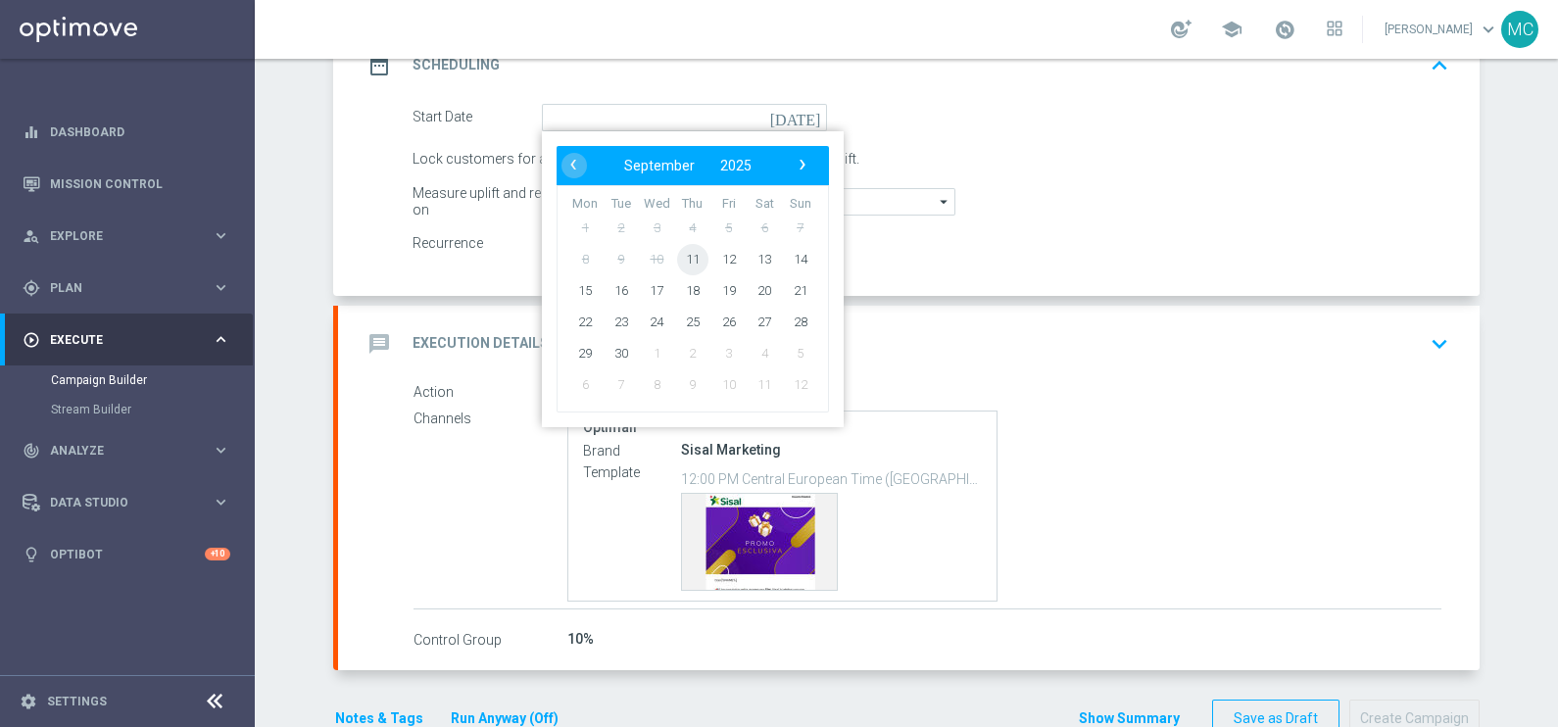
click at [681, 250] on span "11" at bounding box center [692, 258] width 31 height 31
type input "[DATE]"
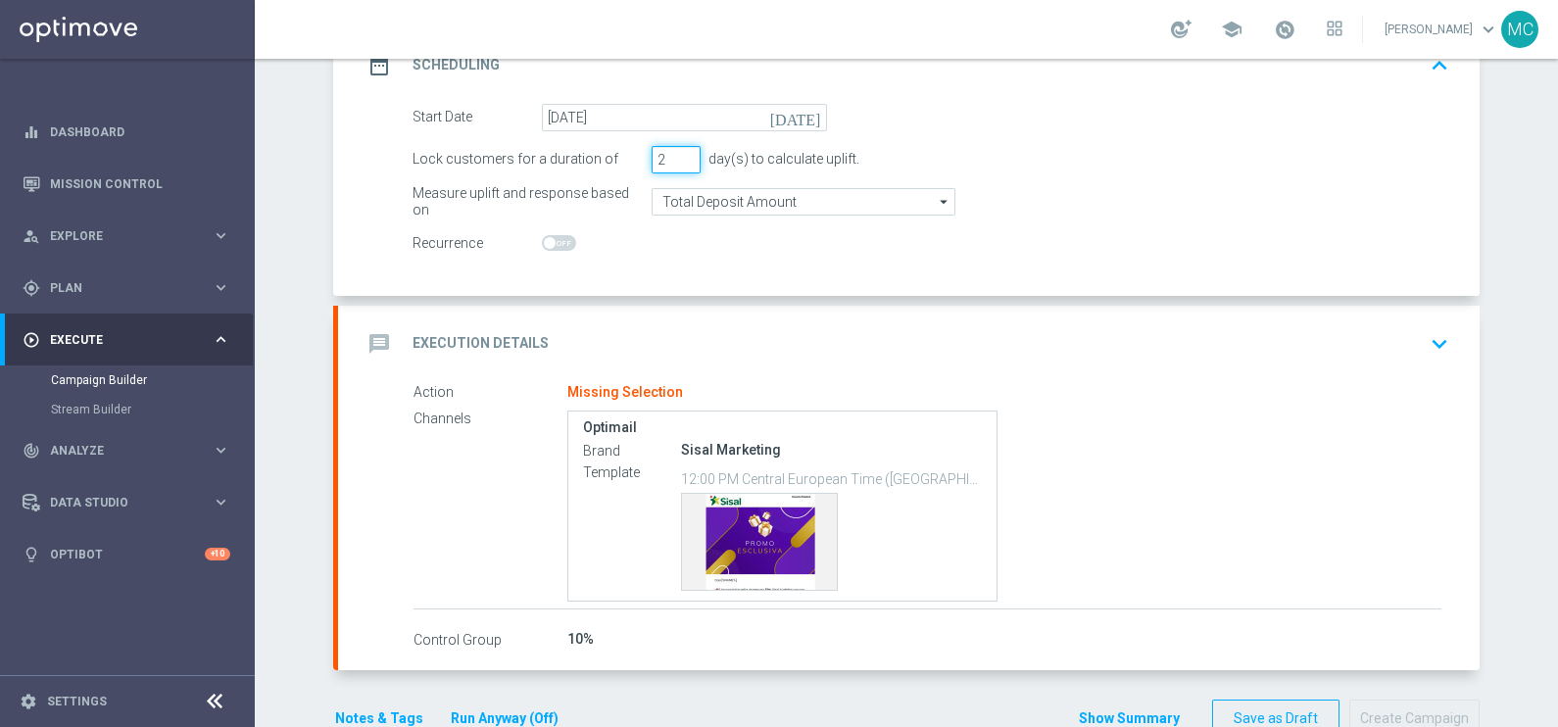
type input "2"
click at [679, 162] on input "2" at bounding box center [675, 159] width 49 height 27
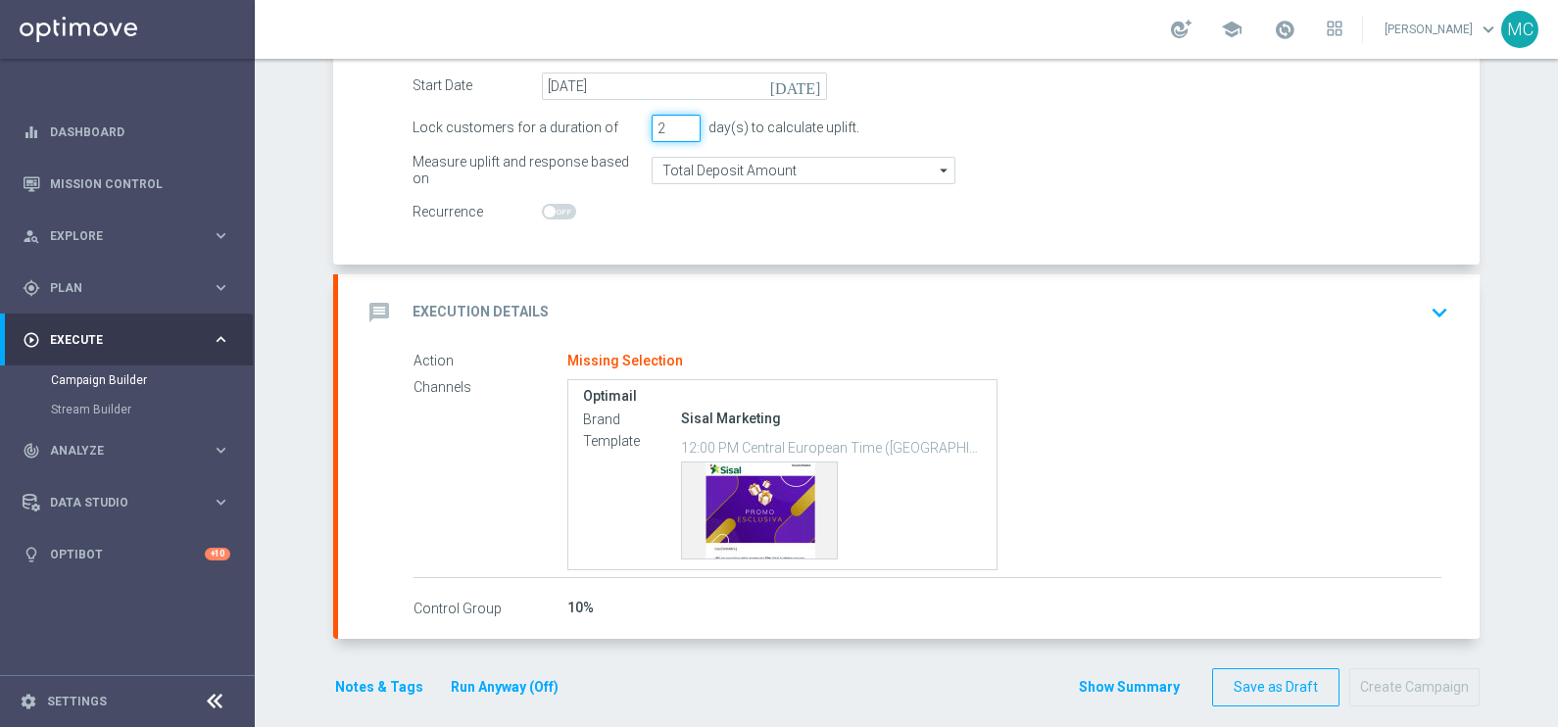
scroll to position [348, 0]
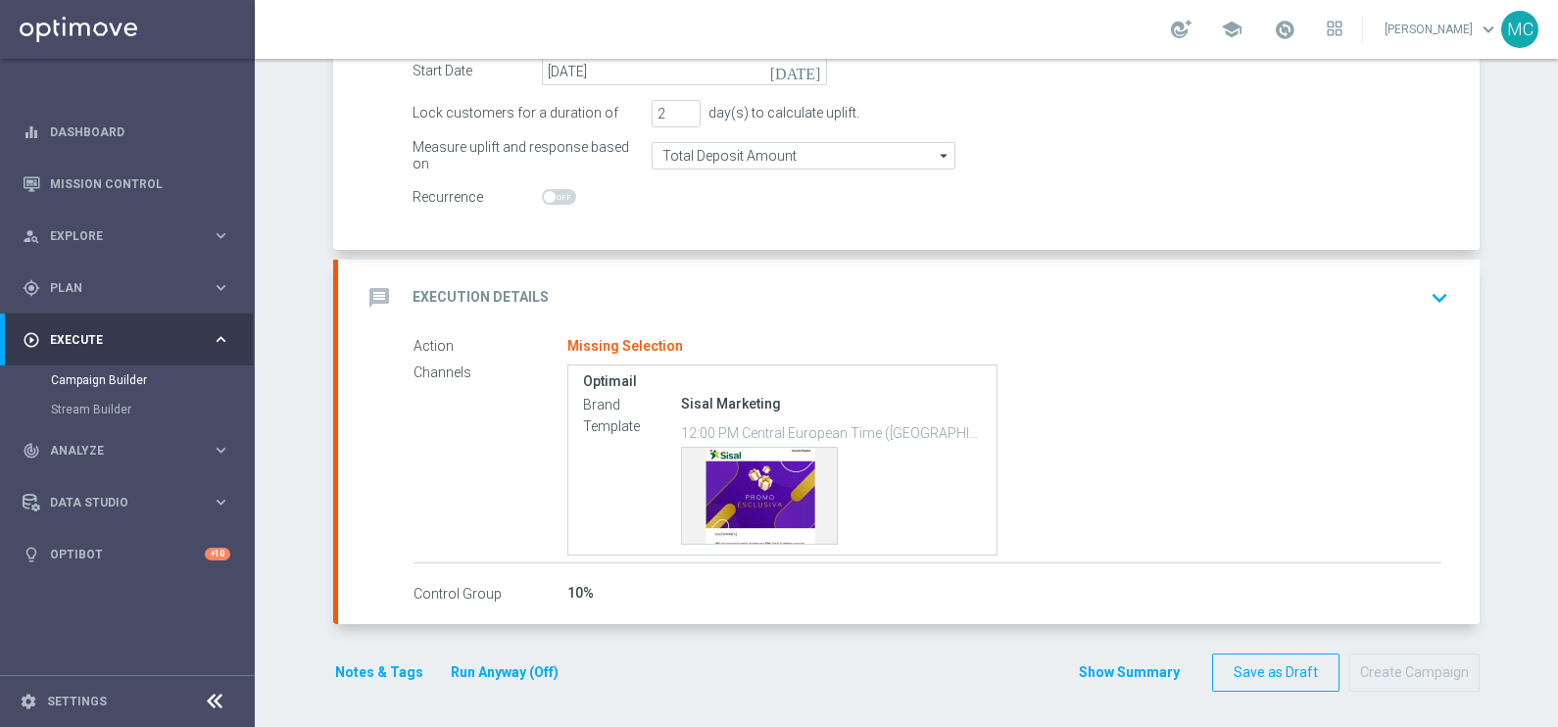
click at [1429, 291] on icon "keyboard_arrow_down" at bounding box center [1438, 297] width 29 height 29
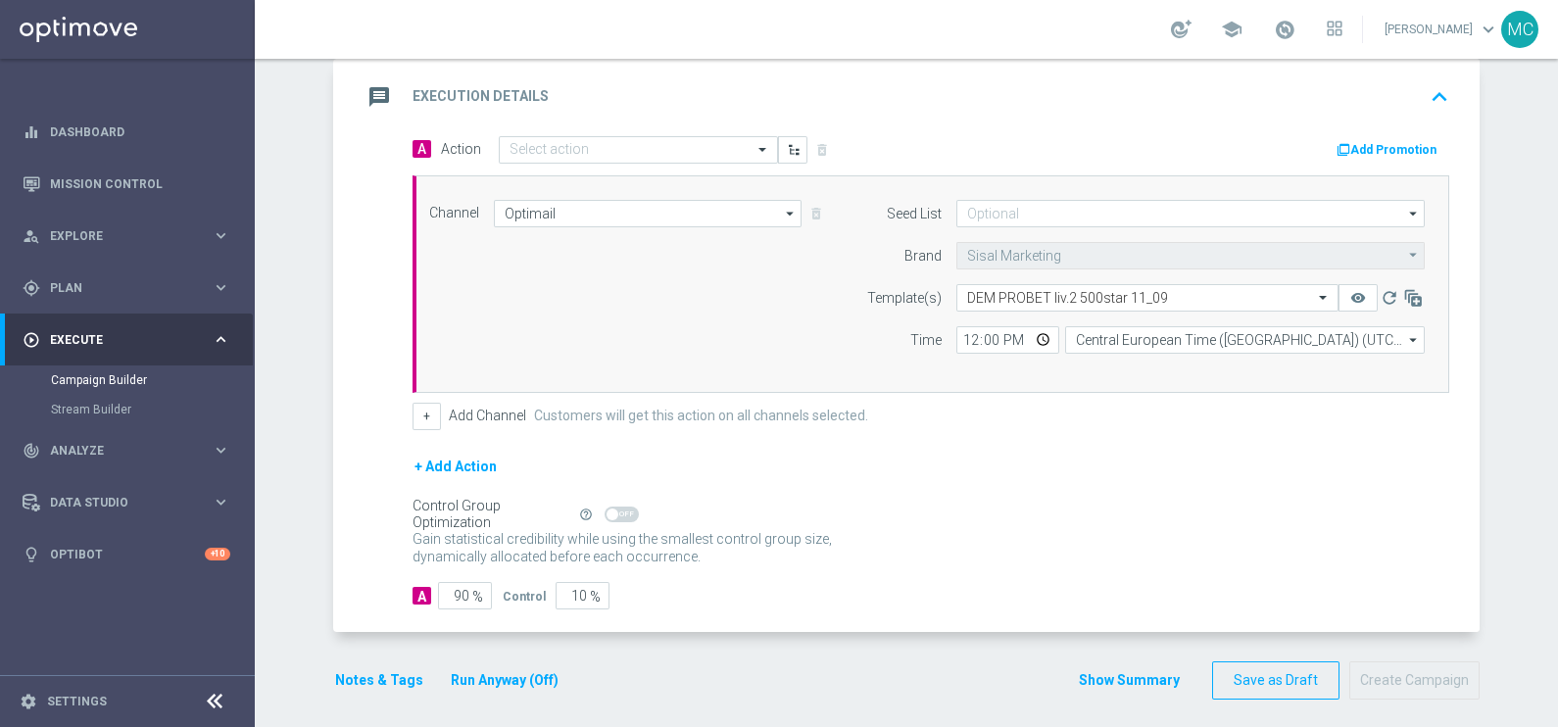
scroll to position [328, 0]
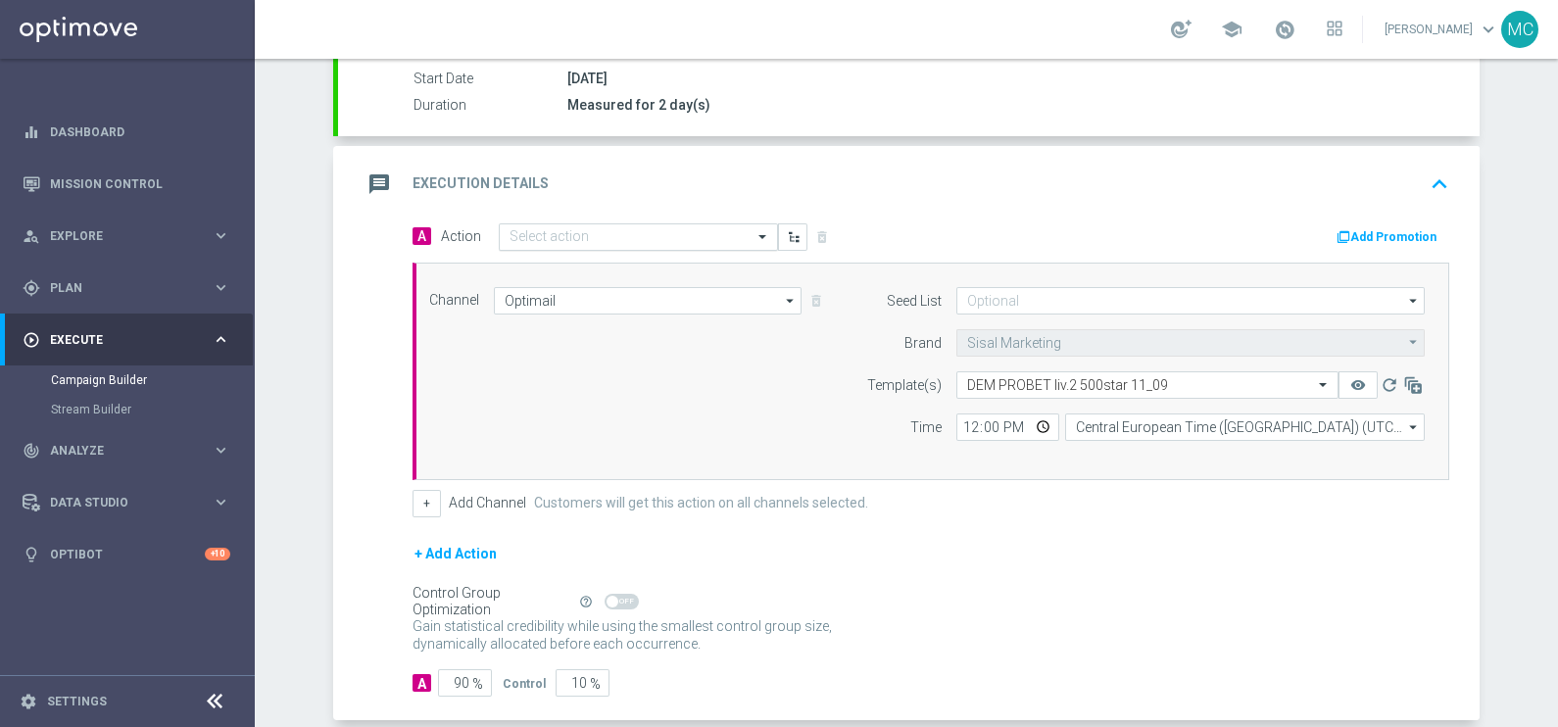
click at [698, 232] on input "text" at bounding box center [618, 237] width 218 height 17
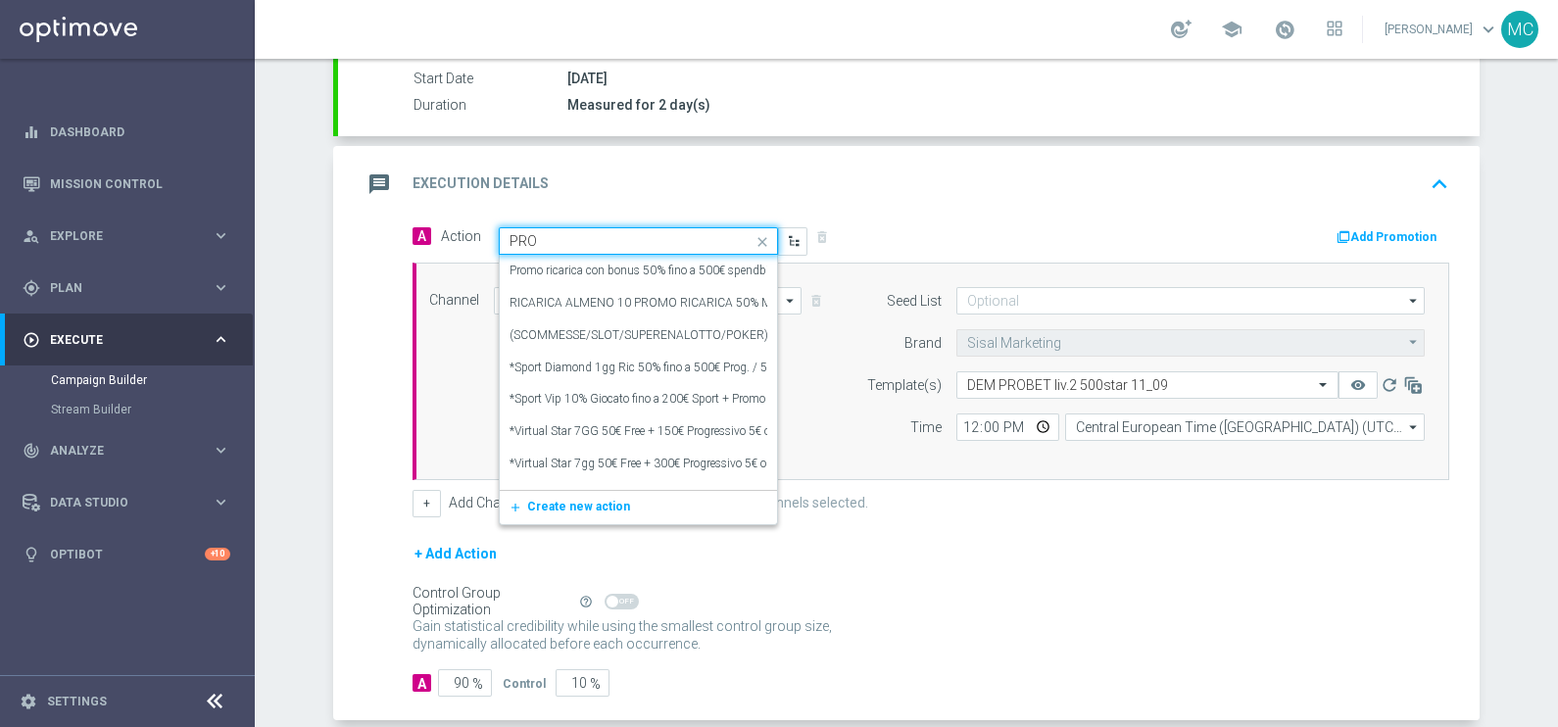
type input "PROB"
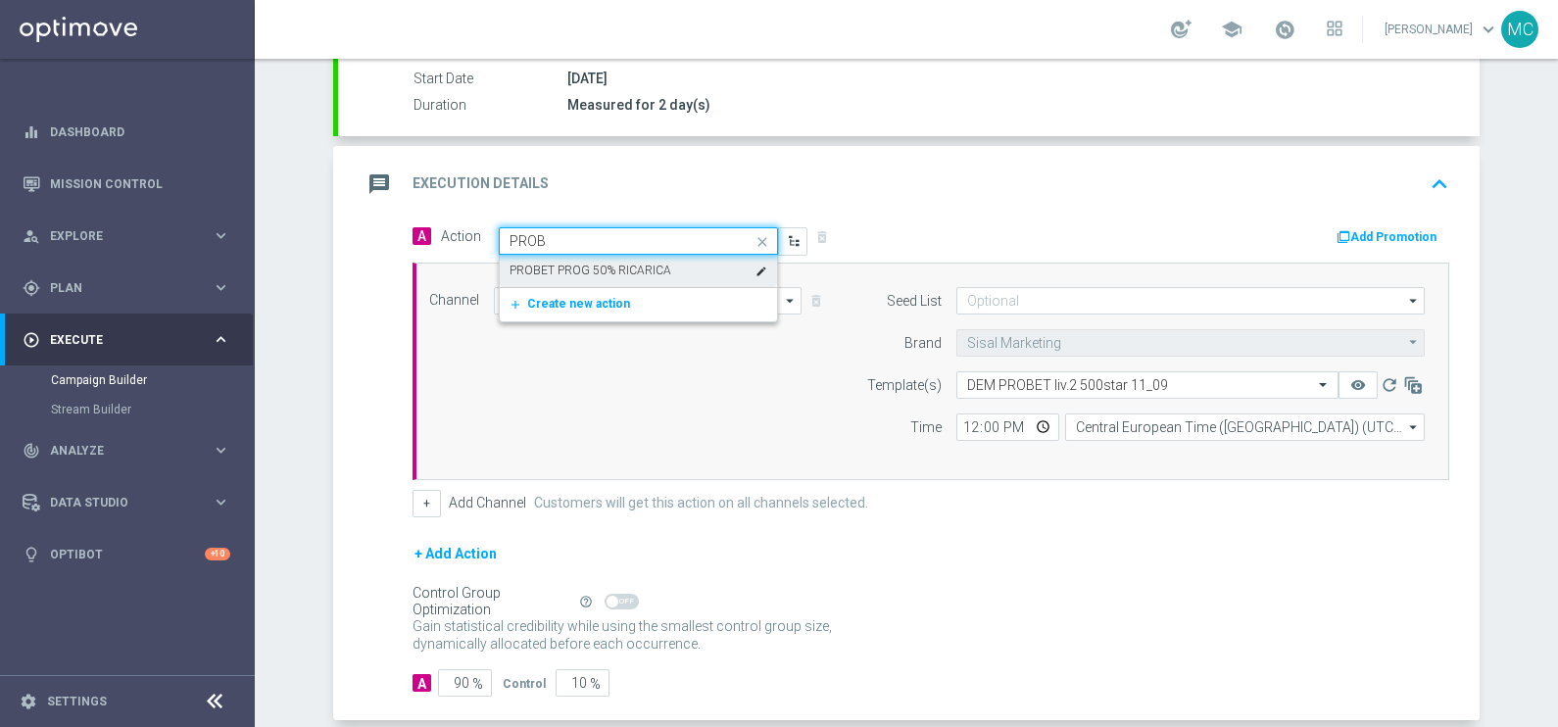
click at [628, 272] on label "PROBET PROG 50% RICARICA" at bounding box center [590, 271] width 162 height 17
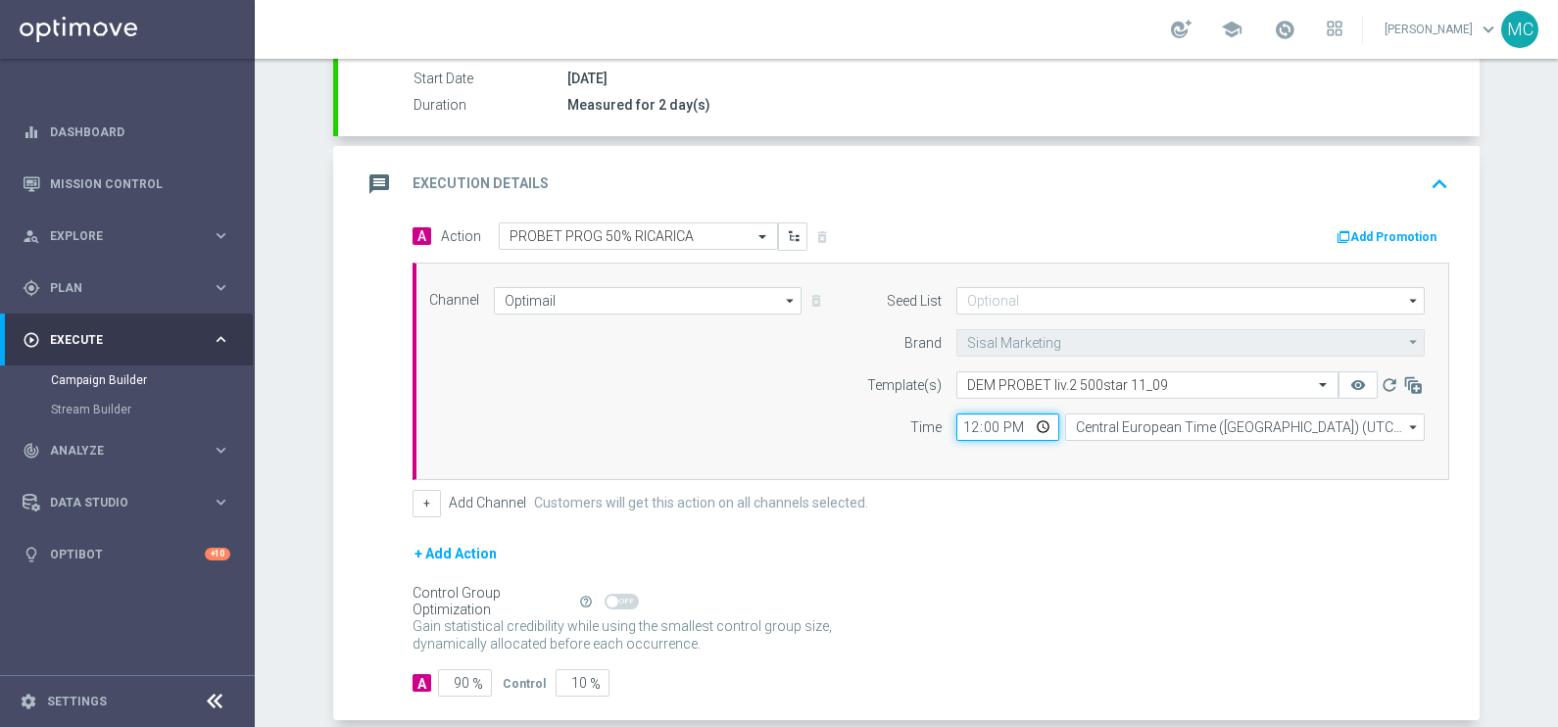
drag, startPoint x: 1003, startPoint y: 418, endPoint x: 957, endPoint y: 419, distance: 46.1
click at [957, 419] on input "12:00" at bounding box center [1007, 426] width 103 height 27
type input "13:00"
click at [1026, 570] on div "+ Add Action" at bounding box center [930, 566] width 1036 height 49
drag, startPoint x: 440, startPoint y: 674, endPoint x: 504, endPoint y: 671, distance: 63.7
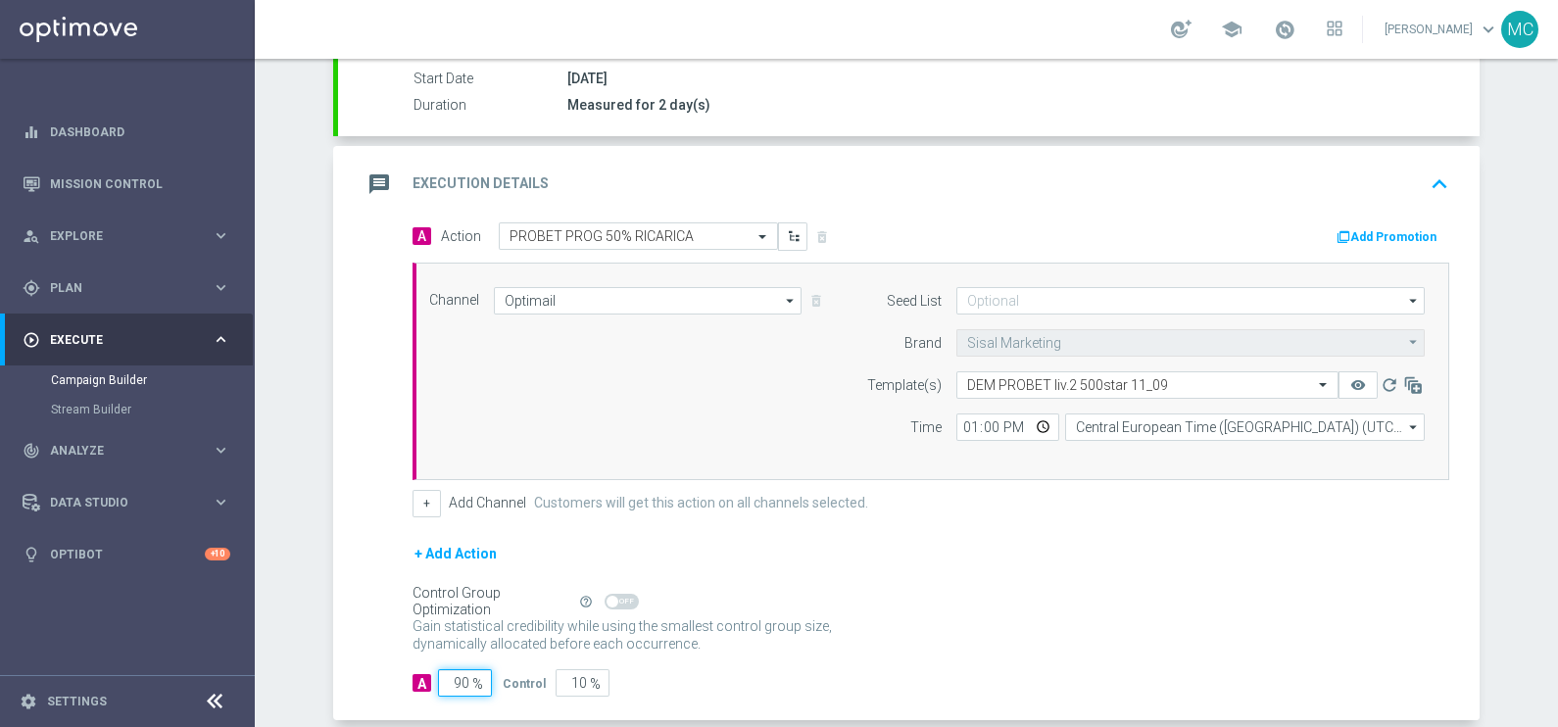
click at [500, 676] on div "A 90 % Control 10 %" at bounding box center [930, 682] width 1036 height 27
type input "1"
type input "99"
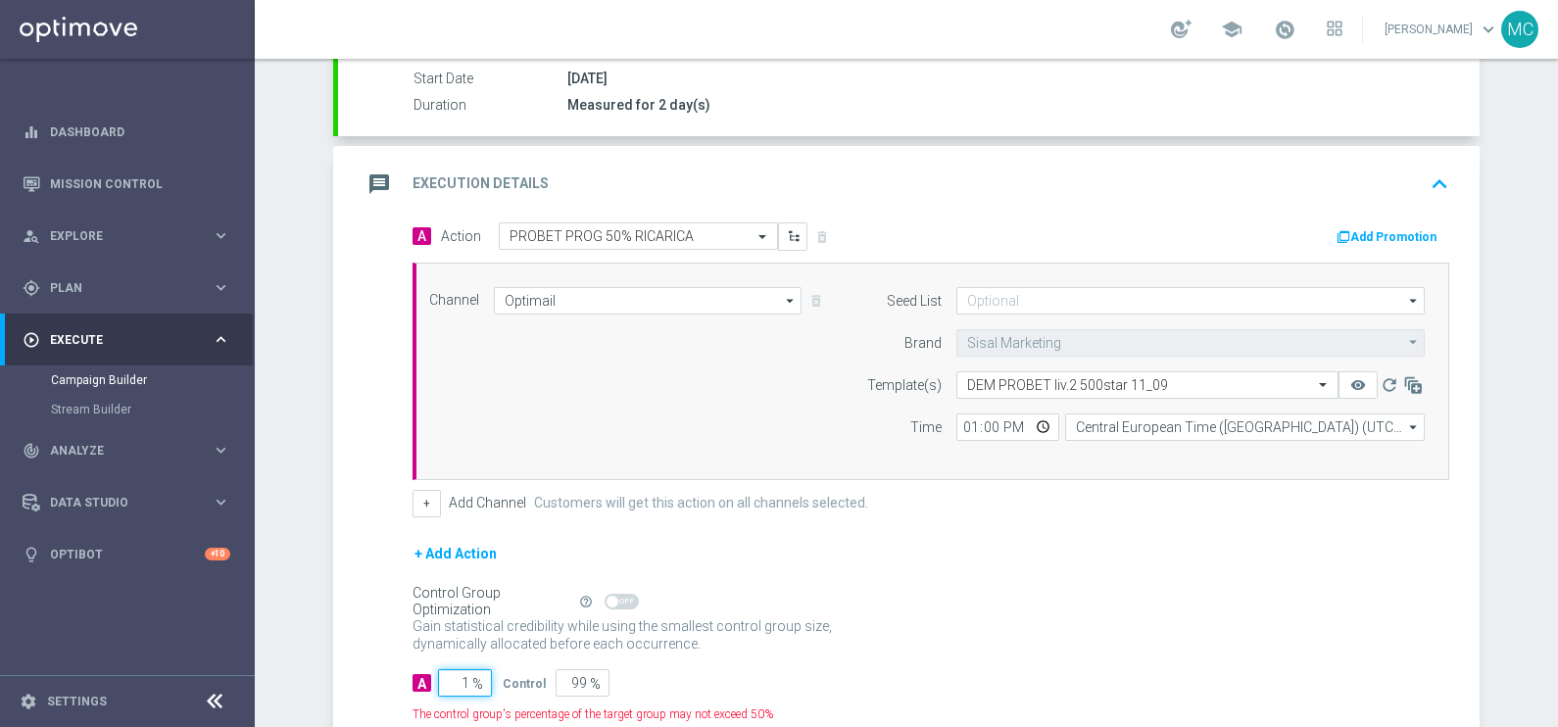
type input "10"
type input "90"
type input "100"
type input "0"
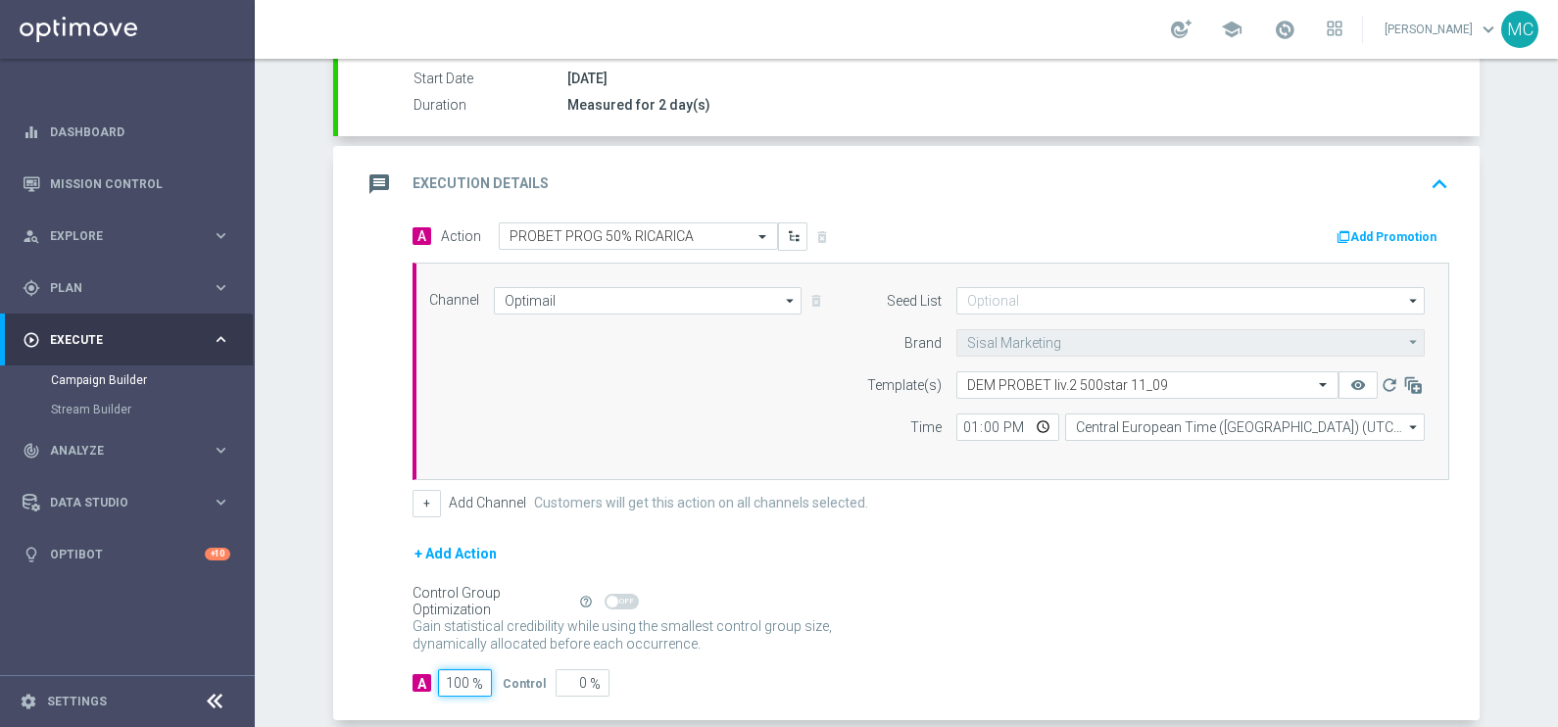
type input "100"
drag, startPoint x: 1158, startPoint y: 644, endPoint x: 1215, endPoint y: 524, distance: 132.3
click at [1165, 640] on div "Gain statistical credibility while using the smallest control group size, dynam…" at bounding box center [930, 635] width 1036 height 47
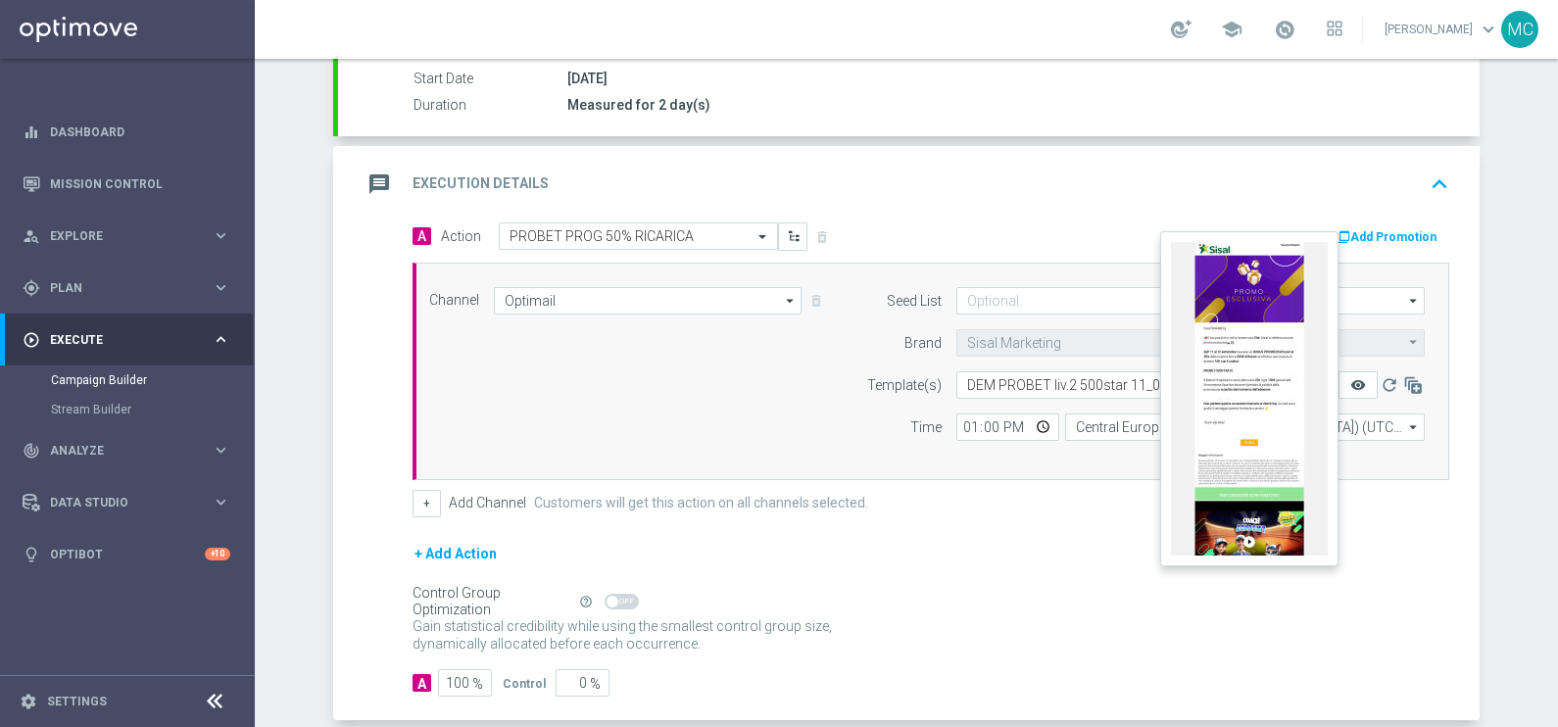
click at [1350, 377] on icon "remove_red_eye" at bounding box center [1358, 385] width 16 height 16
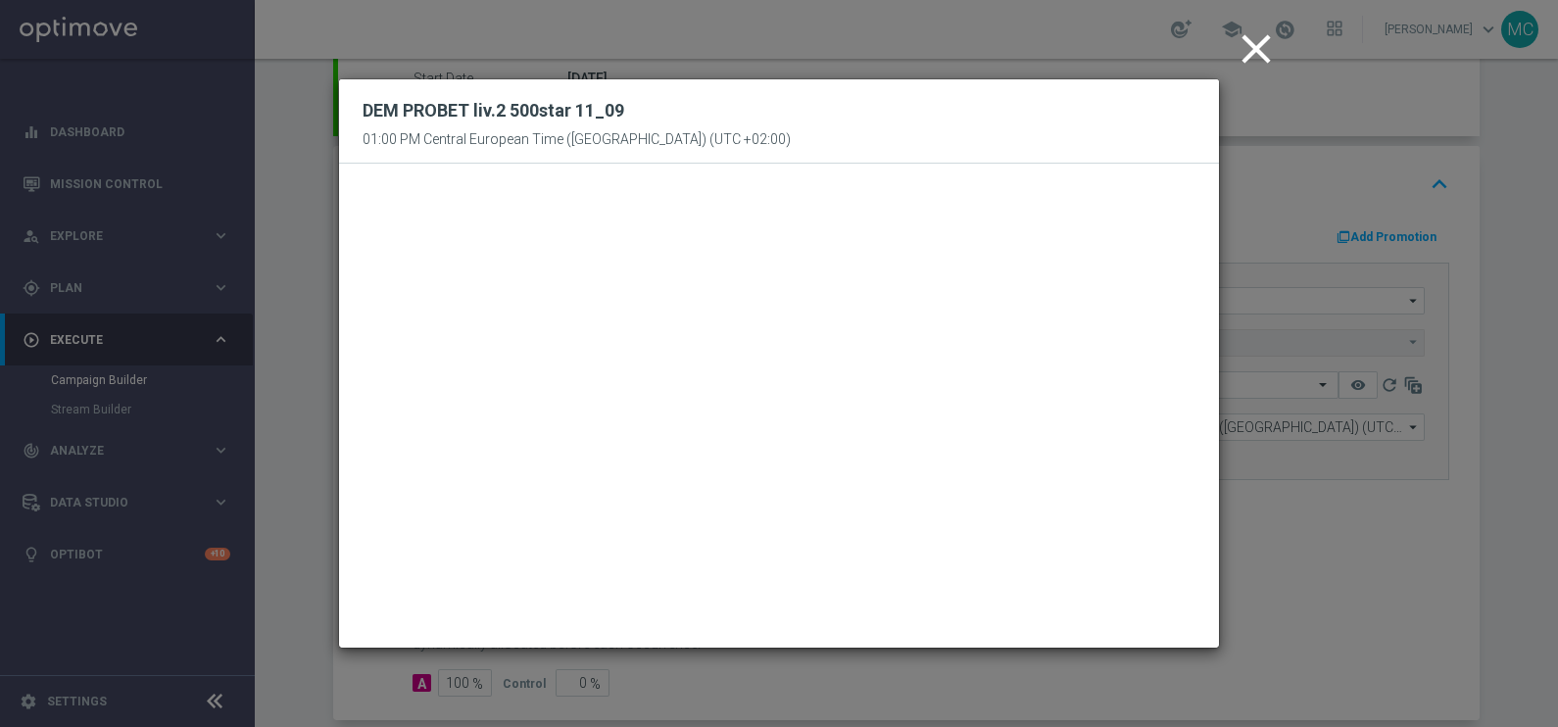
click at [1254, 50] on icon "close" at bounding box center [1255, 48] width 49 height 49
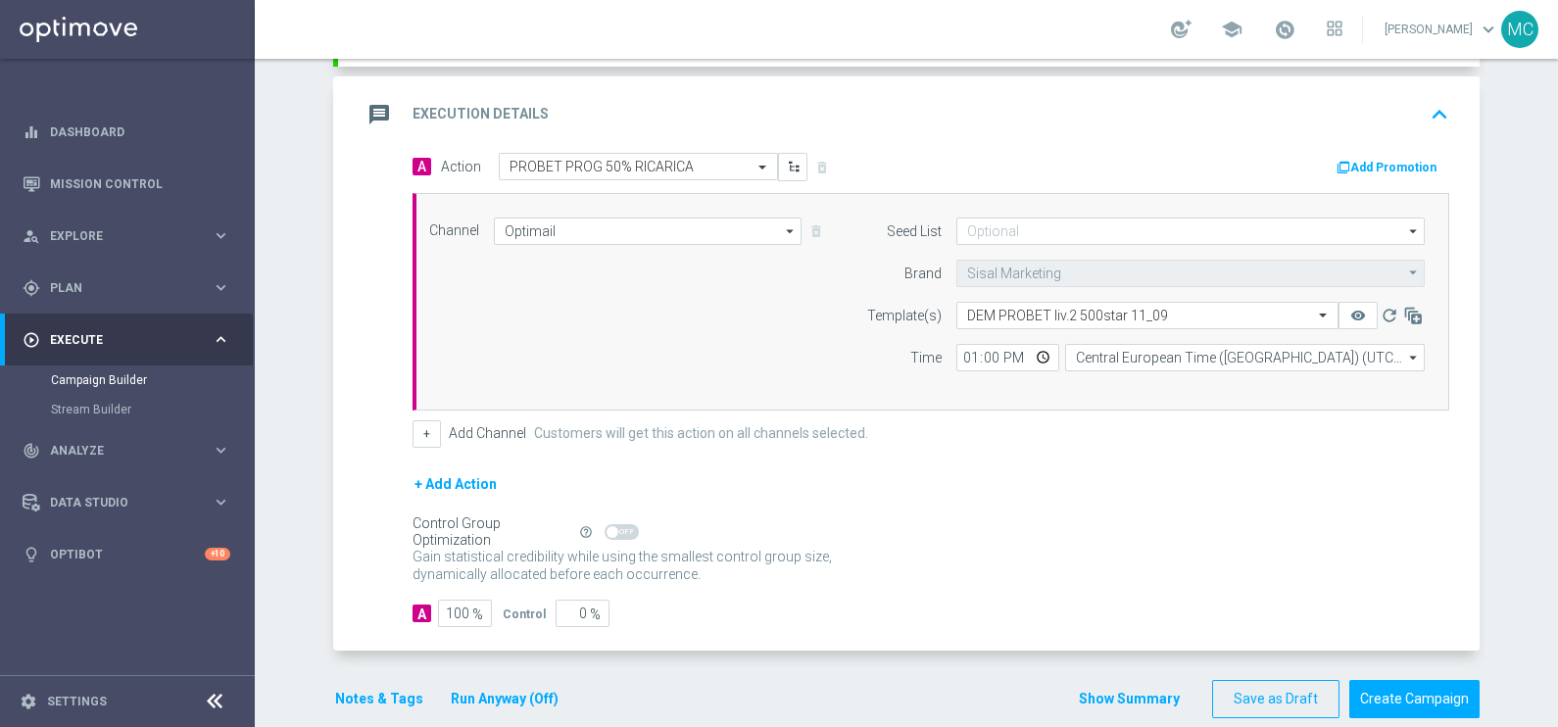
scroll to position [423, 0]
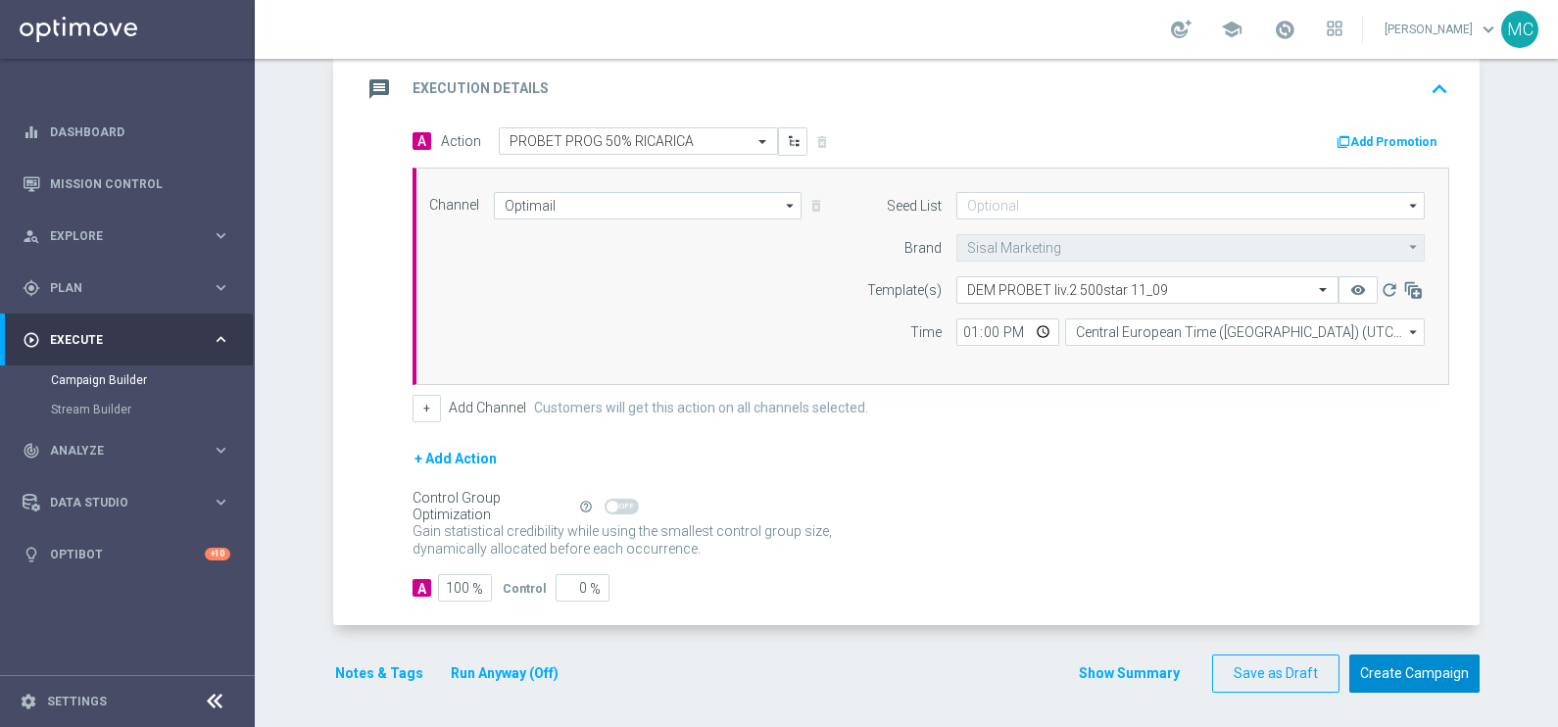
click at [1376, 672] on button "Create Campaign" at bounding box center [1414, 673] width 130 height 38
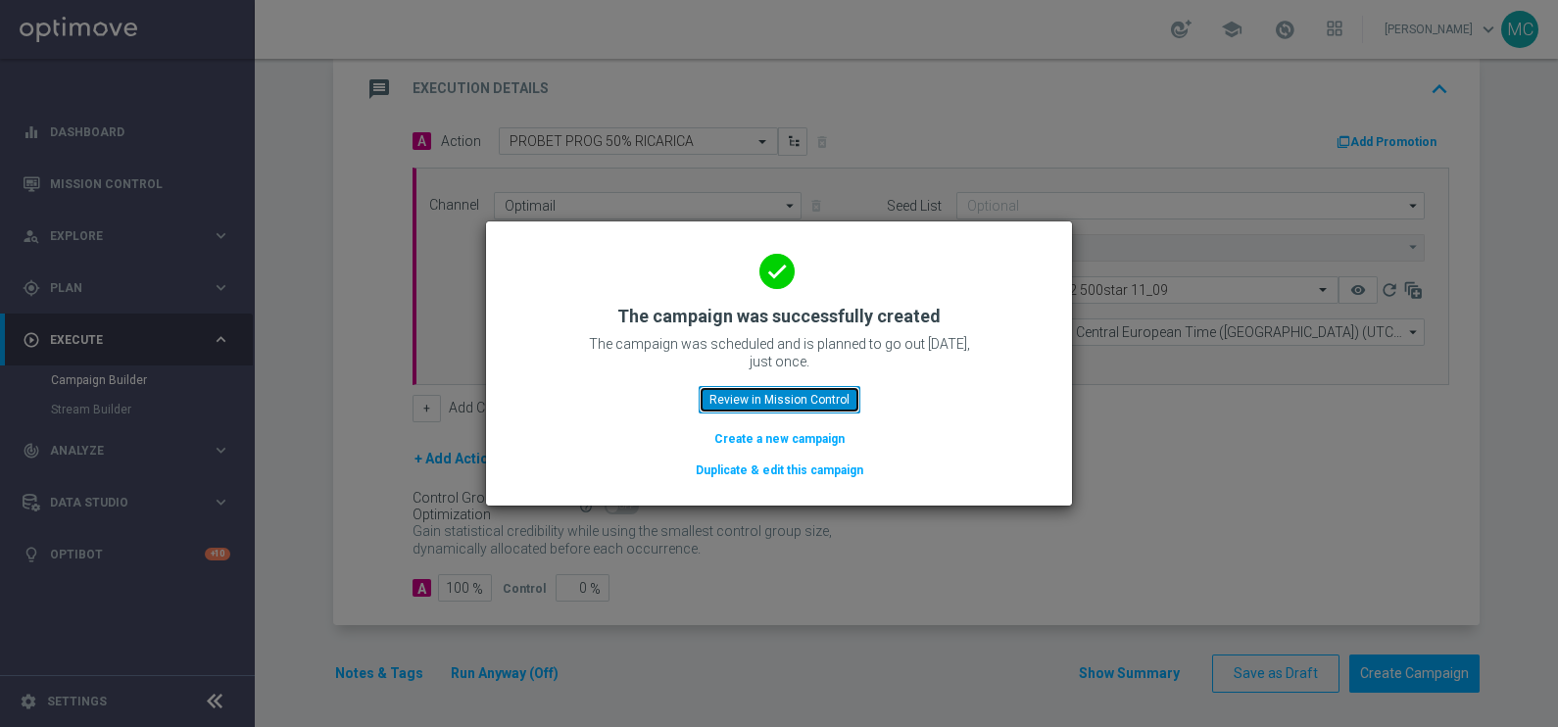
click at [833, 400] on button "Review in Mission Control" at bounding box center [779, 399] width 162 height 27
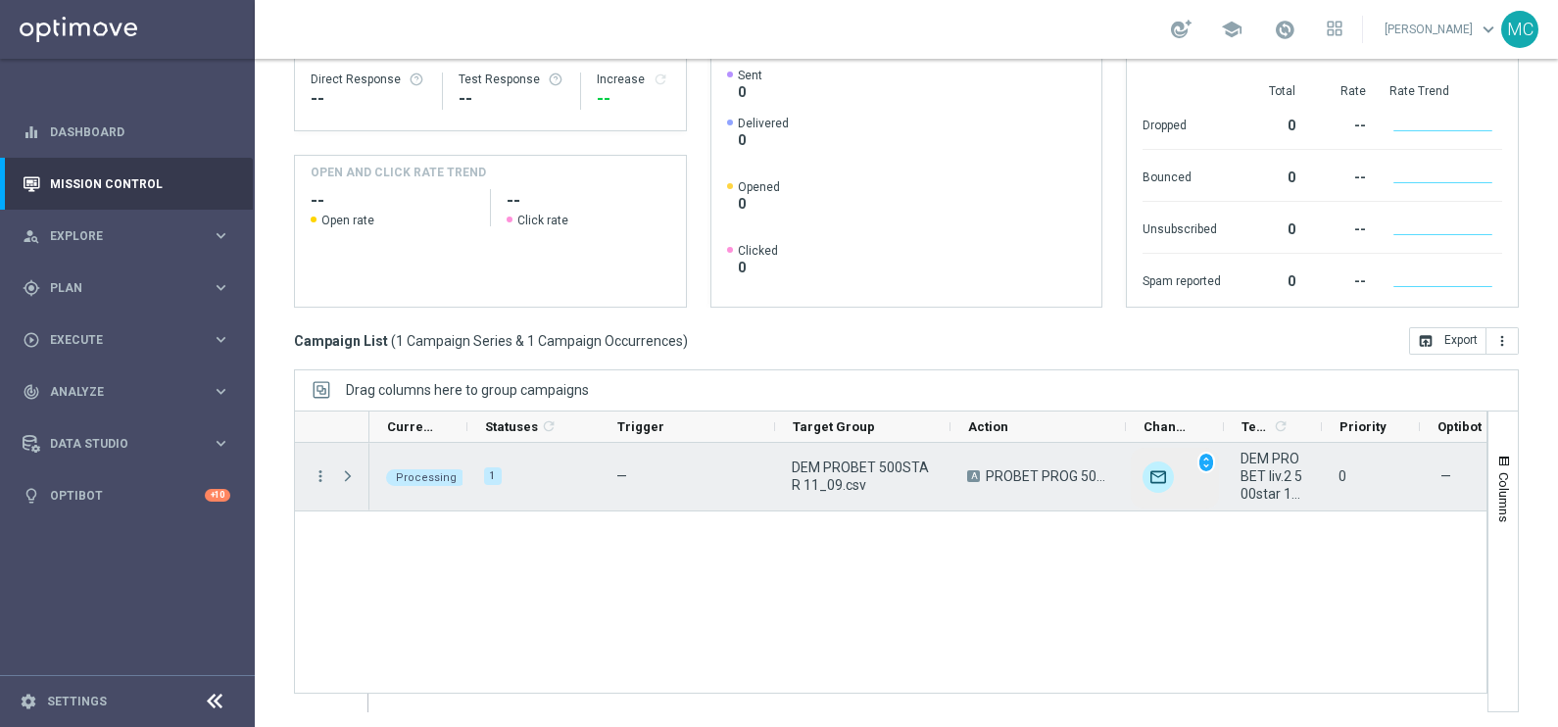
scroll to position [291, 0]
